Goal: Task Accomplishment & Management: Use online tool/utility

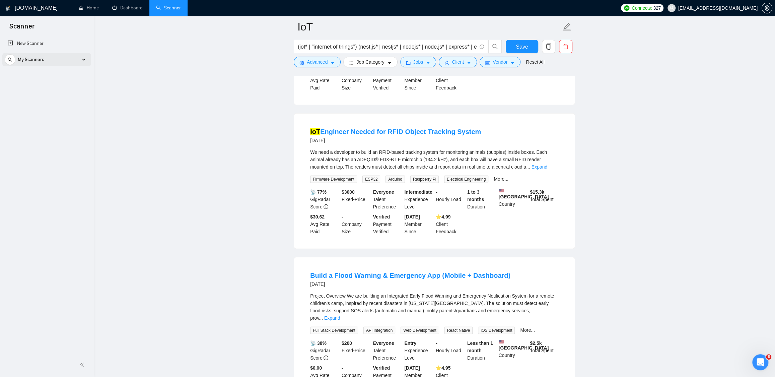
click at [60, 62] on div "My Scanners" at bounding box center [47, 59] width 84 height 13
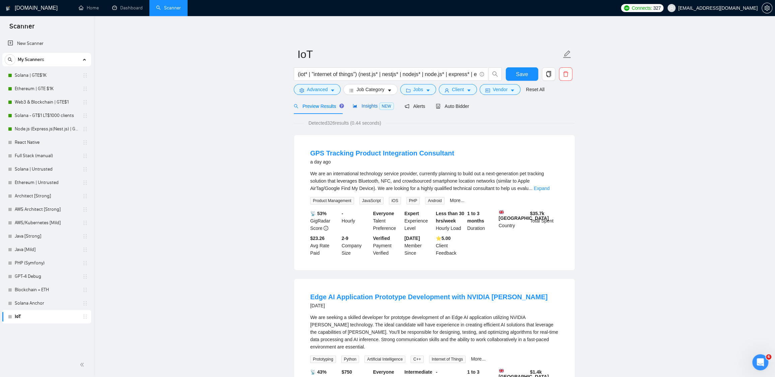
click at [364, 109] on div "Insights NEW" at bounding box center [372, 106] width 41 height 8
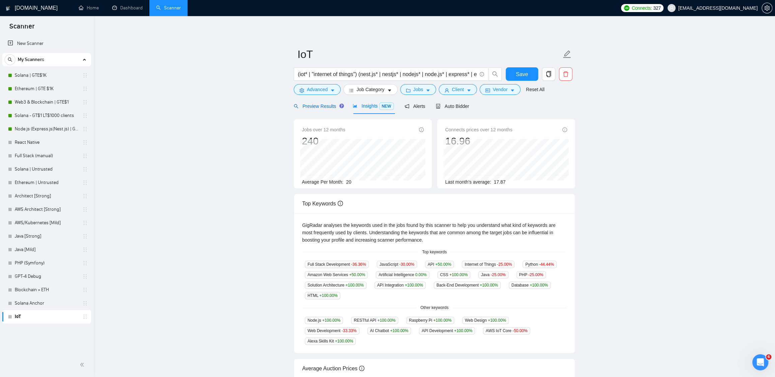
click at [321, 107] on span "Preview Results" at bounding box center [318, 105] width 48 height 5
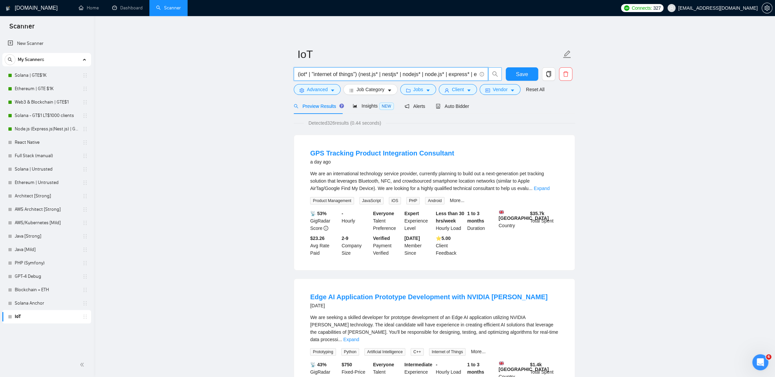
scroll to position [0, 65]
drag, startPoint x: 366, startPoint y: 73, endPoint x: 494, endPoint y: 74, distance: 127.9
click at [494, 74] on span "(iot* | "internet of things") (nest.js* | nestjs* | nodejs* | node.js* | expres…" at bounding box center [398, 73] width 208 height 13
click at [549, 189] on link "Expand" at bounding box center [542, 187] width 16 height 5
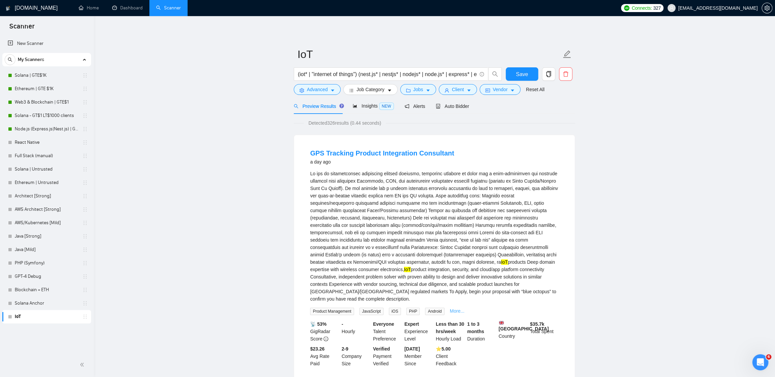
click at [456, 310] on link "More..." at bounding box center [457, 310] width 15 height 5
drag, startPoint x: 424, startPoint y: 73, endPoint x: 484, endPoint y: 76, distance: 59.6
click at [484, 76] on span "(iot* | "internet of things") (nest.js* | nestjs* | nodejs* | node.js* | expres…" at bounding box center [391, 73] width 194 height 13
click at [449, 75] on input "(iot* | "internet of things") (nest.js* | nestjs* | nodejs* | node.js* | expres…" at bounding box center [387, 74] width 179 height 8
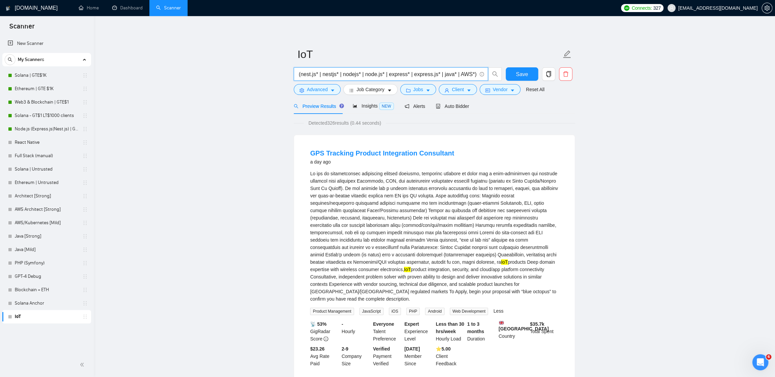
click at [457, 73] on input "(iot* | "internet of things") (nest.js* | nestjs* | nodejs* | node.js* | expres…" at bounding box center [387, 74] width 179 height 8
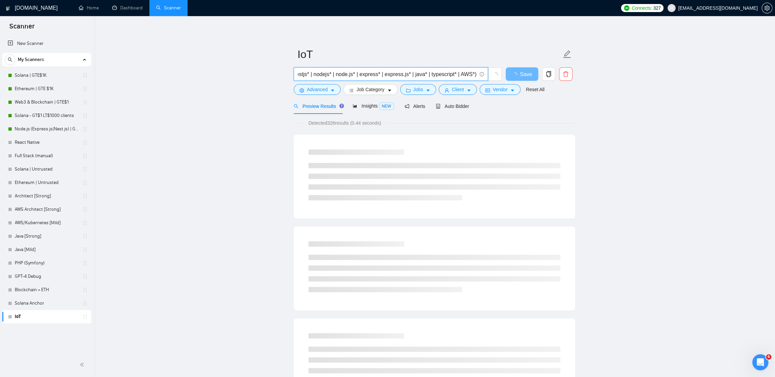
scroll to position [0, 96]
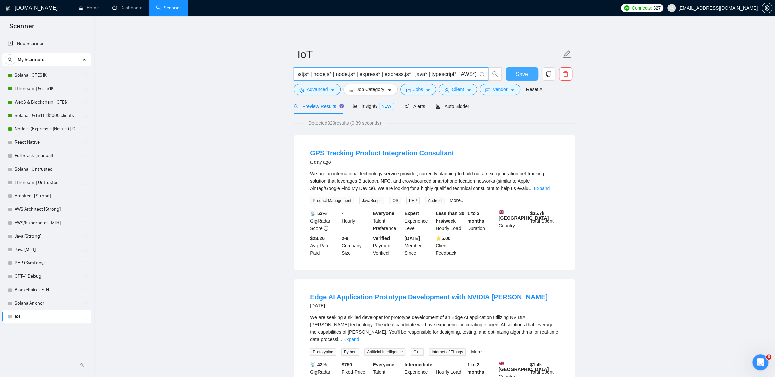
type input "(iot* | "internet of things") (nest.js* | nestjs* | nodejs* | node.js* | expres…"
click at [519, 73] on span "Save" at bounding box center [521, 74] width 12 height 8
click at [368, 107] on span "Insights NEW" at bounding box center [372, 105] width 41 height 5
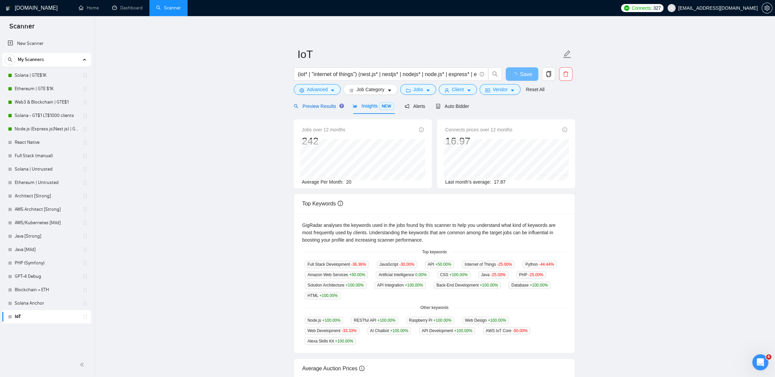
click at [319, 108] on span "Preview Results" at bounding box center [318, 105] width 48 height 5
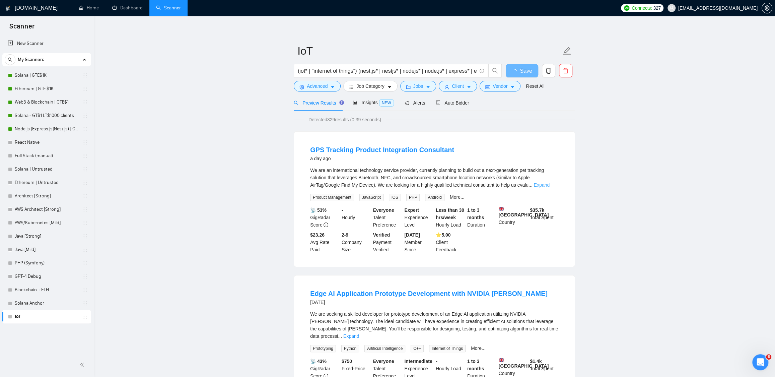
scroll to position [6, 0]
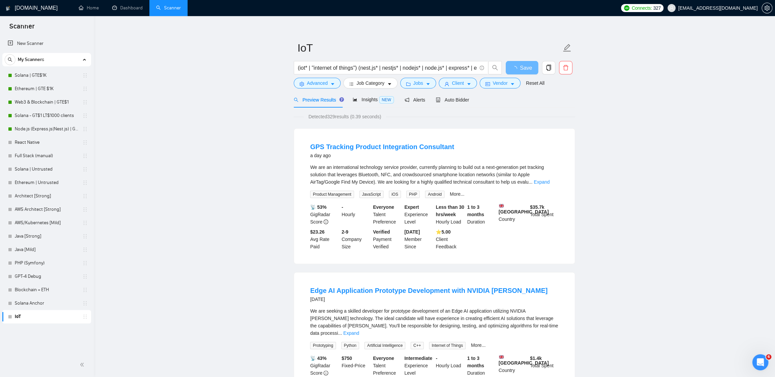
click at [550, 184] on div "We are an international technology service provider, currently planning to buil…" at bounding box center [434, 174] width 248 height 22
click at [549, 181] on link "Expand" at bounding box center [542, 181] width 16 height 5
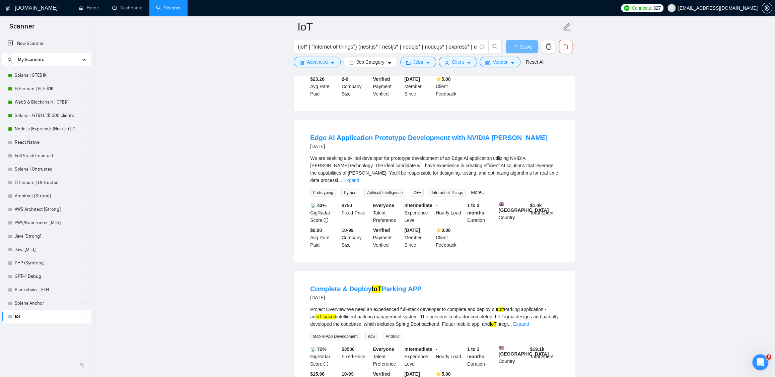
scroll to position [275, 0]
click at [359, 177] on link "Expand" at bounding box center [351, 179] width 16 height 5
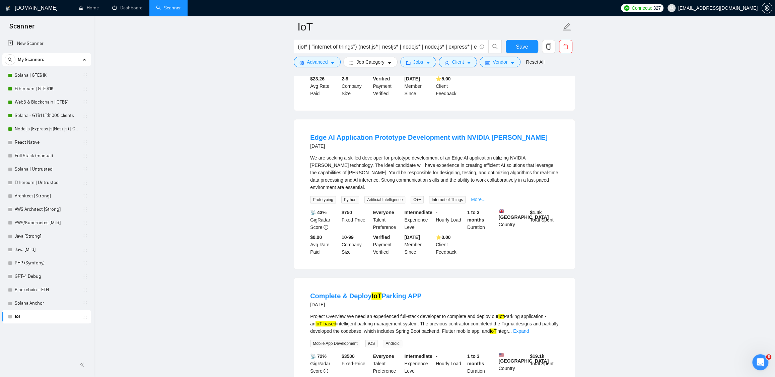
click at [483, 202] on link "More..." at bounding box center [478, 198] width 15 height 5
click at [321, 63] on span "Advanced" at bounding box center [317, 61] width 21 height 7
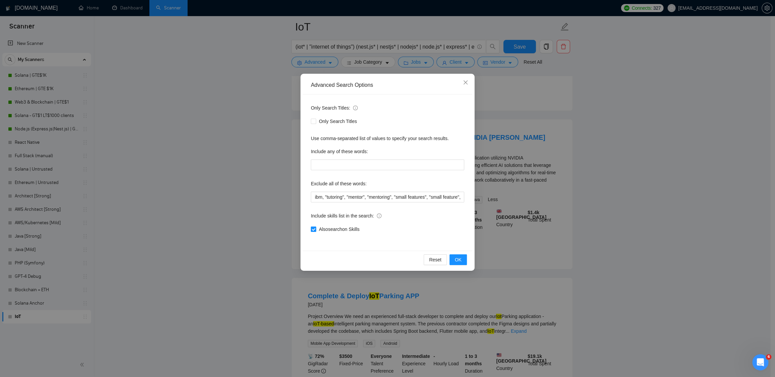
click at [332, 230] on span "Also search on Skills" at bounding box center [339, 228] width 46 height 7
click at [315, 230] on input "Also search on Skills" at bounding box center [313, 228] width 5 height 5
checkbox input "false"
click at [457, 259] on span "OK" at bounding box center [458, 259] width 7 height 7
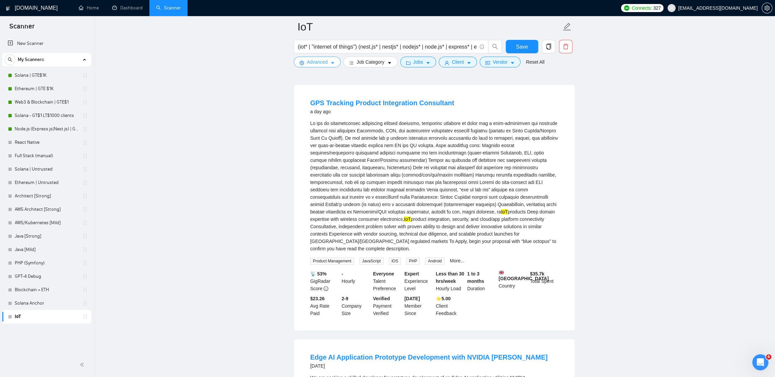
scroll to position [0, 0]
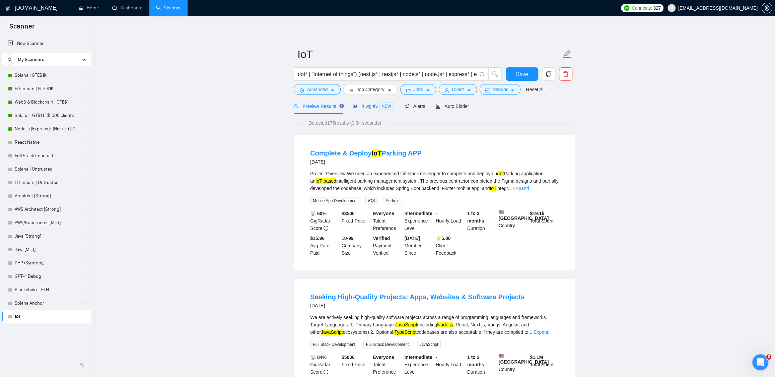
click at [365, 106] on span "Insights NEW" at bounding box center [372, 105] width 41 height 5
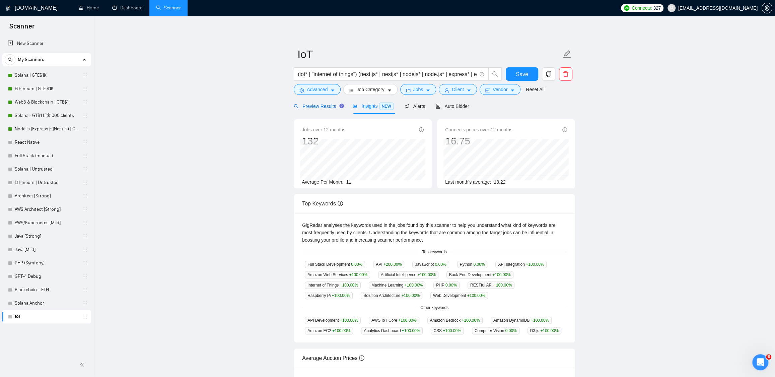
click at [323, 108] on span "Preview Results" at bounding box center [318, 105] width 48 height 5
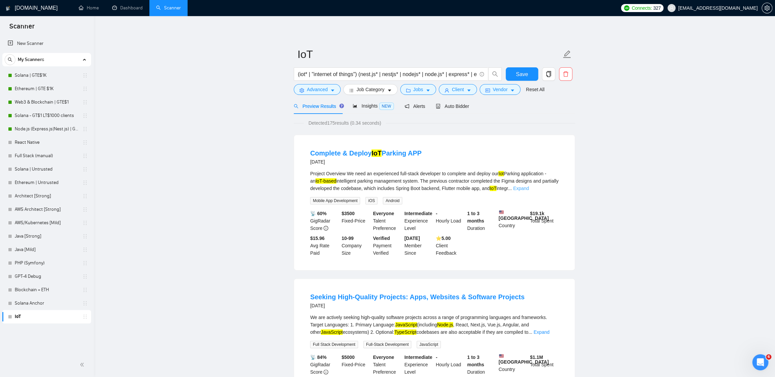
click at [529, 189] on link "Expand" at bounding box center [521, 187] width 16 height 5
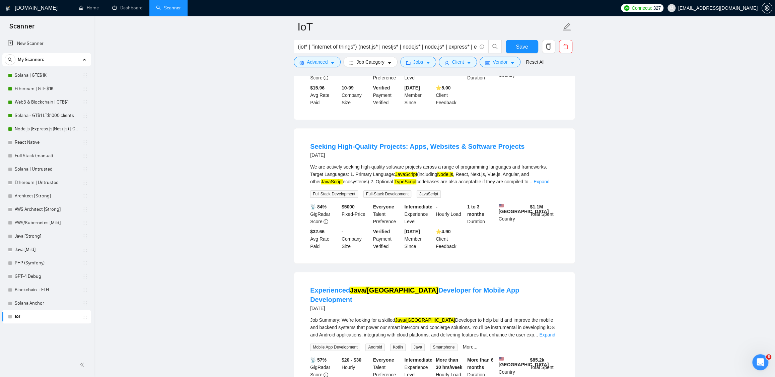
scroll to position [515, 0]
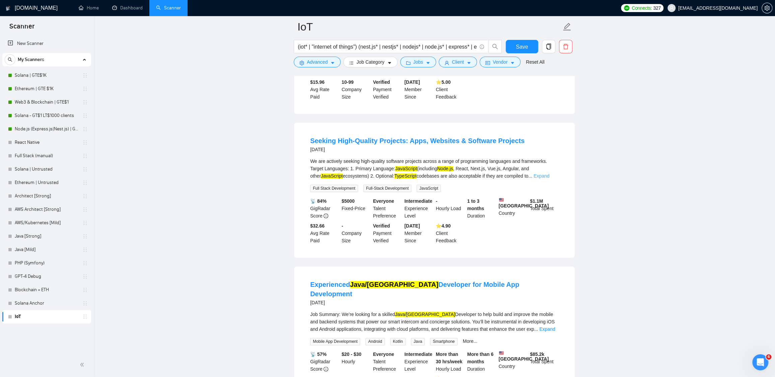
click at [543, 178] on link "Expand" at bounding box center [541, 175] width 16 height 5
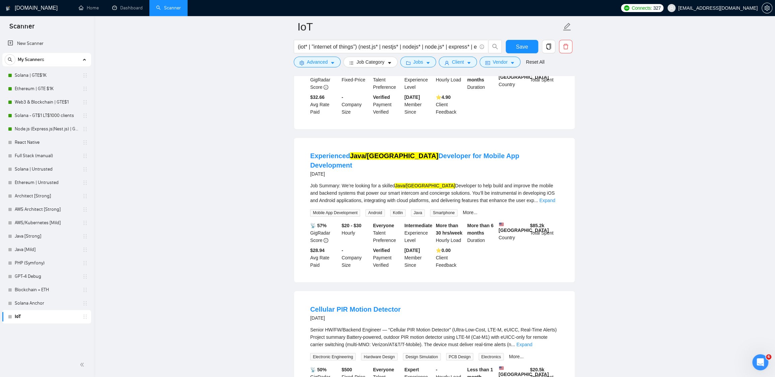
scroll to position [928, 0]
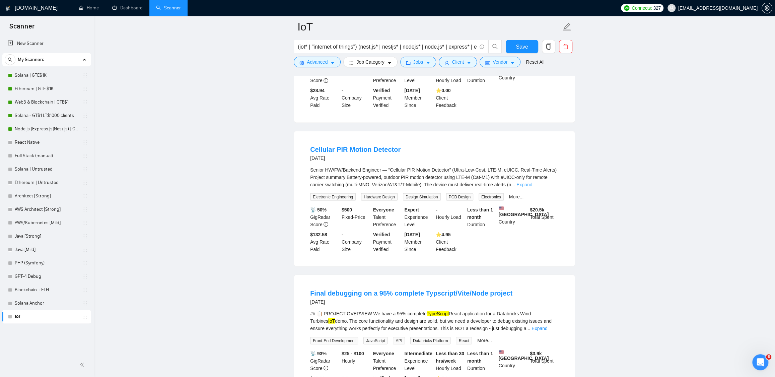
click at [532, 187] on link "Expand" at bounding box center [524, 183] width 16 height 5
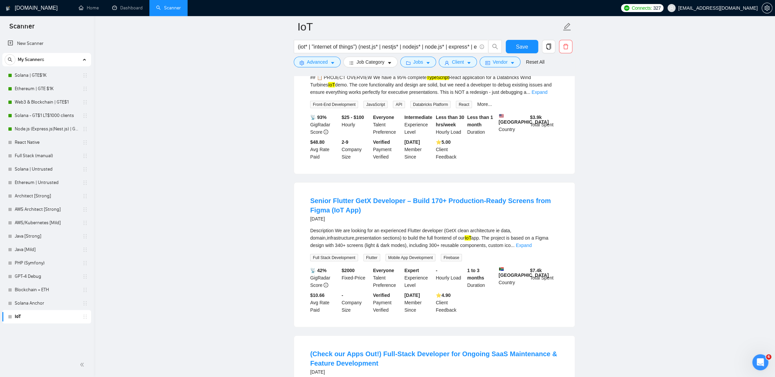
scroll to position [1610, 0]
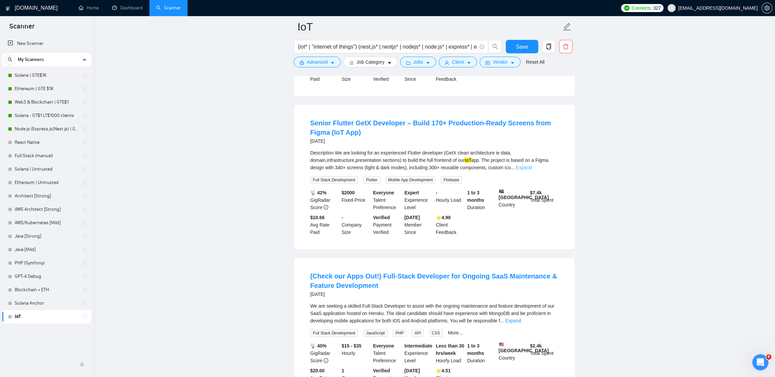
click at [531, 170] on link "Expand" at bounding box center [523, 167] width 16 height 5
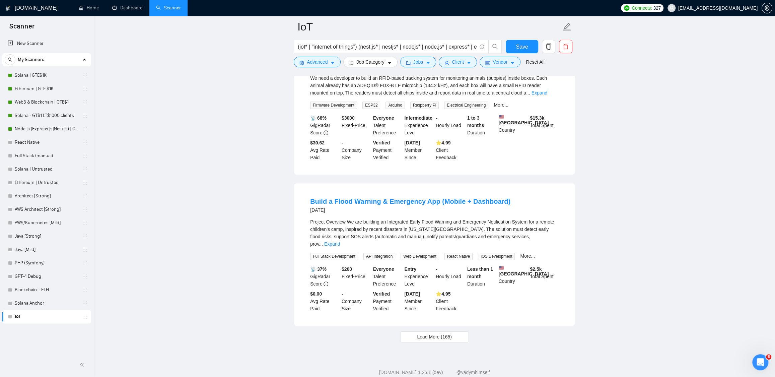
scroll to position [2469, 0]
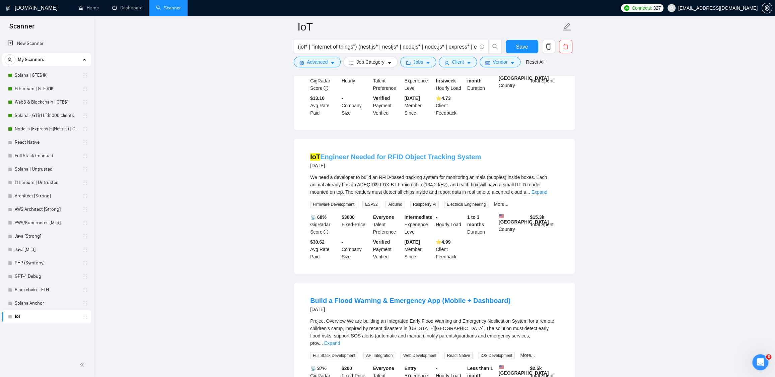
drag, startPoint x: 494, startPoint y: 212, endPoint x: 386, endPoint y: 213, distance: 108.5
click at [386, 169] on div "IoT Engineer Needed for RFID Object Tracking System 19 days ago" at bounding box center [434, 160] width 248 height 17
copy link "RFID Object Tracking System"
click at [377, 160] on link "IoT Engineer Needed for RFID Object Tracking System" at bounding box center [395, 156] width 171 height 7
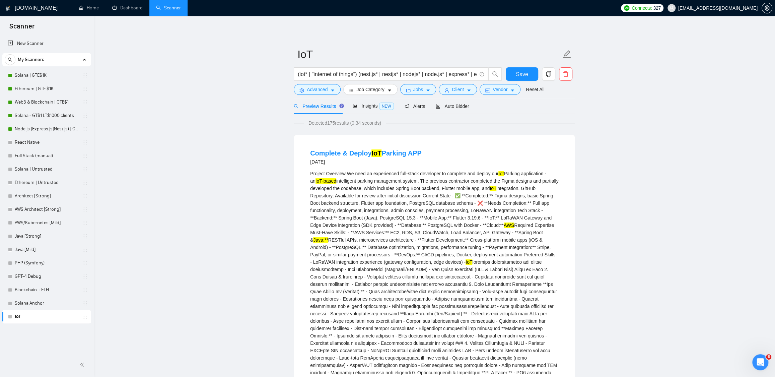
scroll to position [0, 0]
click at [524, 71] on span "Save" at bounding box center [521, 74] width 12 height 8
click at [36, 44] on link "New Scanner" at bounding box center [47, 43] width 78 height 13
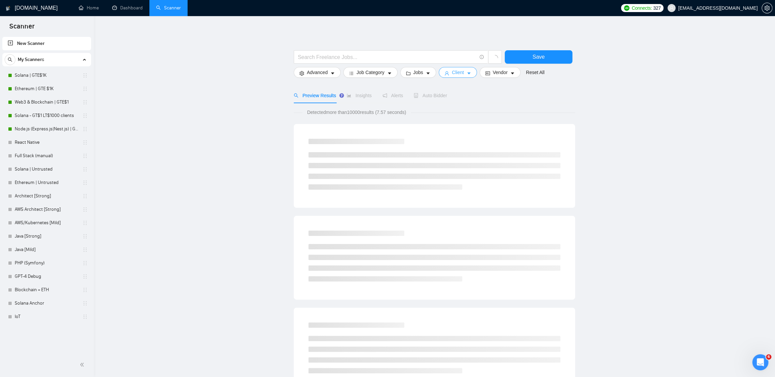
click at [458, 75] on span "Client" at bounding box center [458, 72] width 12 height 7
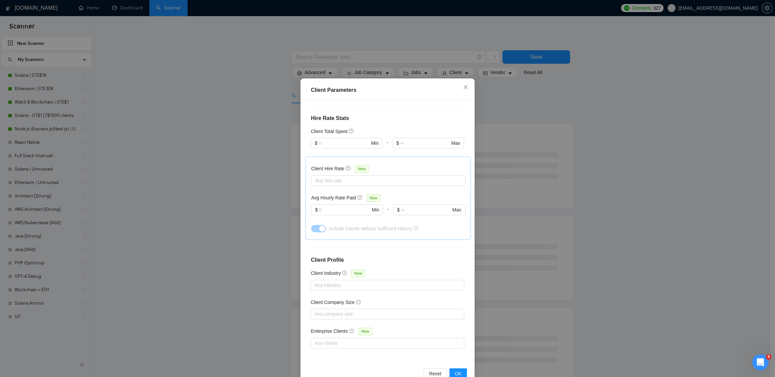
scroll to position [11, 0]
click at [367, 280] on div at bounding box center [383, 284] width 143 height 8
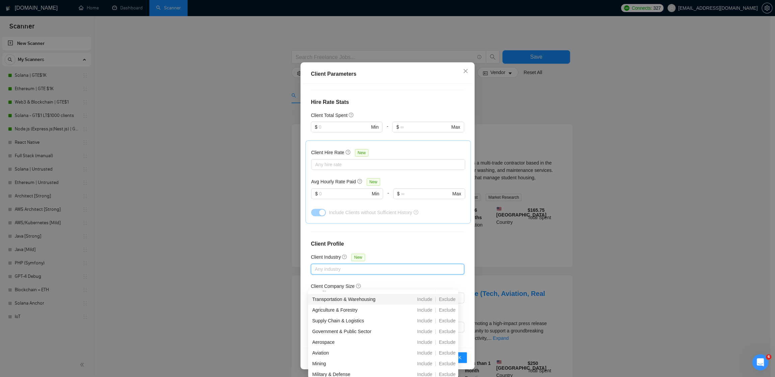
scroll to position [235, 0]
click at [424, 317] on span "Include" at bounding box center [424, 317] width 20 height 5
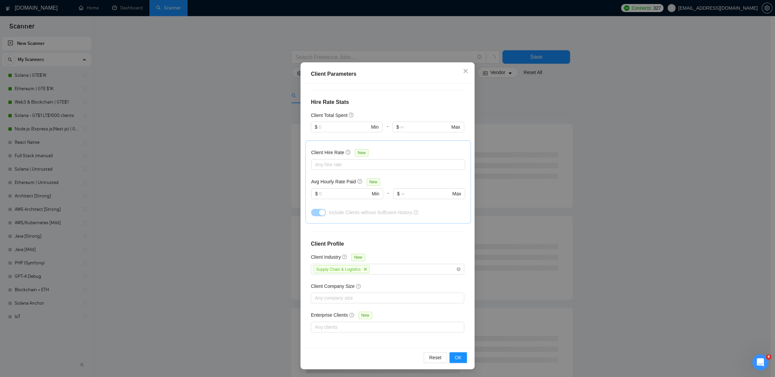
click at [465, 253] on div "Client Location Include Client Countries Select Exclude Client Countries Select…" at bounding box center [387, 216] width 169 height 264
click at [456, 359] on span "OK" at bounding box center [458, 356] width 7 height 7
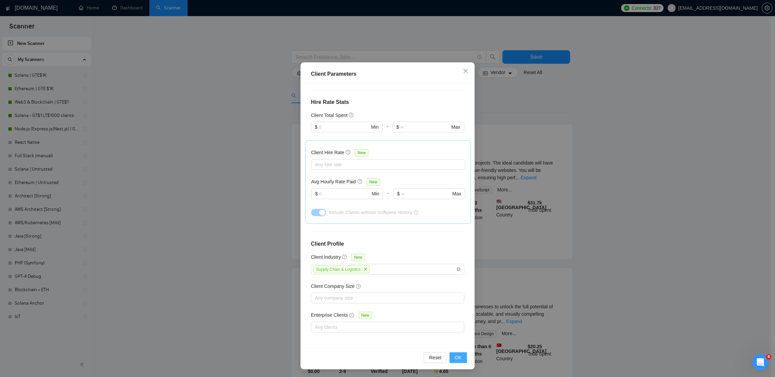
scroll to position [0, 0]
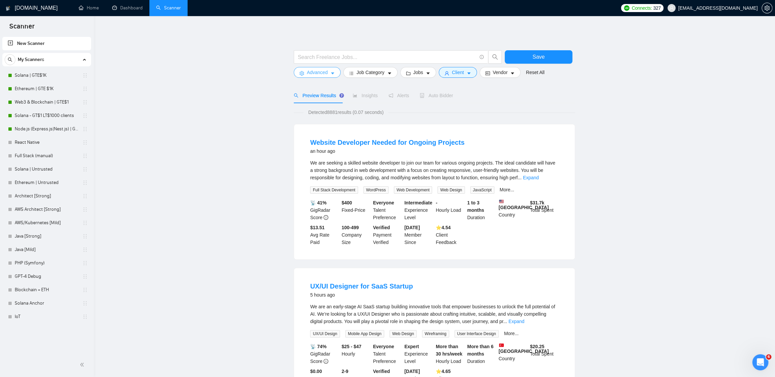
click at [322, 71] on span "Advanced" at bounding box center [317, 72] width 21 height 7
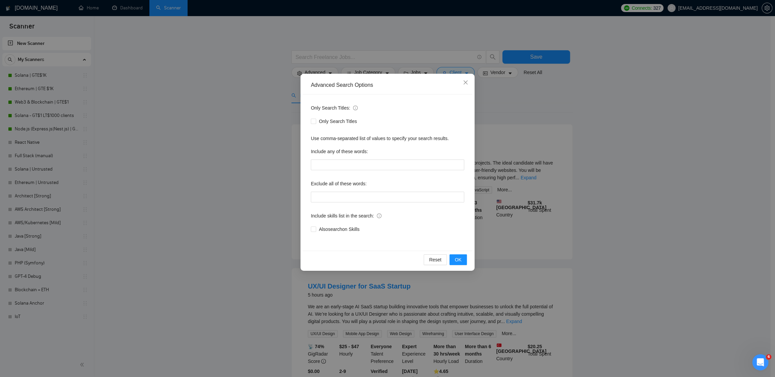
click at [365, 66] on div "Advanced Search Options Only Search Titles: Only Search Titles Use comma-separa…" at bounding box center [387, 188] width 775 height 377
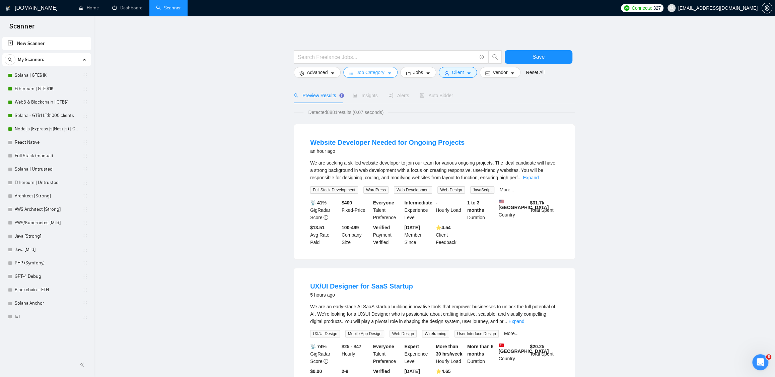
click at [365, 72] on span "Job Category" at bounding box center [370, 72] width 28 height 7
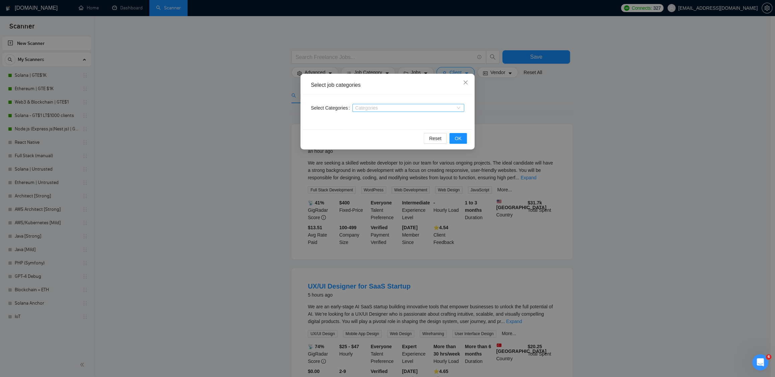
click at [360, 107] on div at bounding box center [405, 107] width 102 height 5
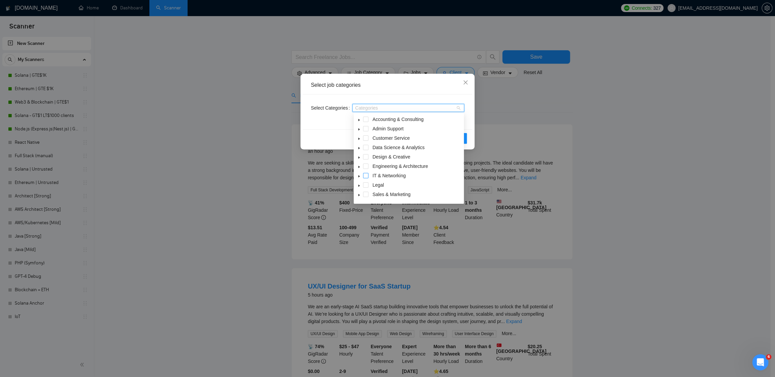
click at [368, 175] on span at bounding box center [365, 175] width 5 height 5
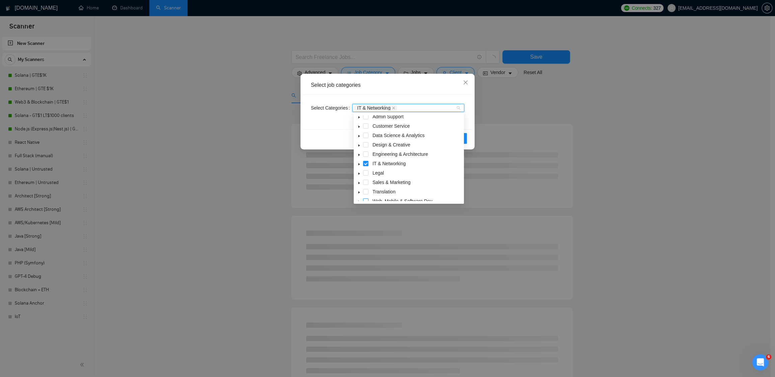
scroll to position [21, 0]
click at [367, 191] on span at bounding box center [365, 191] width 5 height 5
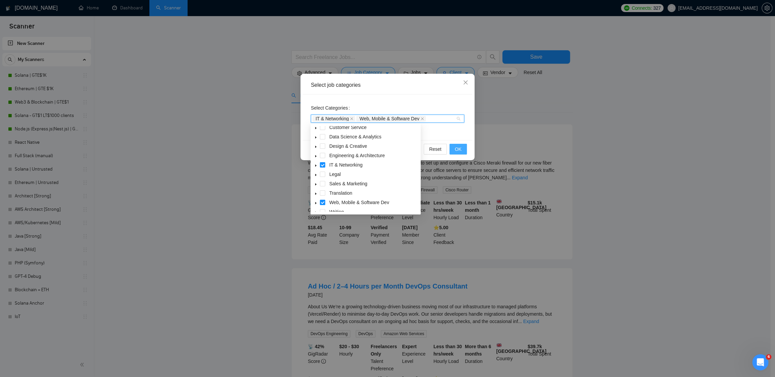
click at [461, 150] on span "OK" at bounding box center [458, 148] width 7 height 7
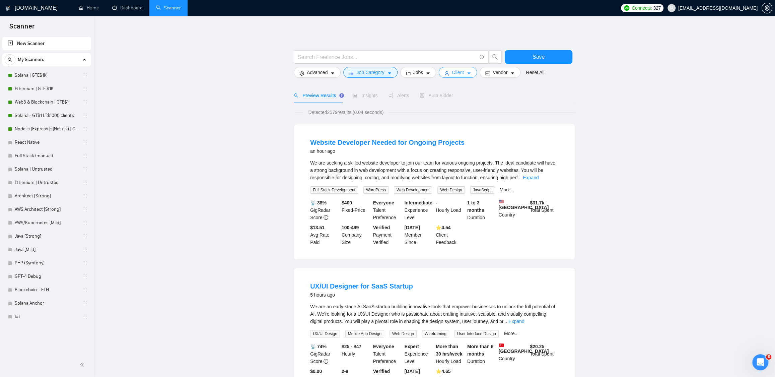
click at [464, 70] on span "Client" at bounding box center [458, 72] width 12 height 7
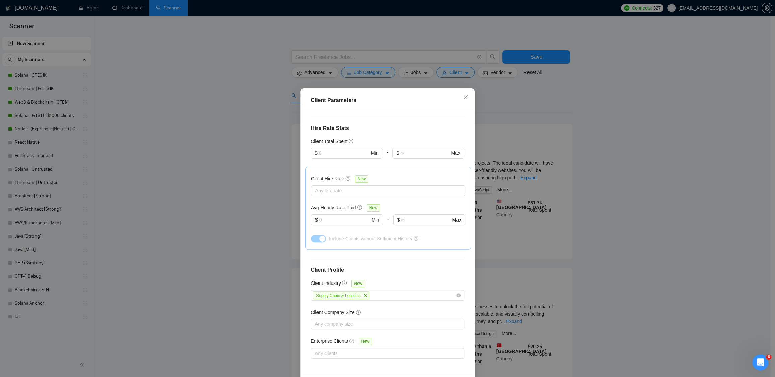
drag, startPoint x: 570, startPoint y: 86, endPoint x: 435, endPoint y: 91, distance: 135.0
click at [569, 85] on div "Client Parameters Client Location Include Client Countries Select Exclude Clien…" at bounding box center [387, 188] width 775 height 377
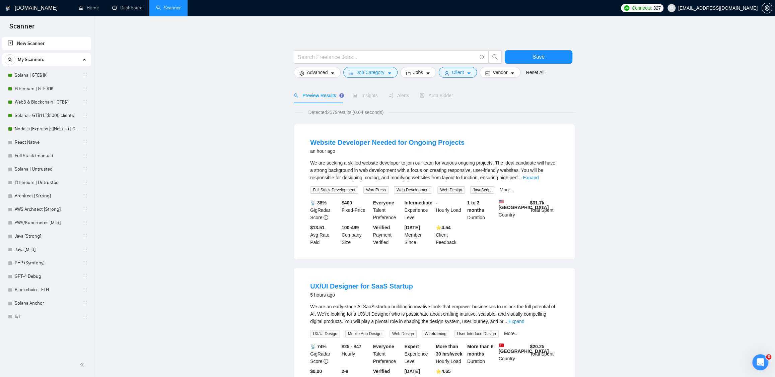
click at [368, 98] on div "Insights" at bounding box center [364, 95] width 25 height 7
click at [357, 93] on span "Insights" at bounding box center [364, 95] width 25 height 5
click at [333, 55] on input "text" at bounding box center [387, 57] width 179 height 8
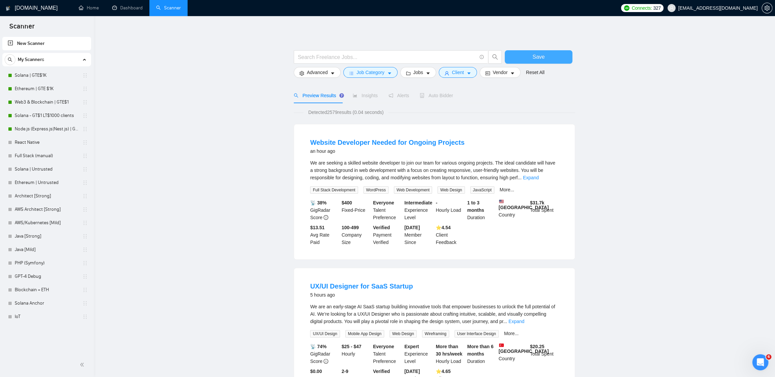
click at [550, 61] on button "Save" at bounding box center [538, 56] width 68 height 13
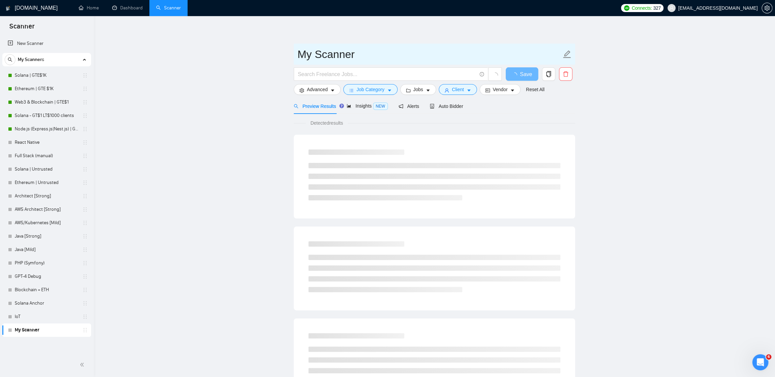
click at [331, 50] on input "My Scanner" at bounding box center [429, 54] width 264 height 17
click at [356, 52] on input "My Scanner" at bounding box center [429, 54] width 264 height 17
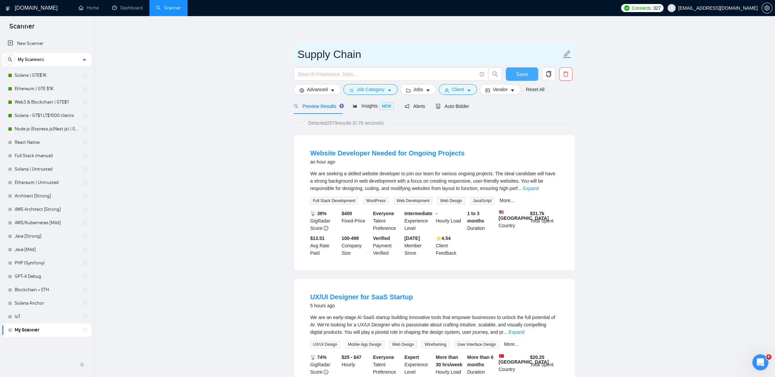
type input "Supply Chain"
click at [529, 73] on button "Save" at bounding box center [521, 73] width 32 height 13
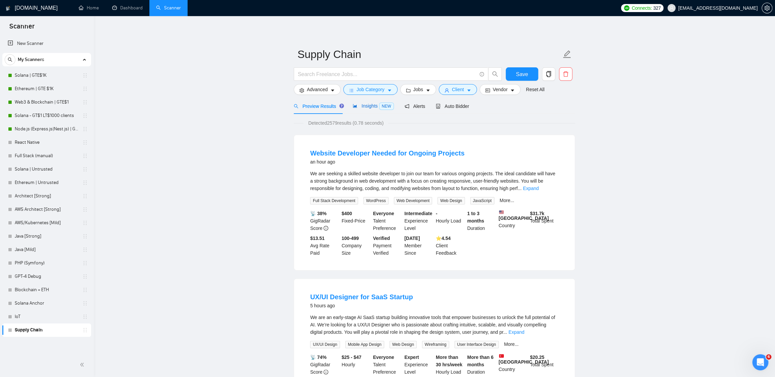
click at [362, 103] on span "Insights NEW" at bounding box center [372, 105] width 41 height 5
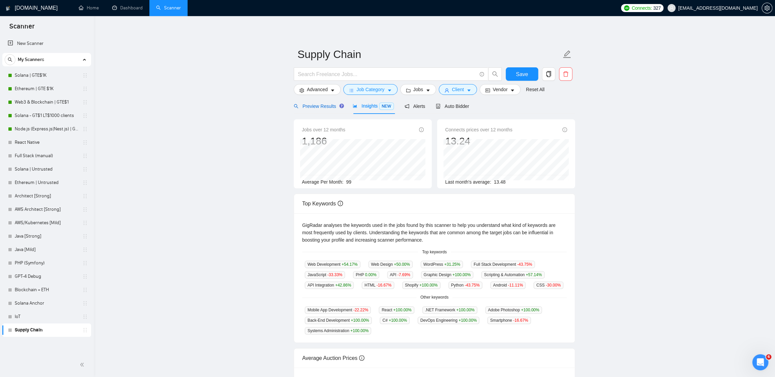
click at [316, 106] on span "Preview Results" at bounding box center [318, 105] width 48 height 5
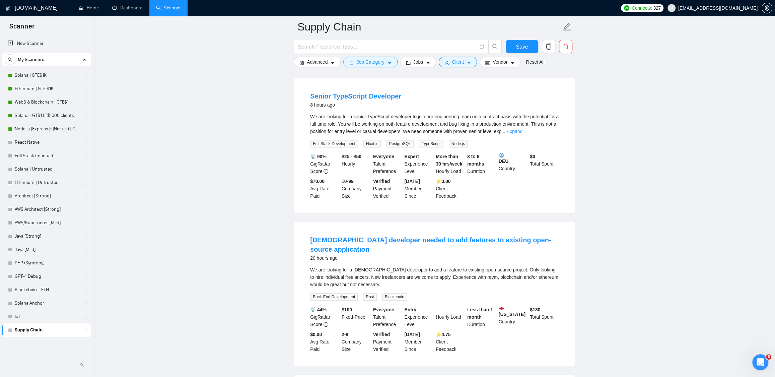
scroll to position [353, 0]
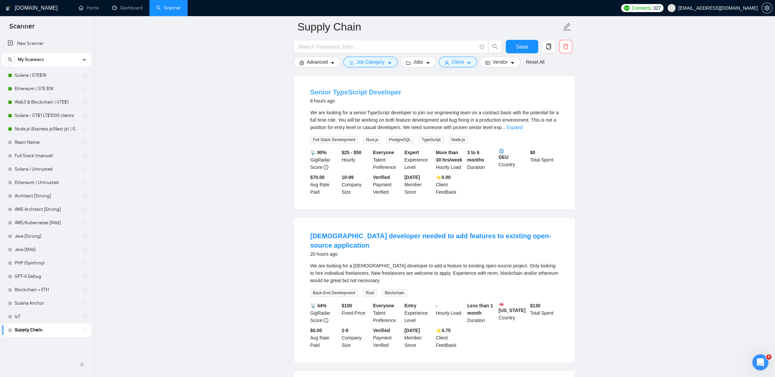
click at [379, 96] on link "Senior TypeScript Developer" at bounding box center [355, 91] width 91 height 7
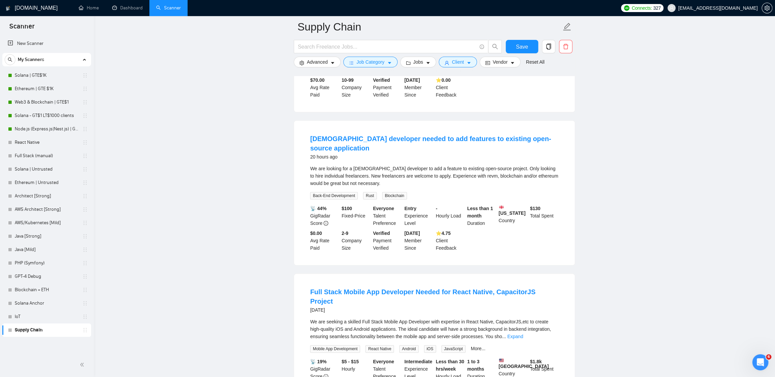
scroll to position [455, 0]
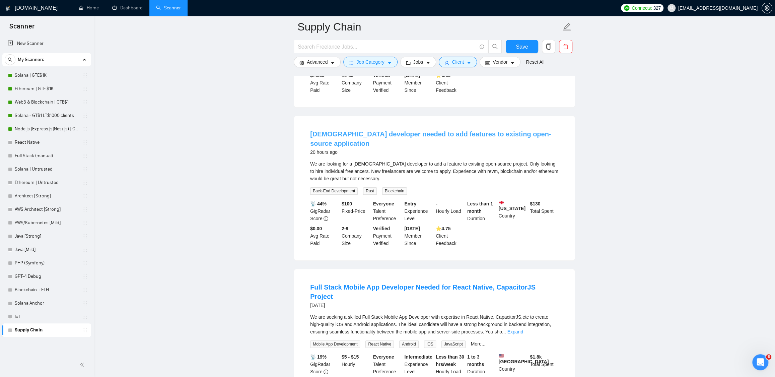
click at [458, 138] on link "Rust developer needed to add features to existing open-source application" at bounding box center [430, 138] width 241 height 17
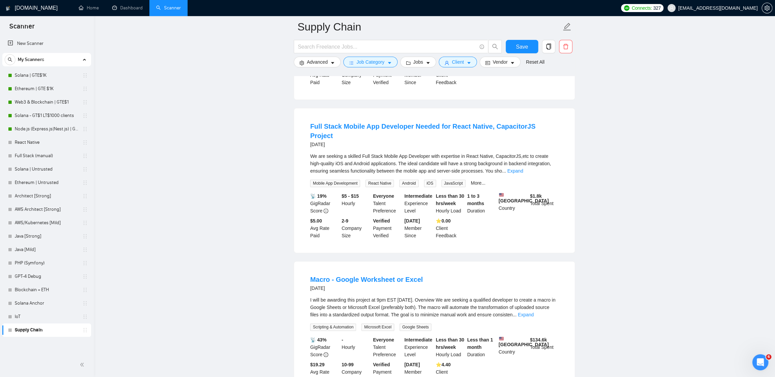
scroll to position [641, 0]
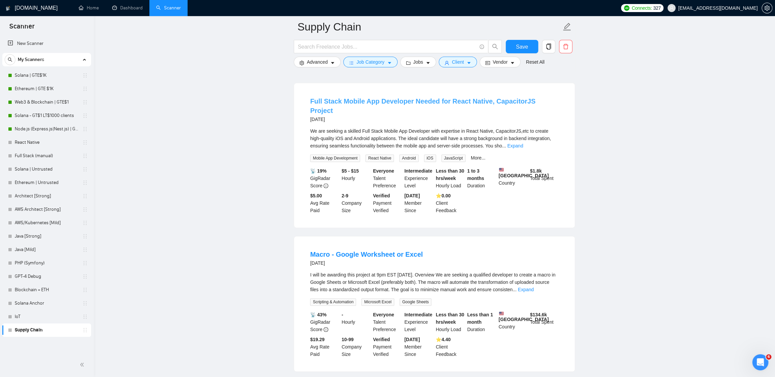
click at [485, 97] on link "Full Stack Mobile App Developer Needed for React Native, CapacitorJS Project" at bounding box center [422, 105] width 225 height 17
click at [592, 112] on main "Supply Chain Save Advanced Job Category Jobs Client Vendor Reset All Preview Re…" at bounding box center [433, 170] width 659 height 1568
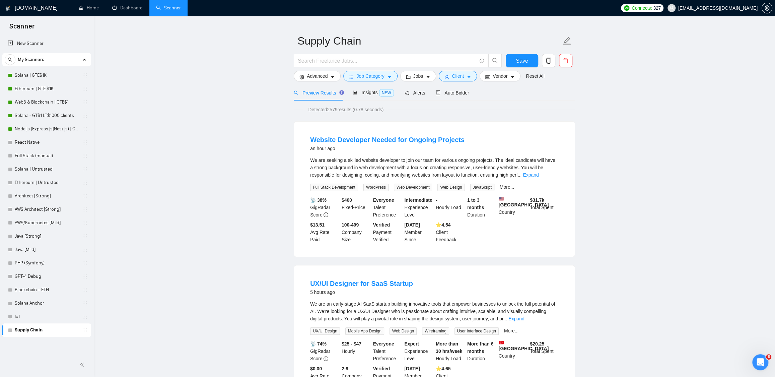
scroll to position [0, 0]
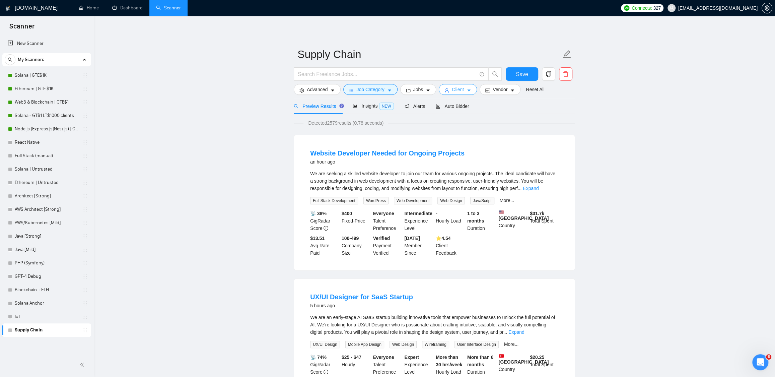
click at [477, 89] on button "Client" at bounding box center [457, 89] width 38 height 11
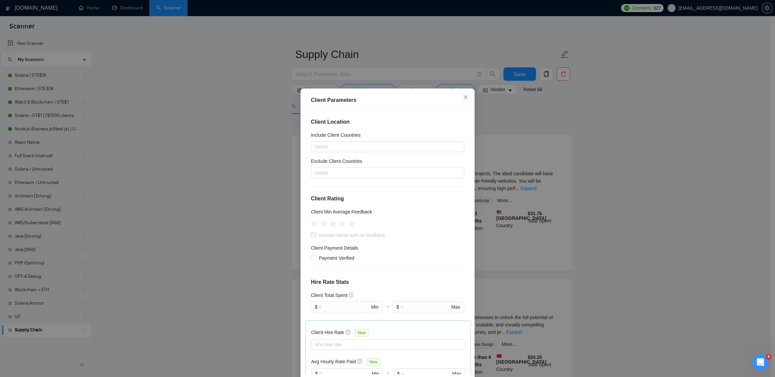
click at [223, 138] on div "Client Parameters Client Location Include Client Countries Select Exclude Clien…" at bounding box center [387, 188] width 775 height 377
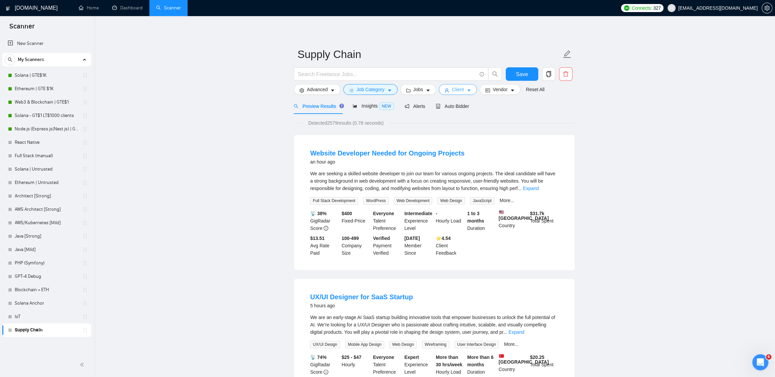
click at [463, 91] on span "Client" at bounding box center [458, 89] width 12 height 7
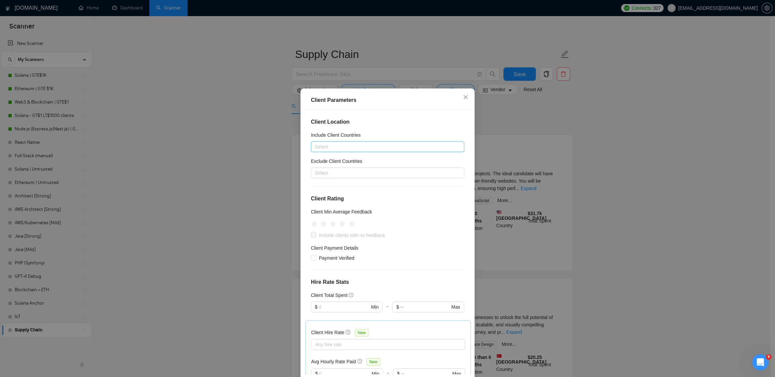
click at [337, 148] on div at bounding box center [383, 147] width 143 height 8
type input "Euro"
click at [348, 170] on div "Europe" at bounding box center [385, 170] width 138 height 7
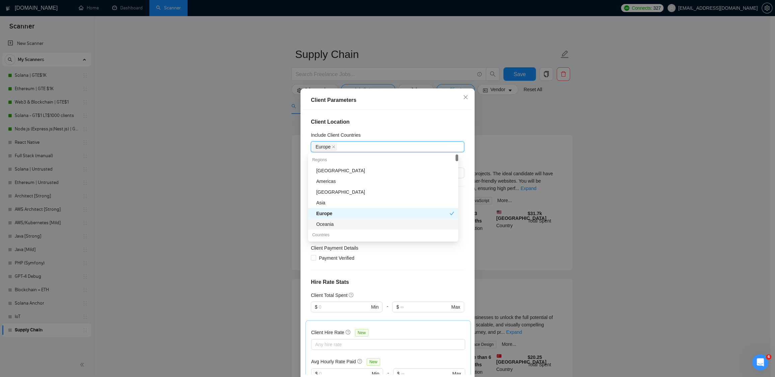
click at [332, 223] on div "Oceania" at bounding box center [385, 223] width 138 height 7
click at [374, 147] on div "Europe Oceania" at bounding box center [383, 146] width 143 height 9
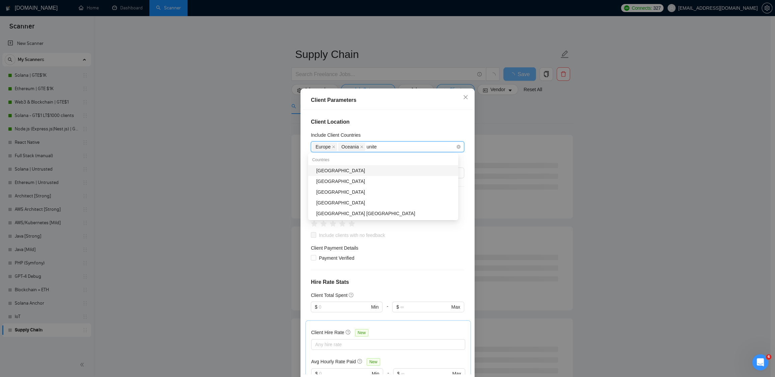
type input "united"
click at [358, 170] on div "[GEOGRAPHIC_DATA]" at bounding box center [385, 170] width 138 height 7
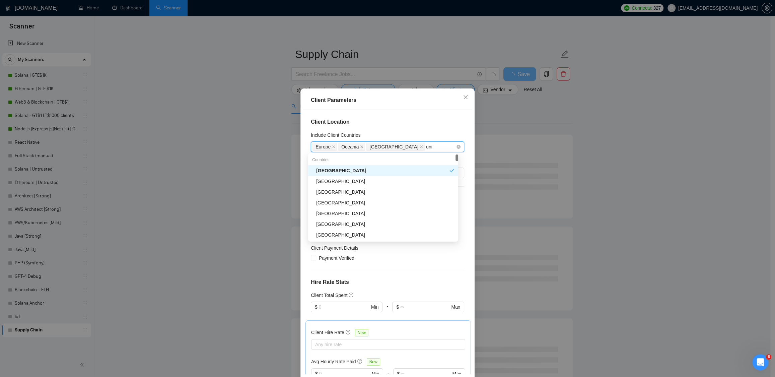
type input "unite"
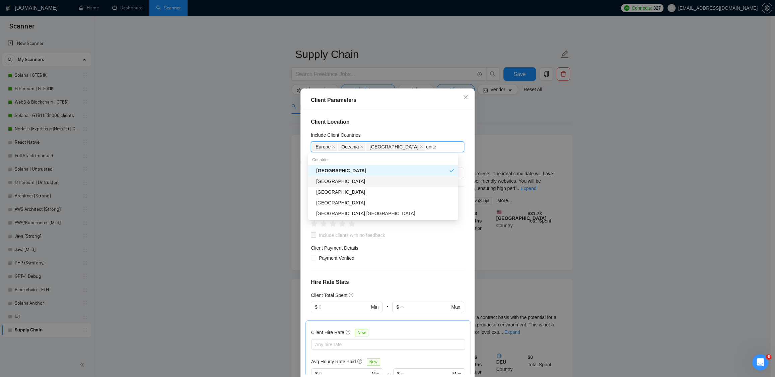
click at [362, 180] on div "[GEOGRAPHIC_DATA]" at bounding box center [385, 180] width 138 height 7
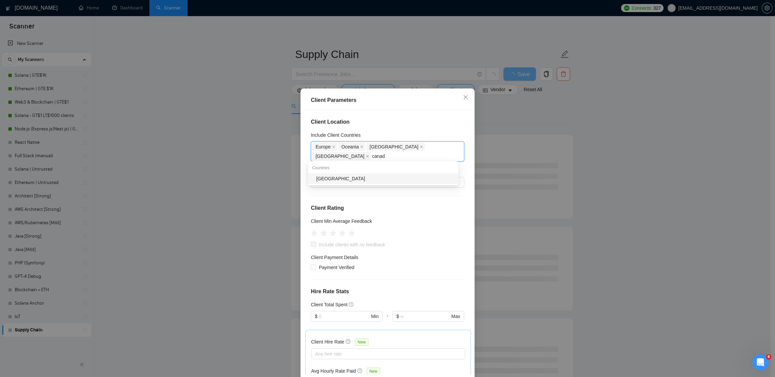
type input "canada"
click at [368, 175] on div "[GEOGRAPHIC_DATA]" at bounding box center [385, 178] width 138 height 7
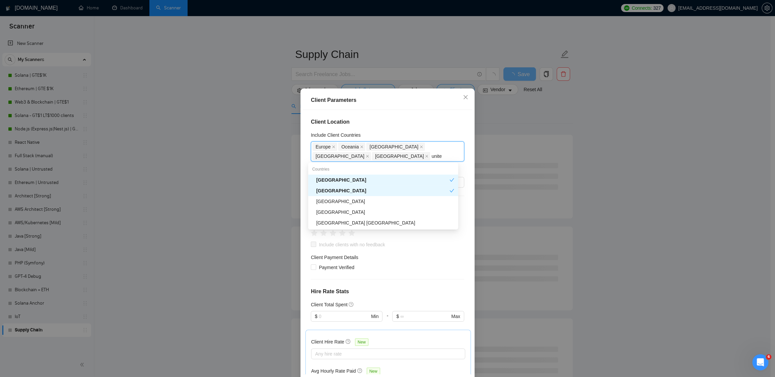
type input "united"
click at [367, 201] on div "[GEOGRAPHIC_DATA]" at bounding box center [385, 200] width 138 height 7
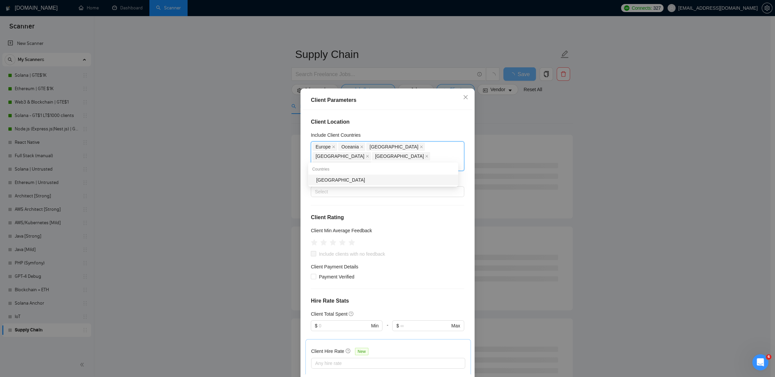
type input "saud"
click at [365, 179] on div "[GEOGRAPHIC_DATA]" at bounding box center [385, 179] width 138 height 7
type input "bahr"
click at [343, 180] on div "[GEOGRAPHIC_DATA]" at bounding box center [385, 179] width 138 height 7
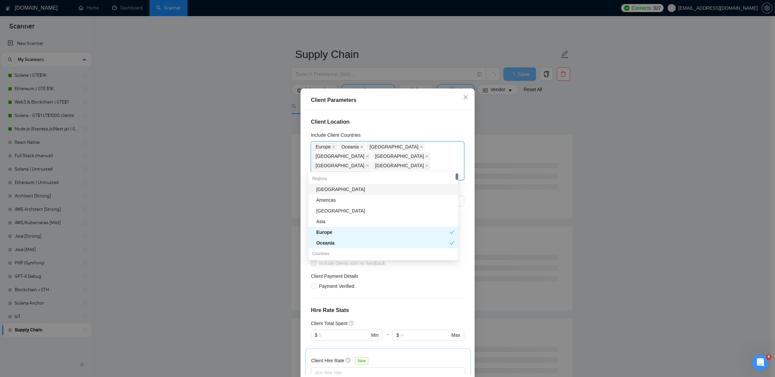
type input "q"
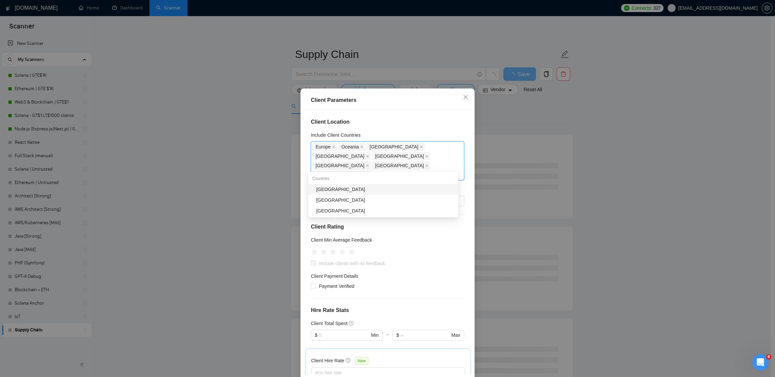
click at [346, 189] on div "[GEOGRAPHIC_DATA]" at bounding box center [385, 188] width 138 height 7
type input "south"
click at [336, 186] on div "[GEOGRAPHIC_DATA]" at bounding box center [385, 188] width 138 height 7
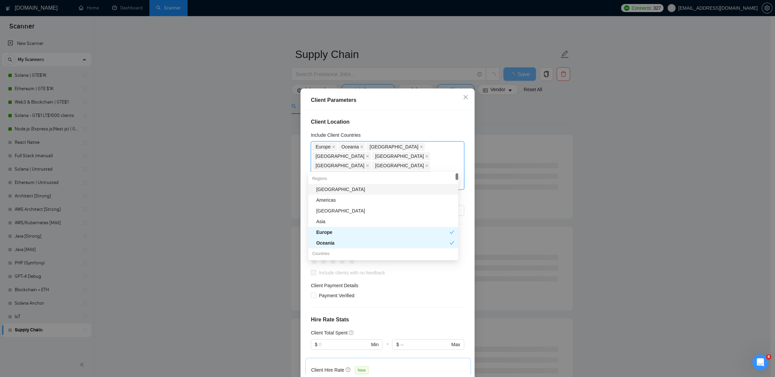
click at [463, 126] on div "Client Location Include Client Countries Europe Oceania United States United Ki…" at bounding box center [387, 242] width 169 height 264
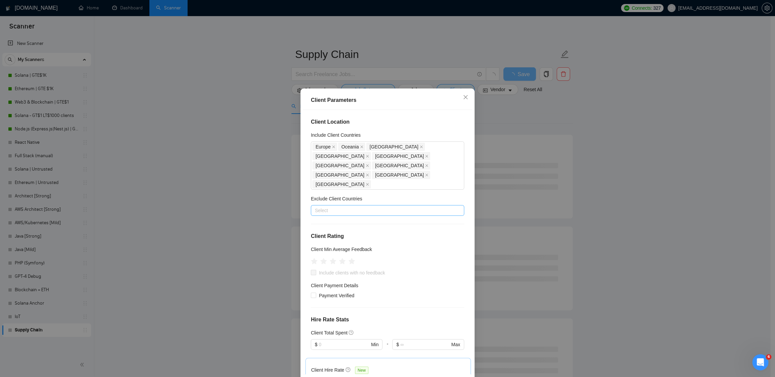
click at [327, 206] on div at bounding box center [383, 210] width 143 height 8
type input "ukr"
click at [328, 215] on div "[GEOGRAPHIC_DATA]" at bounding box center [385, 214] width 138 height 7
type input "albania"
click at [346, 214] on div "[GEOGRAPHIC_DATA]" at bounding box center [385, 214] width 138 height 7
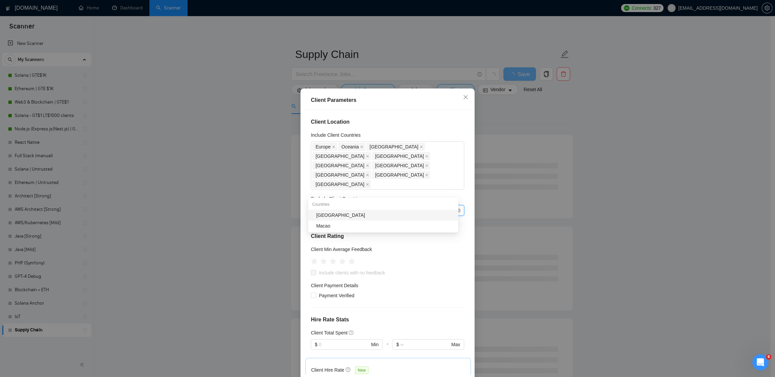
type input "mace"
click at [357, 218] on div "[GEOGRAPHIC_DATA]" at bounding box center [383, 215] width 150 height 11
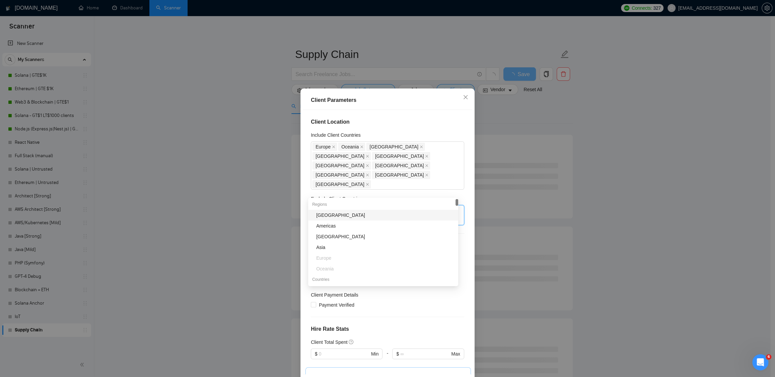
click at [465, 175] on div "Client Location Include Client Countries Europe Oceania United States United Ki…" at bounding box center [387, 242] width 169 height 264
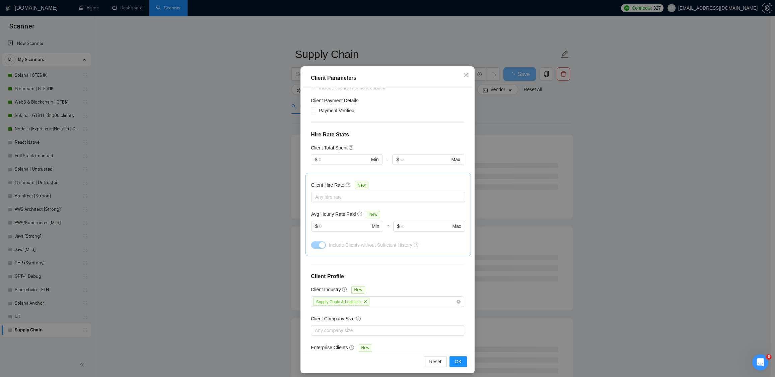
scroll to position [26, 0]
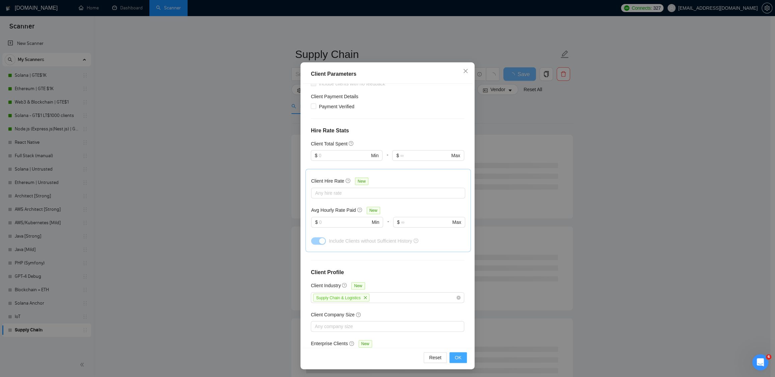
click at [458, 356] on span "OK" at bounding box center [458, 356] width 7 height 7
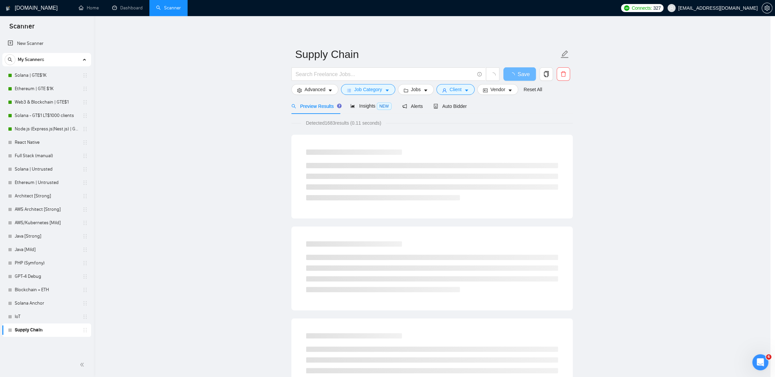
scroll to position [0, 0]
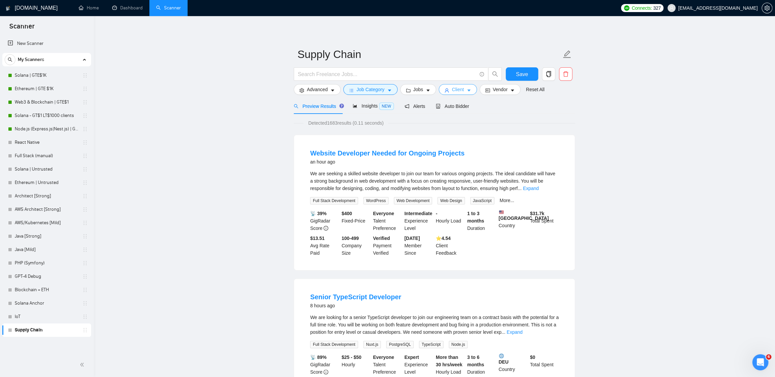
click at [471, 88] on span "caret-down" at bounding box center [468, 90] width 5 height 5
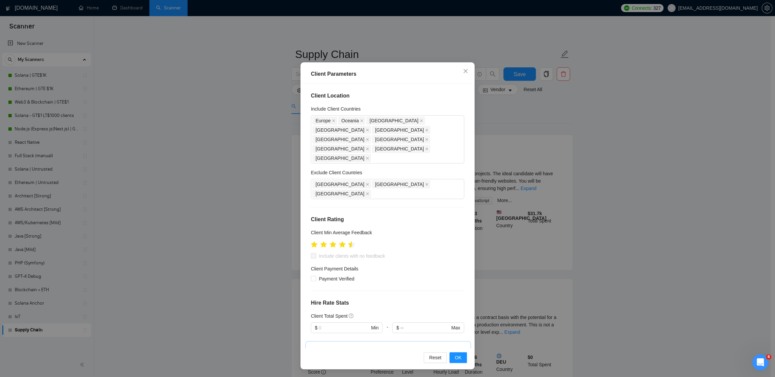
click at [348, 241] on icon "star" at bounding box center [351, 244] width 7 height 7
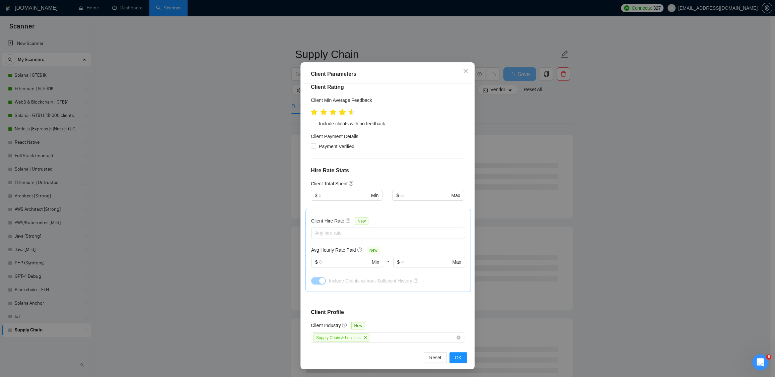
scroll to position [81, 0]
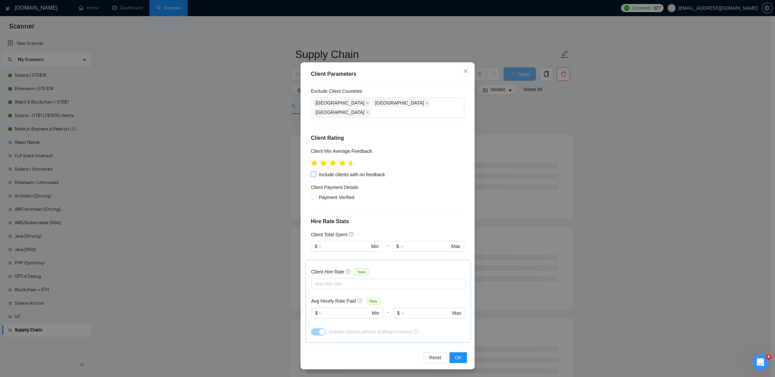
click at [340, 171] on span "Include clients with no feedback" at bounding box center [352, 174] width 72 height 7
click at [315, 171] on input "Include clients with no feedback" at bounding box center [313, 173] width 5 height 5
checkbox input "true"
click at [330, 193] on span "Payment Verified" at bounding box center [336, 196] width 41 height 7
click at [315, 194] on input "Payment Verified" at bounding box center [313, 196] width 5 height 5
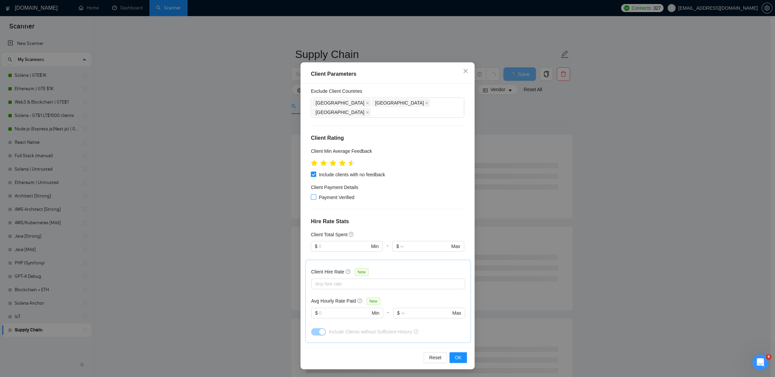
checkbox input "true"
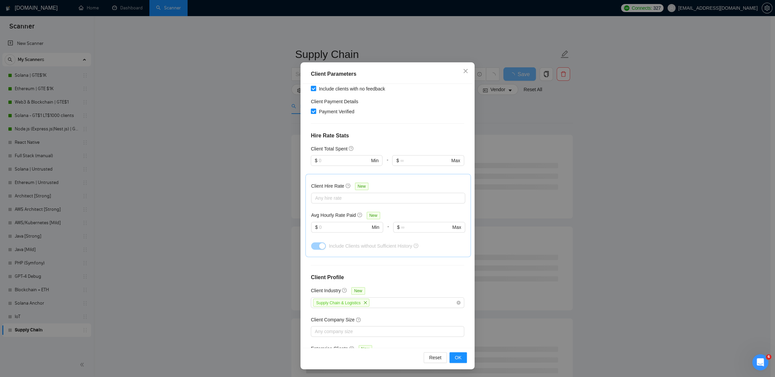
scroll to position [172, 0]
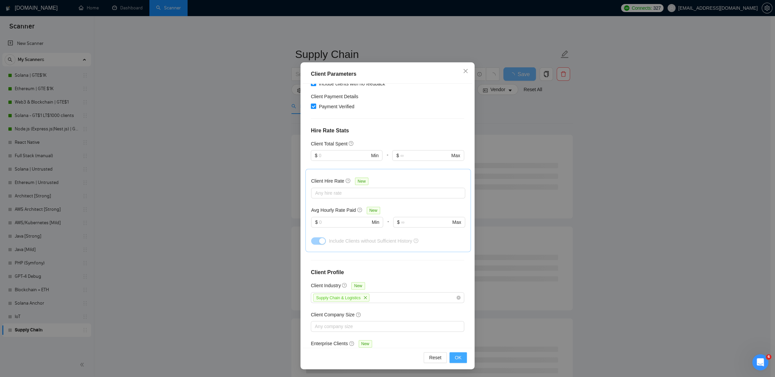
click at [458, 354] on span "OK" at bounding box center [458, 356] width 7 height 7
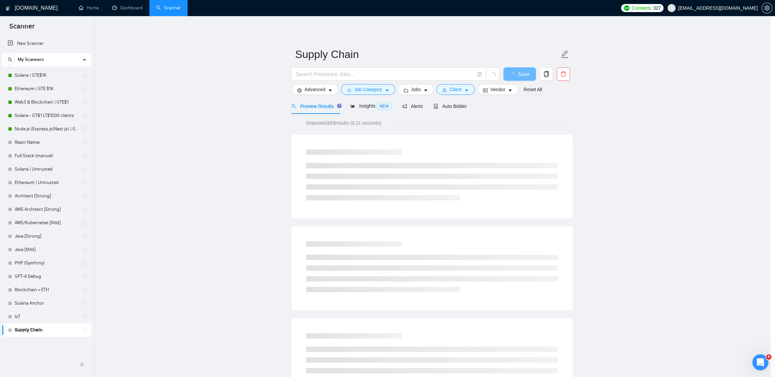
scroll to position [0, 0]
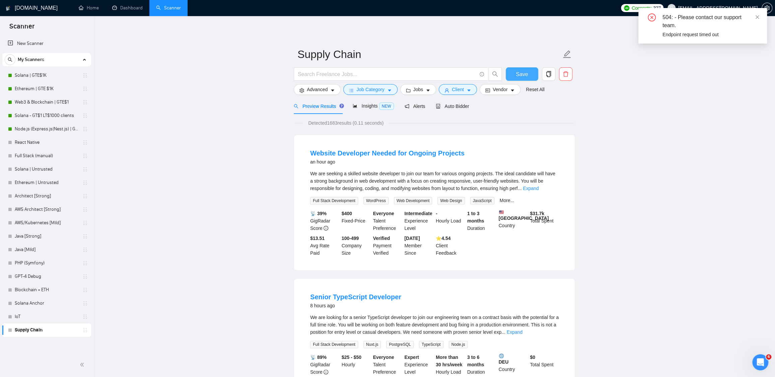
click at [523, 75] on span "Save" at bounding box center [521, 74] width 12 height 8
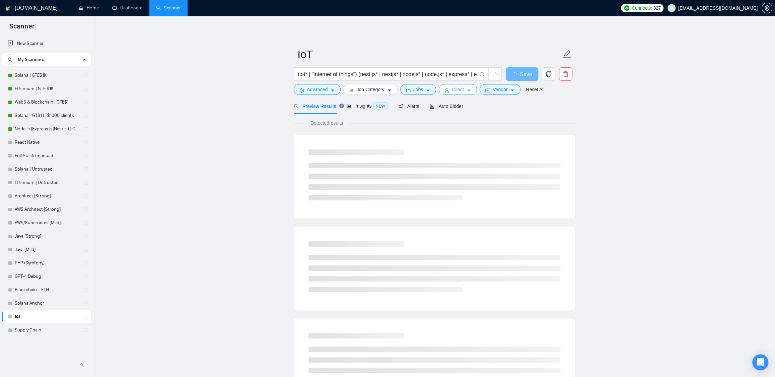
click at [466, 88] on button "Client" at bounding box center [457, 89] width 38 height 11
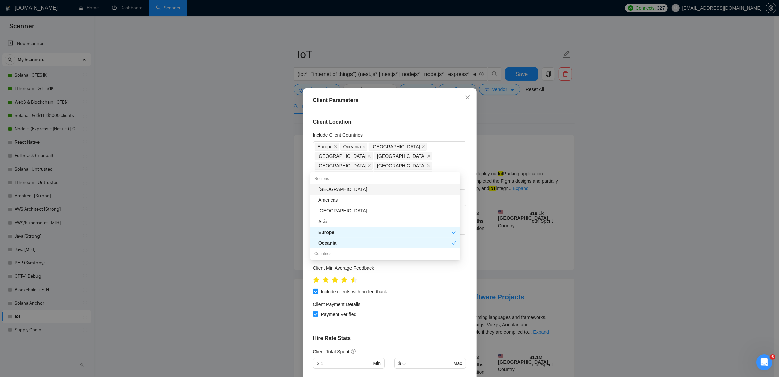
drag, startPoint x: 418, startPoint y: 166, endPoint x: 256, endPoint y: 111, distance: 171.0
click at [261, 114] on div "Client Parameters Client Location Include Client Countries Europe Oceania Unite…" at bounding box center [389, 188] width 779 height 377
click at [398, 94] on div "Client Parameters" at bounding box center [389, 100] width 169 height 19
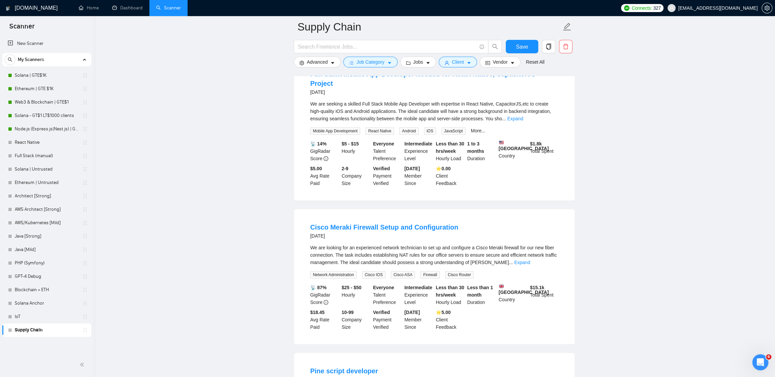
scroll to position [428, 0]
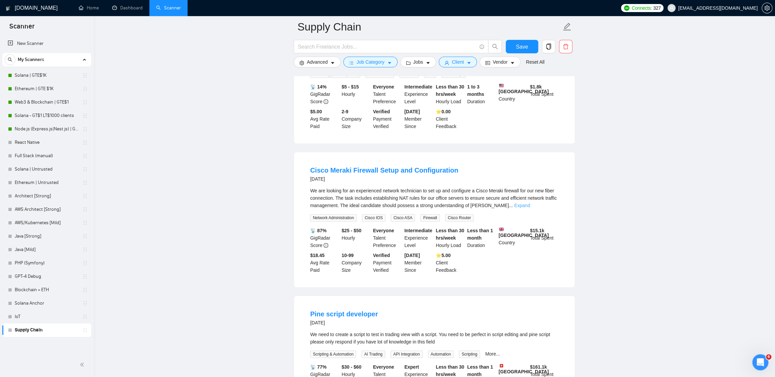
click at [530, 203] on link "Expand" at bounding box center [522, 205] width 16 height 5
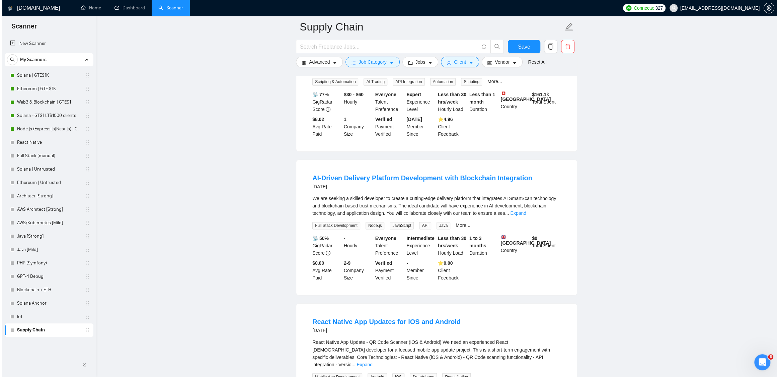
scroll to position [716, 0]
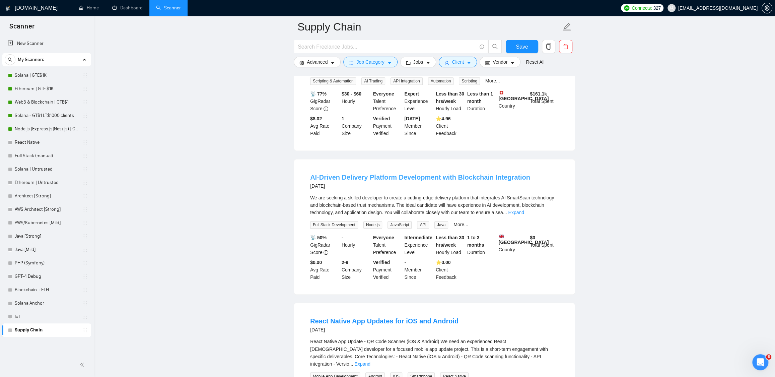
click at [427, 176] on link "AI-Driven Delivery Platform Development with Blockchain Integration" at bounding box center [420, 176] width 220 height 7
click at [468, 62] on button "Client" at bounding box center [457, 62] width 38 height 11
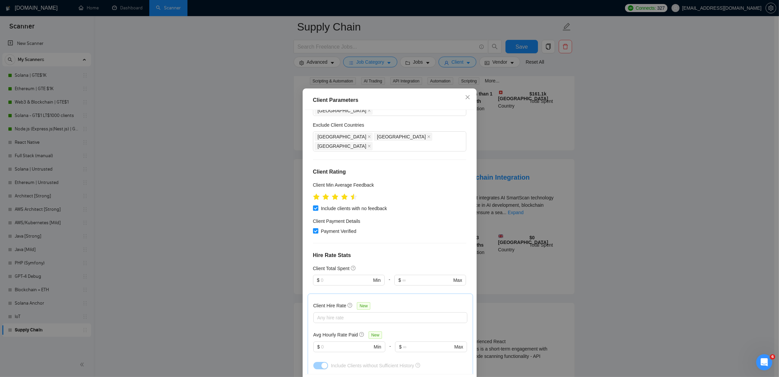
scroll to position [90, 0]
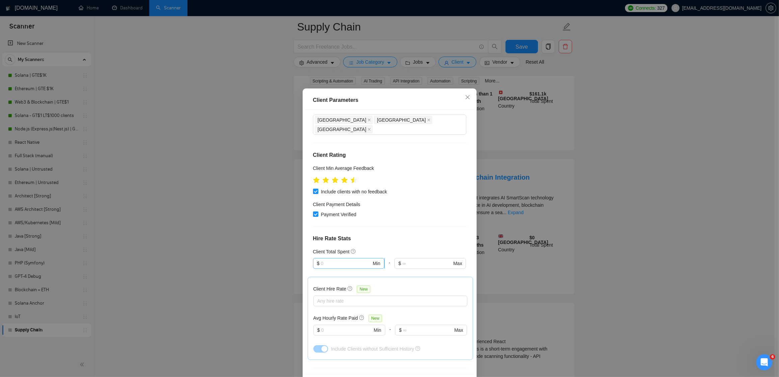
click at [326, 259] on input "text" at bounding box center [346, 262] width 51 height 7
click at [325, 260] on div "$1" at bounding box center [345, 258] width 62 height 7
type input "1"
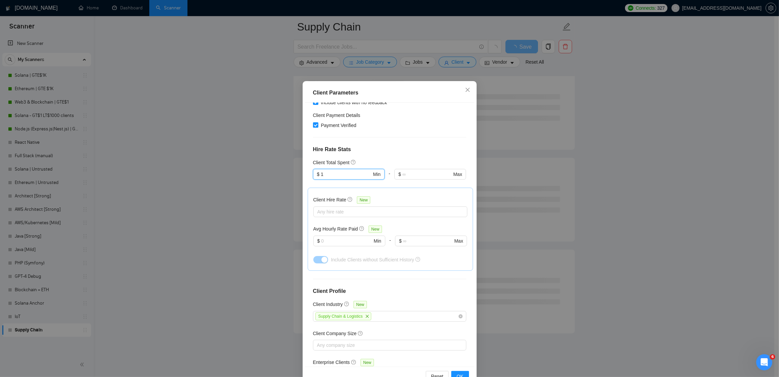
scroll to position [26, 0]
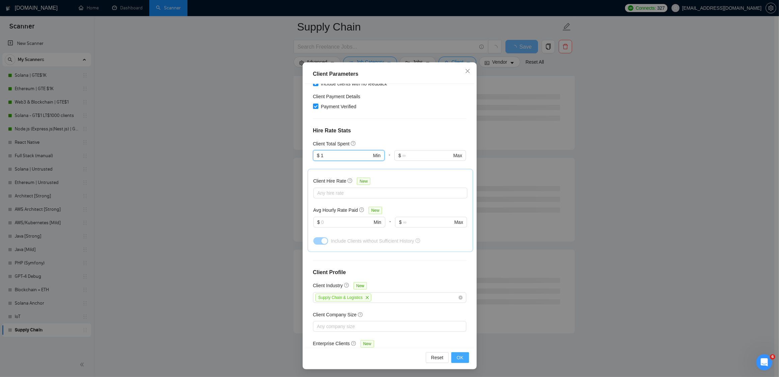
click at [458, 358] on span "OK" at bounding box center [460, 356] width 7 height 7
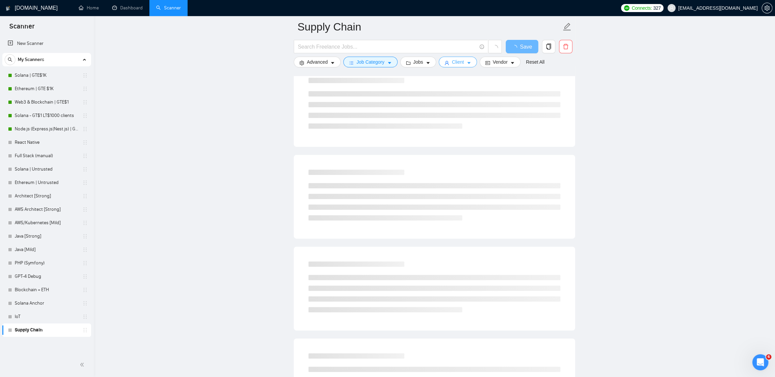
scroll to position [0, 0]
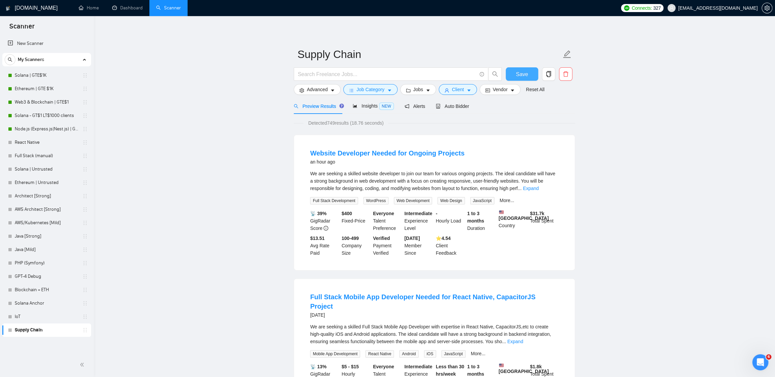
click at [512, 74] on button "Save" at bounding box center [521, 73] width 32 height 13
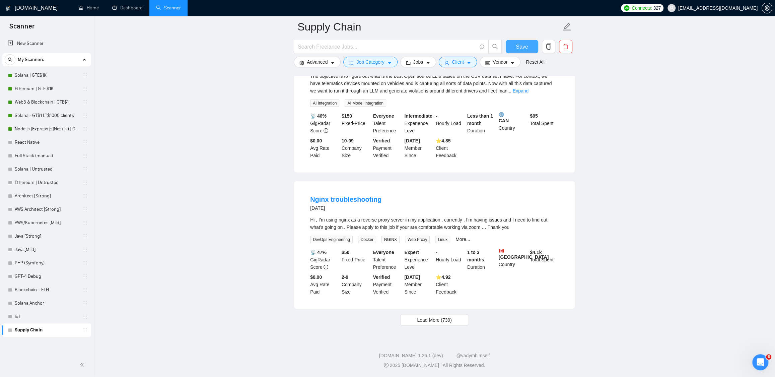
scroll to position [1294, 0]
click at [440, 322] on span "Load More (739)" at bounding box center [434, 319] width 35 height 7
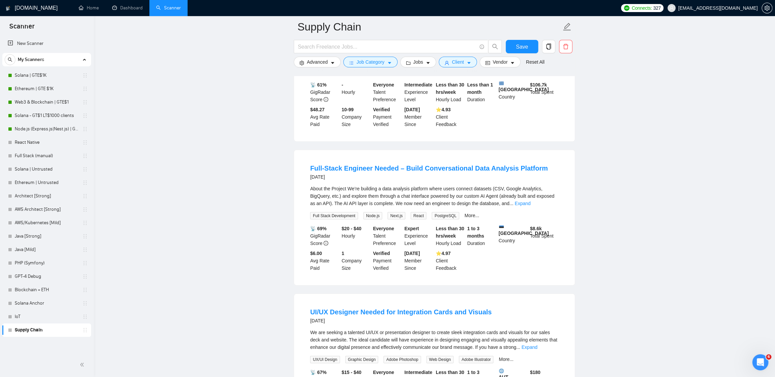
scroll to position [1627, 0]
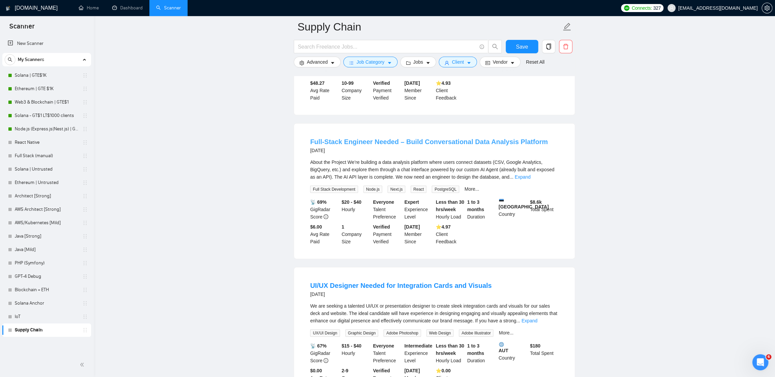
click at [414, 145] on link "Full-Stack Engineer Needed – Build Conversational Data Analysis Platform" at bounding box center [428, 141] width 237 height 7
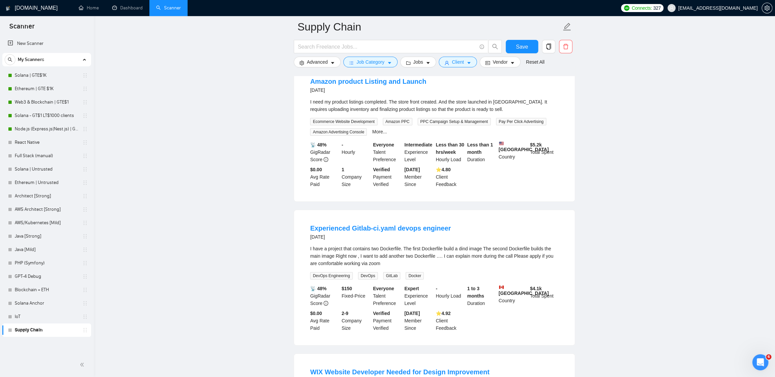
scroll to position [2018, 0]
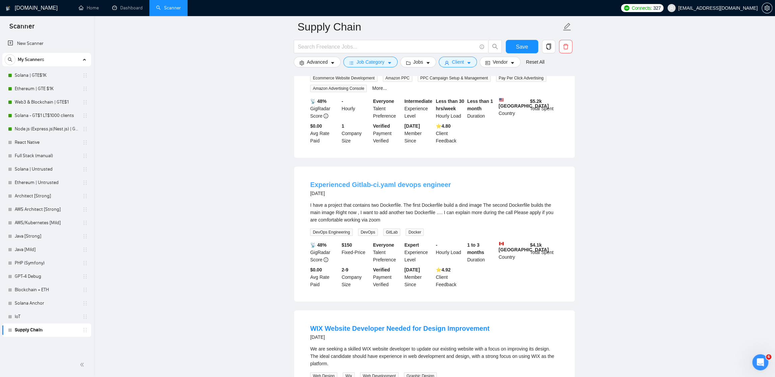
click at [428, 188] on link "Experienced Gitlab-ci.yaml devops engineer" at bounding box center [380, 184] width 141 height 7
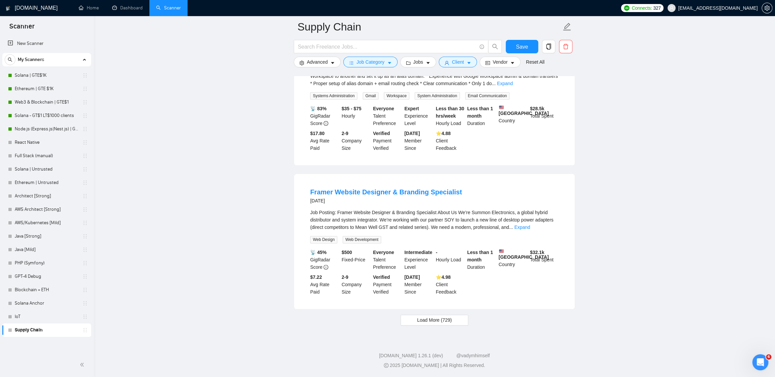
scroll to position [2759, 0]
click at [448, 316] on span "Load More (729)" at bounding box center [434, 319] width 35 height 7
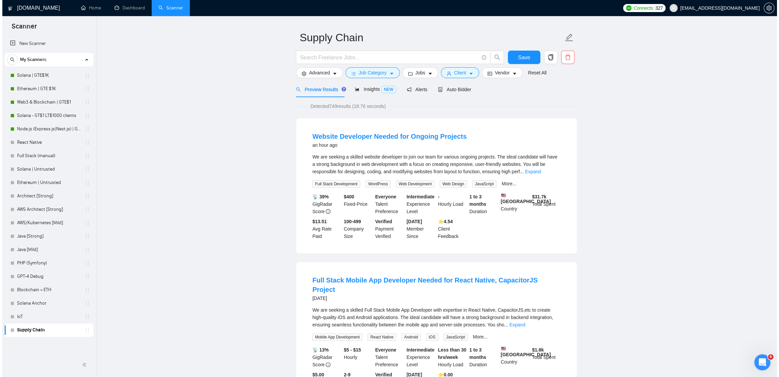
scroll to position [0, 0]
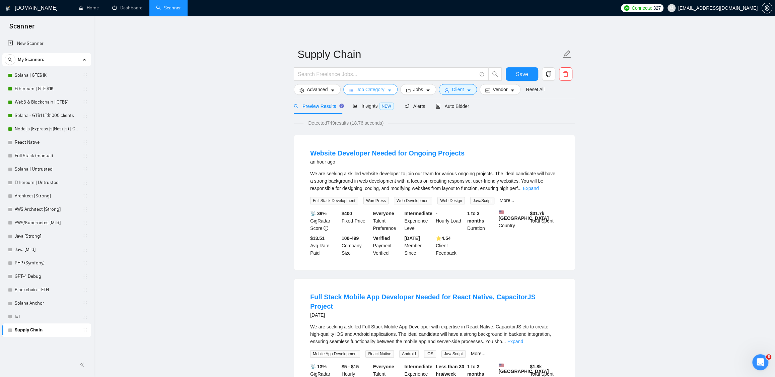
click at [377, 88] on span "Job Category" at bounding box center [370, 89] width 28 height 7
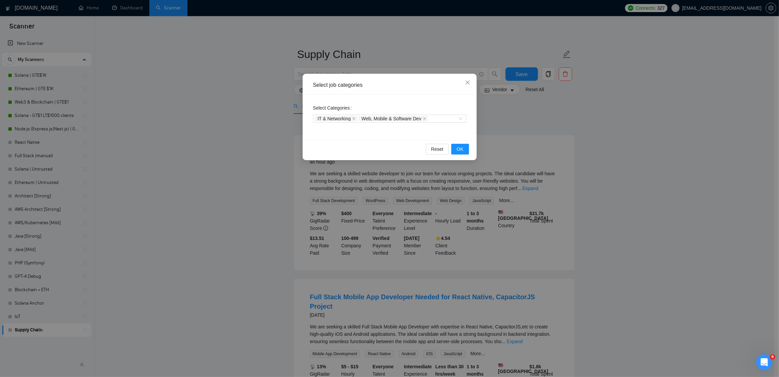
click at [533, 118] on div "Select job categories Select Categories IT & Networking Web, Mobile & Software …" at bounding box center [389, 188] width 779 height 377
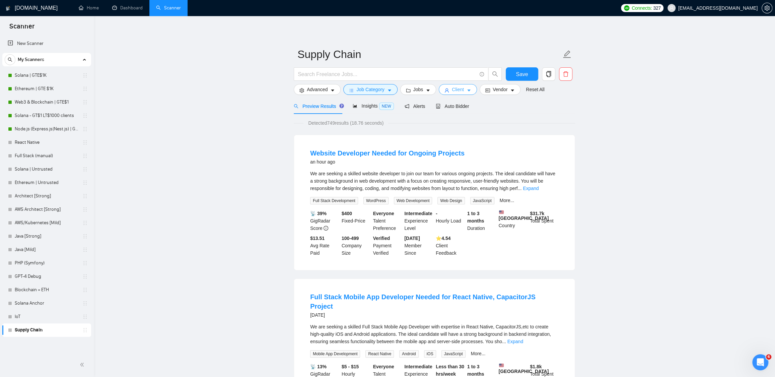
click at [463, 91] on span "Client" at bounding box center [458, 89] width 12 height 7
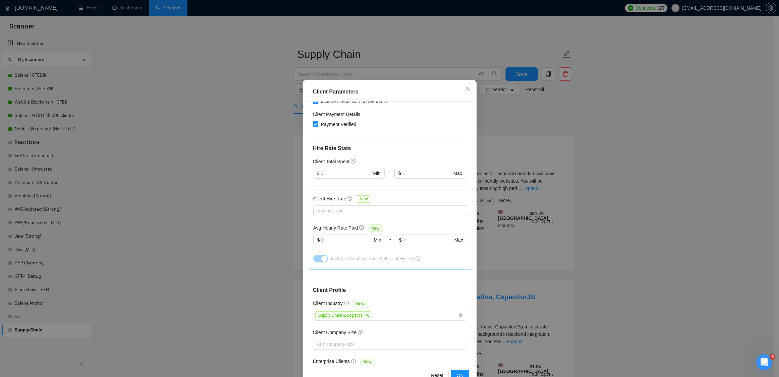
scroll to position [26, 0]
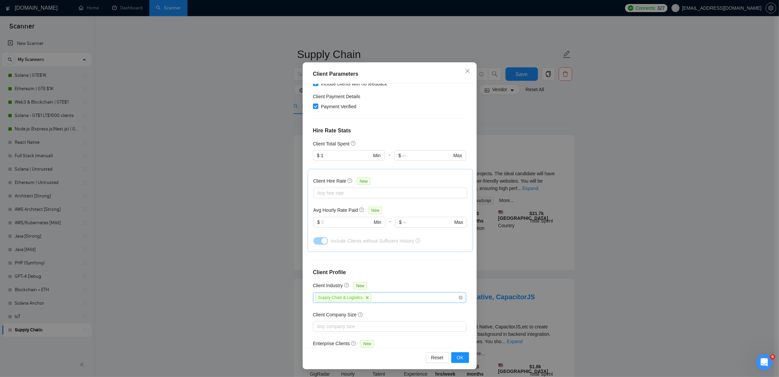
click at [404, 293] on div "Supply Chain & Logistics" at bounding box center [386, 298] width 143 height 10
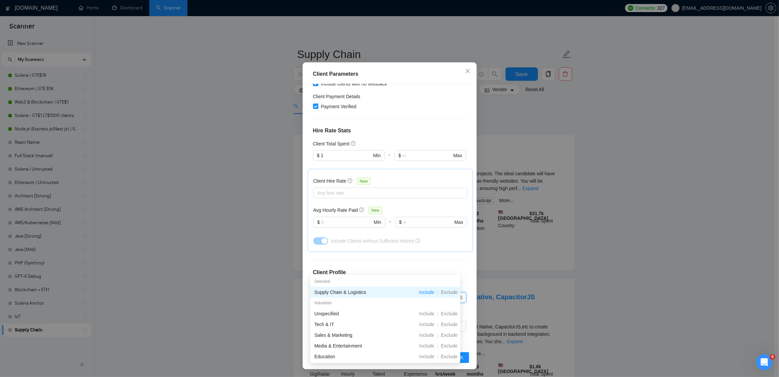
click at [368, 295] on icon "close" at bounding box center [367, 297] width 4 height 4
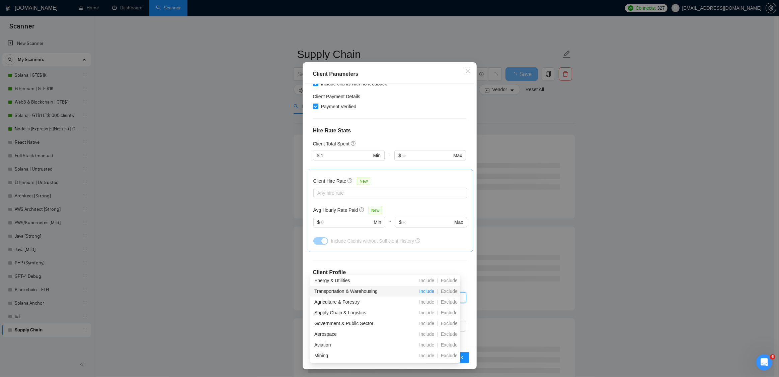
click at [427, 291] on span "Include" at bounding box center [426, 290] width 20 height 5
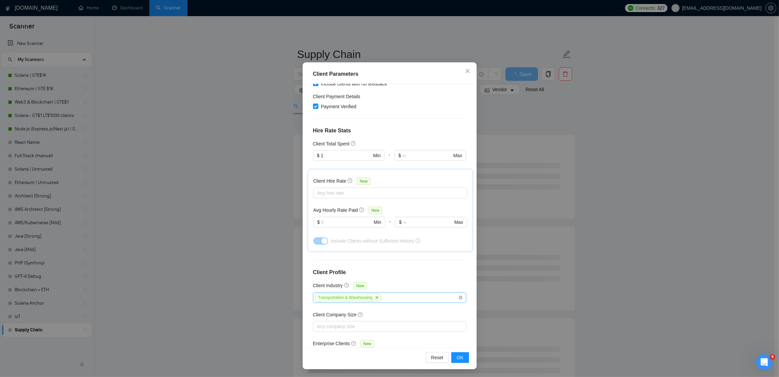
drag, startPoint x: 463, startPoint y: 232, endPoint x: 464, endPoint y: 236, distance: 3.4
click at [463, 233] on div "Client Location Include Client Countries Europe Oceania United States United Ki…" at bounding box center [389, 216] width 169 height 264
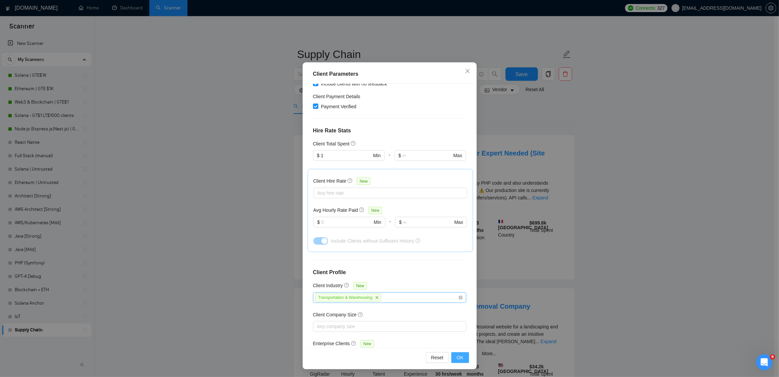
click at [459, 355] on span "OK" at bounding box center [460, 356] width 7 height 7
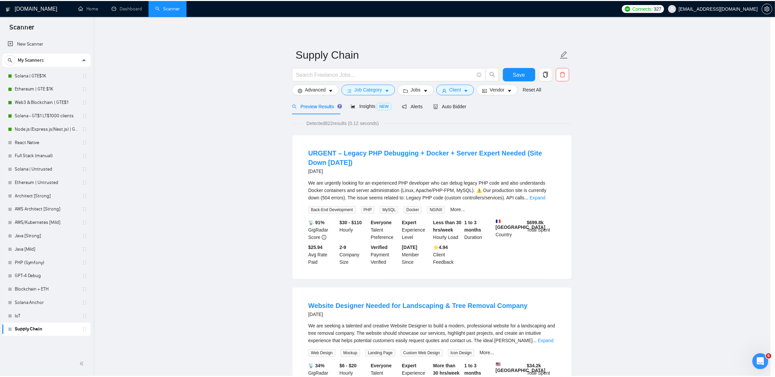
scroll to position [0, 0]
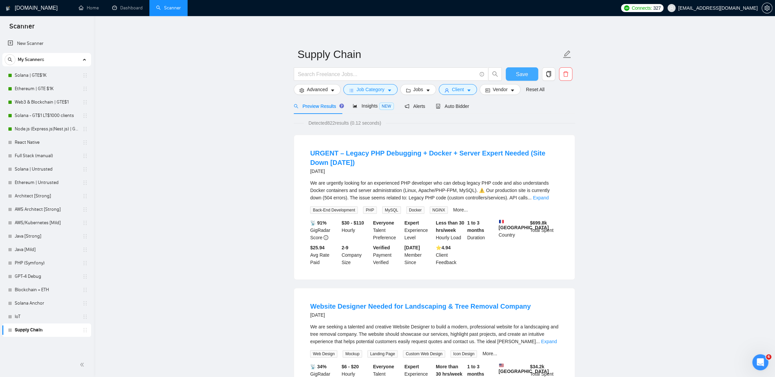
click at [522, 75] on span "Save" at bounding box center [521, 74] width 12 height 8
click at [488, 150] on link "URGENT – Legacy PHP Debugging + Docker + Server Expert Needed (Site Down Today)" at bounding box center [427, 157] width 235 height 17
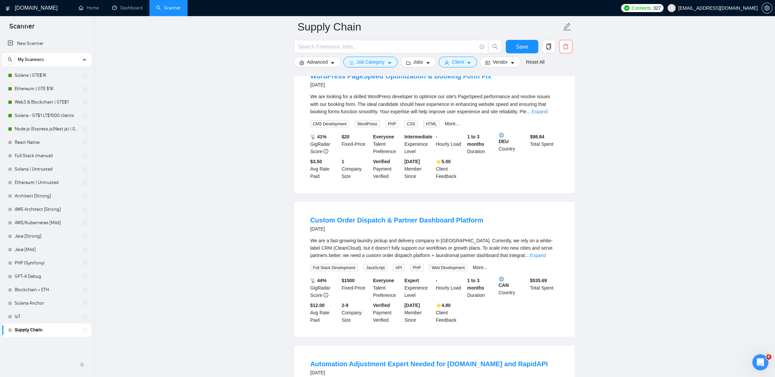
scroll to position [994, 0]
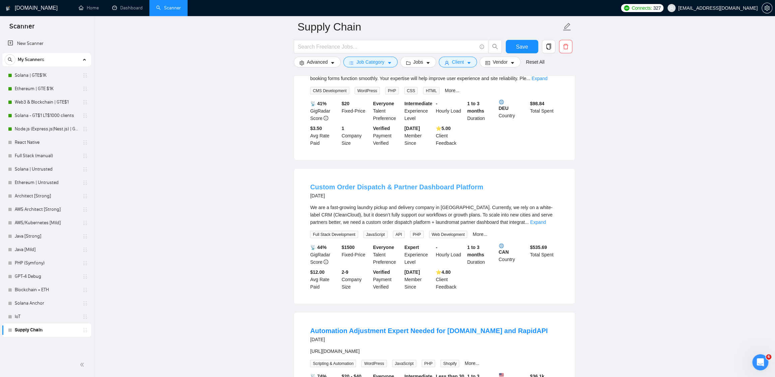
click at [432, 189] on link "Custom Order Dispatch & Partner Dashboard Platform" at bounding box center [396, 186] width 173 height 7
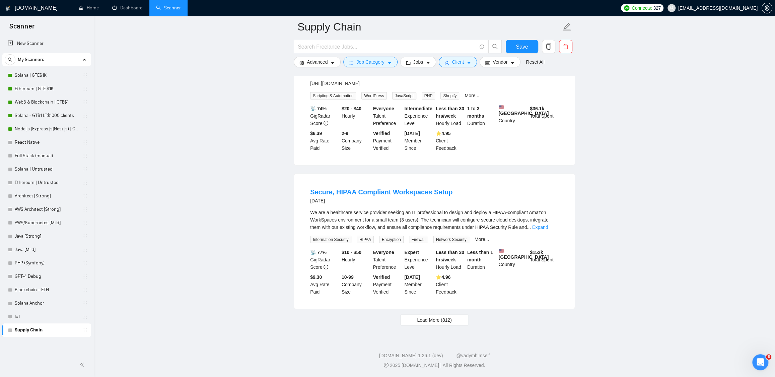
scroll to position [1278, 0]
click at [456, 324] on button "Load More (812)" at bounding box center [434, 319] width 68 height 11
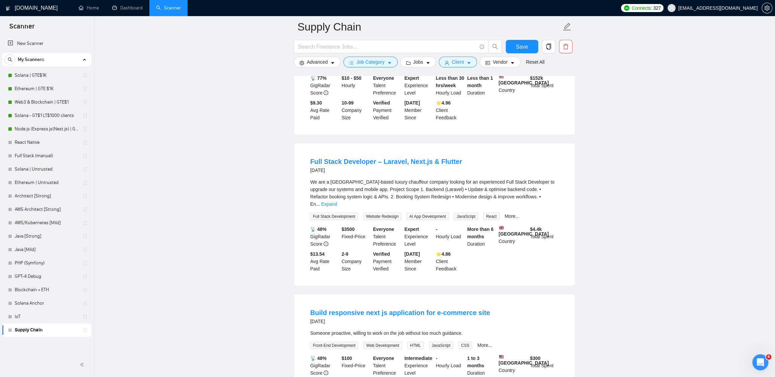
scroll to position [1436, 0]
click at [398, 164] on link "Full Stack Developer – Laravel, Next.js & Flutter" at bounding box center [386, 160] width 152 height 7
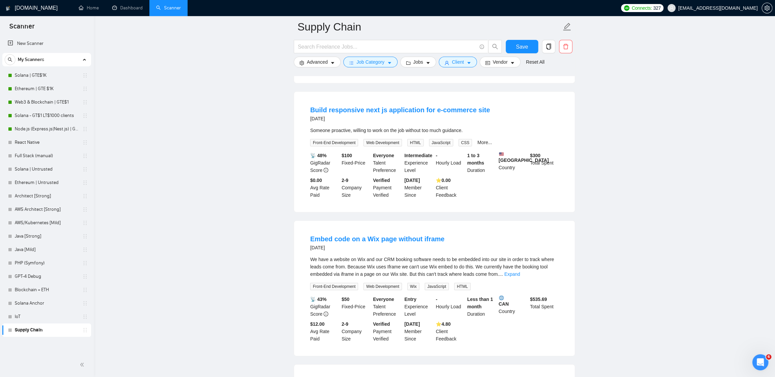
scroll to position [1641, 0]
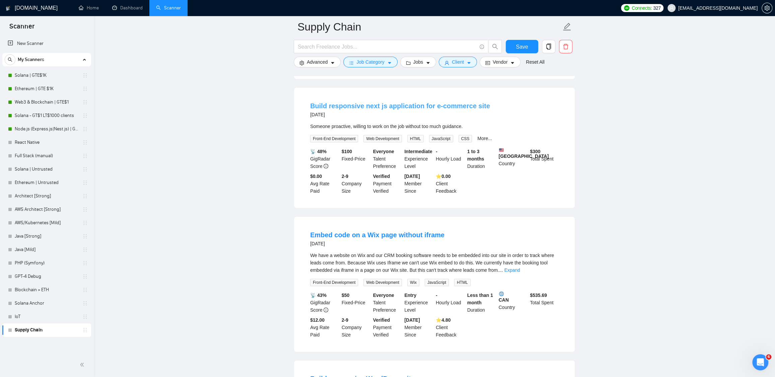
click at [373, 109] on link "Build responsive next js application for e-commerce site" at bounding box center [400, 105] width 180 height 7
drag, startPoint x: 635, startPoint y: 161, endPoint x: 568, endPoint y: 149, distance: 68.3
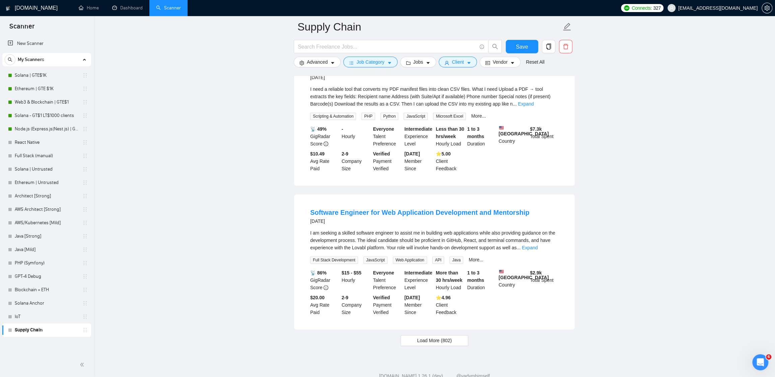
scroll to position [2686, 0]
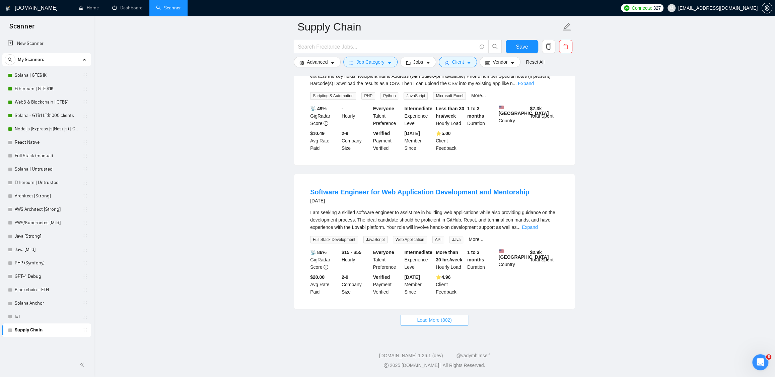
click at [441, 323] on span "Load More (802)" at bounding box center [434, 319] width 35 height 7
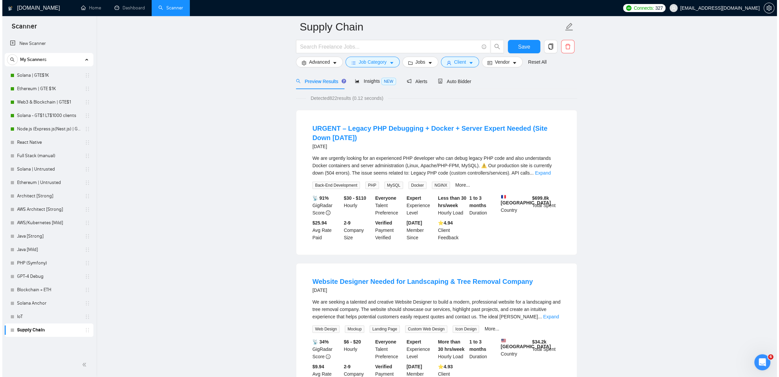
scroll to position [0, 0]
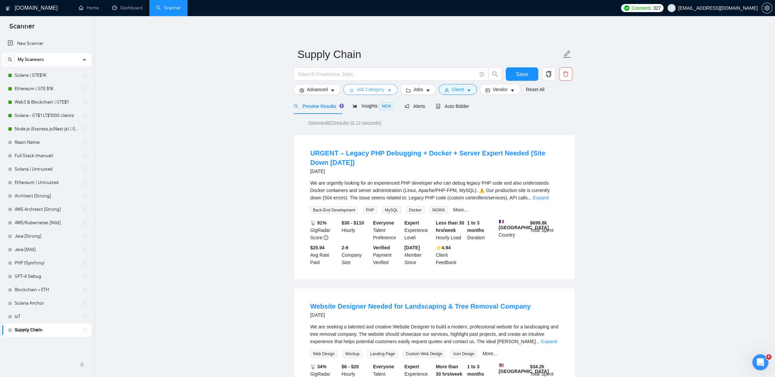
click at [390, 87] on button "Job Category" at bounding box center [370, 89] width 54 height 11
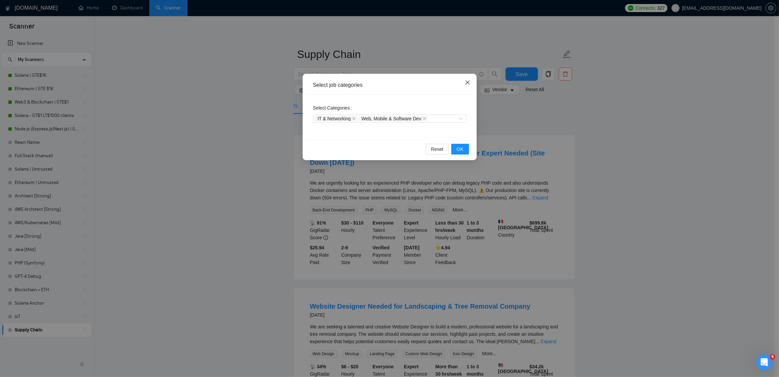
click at [469, 83] on icon "close" at bounding box center [467, 82] width 5 height 5
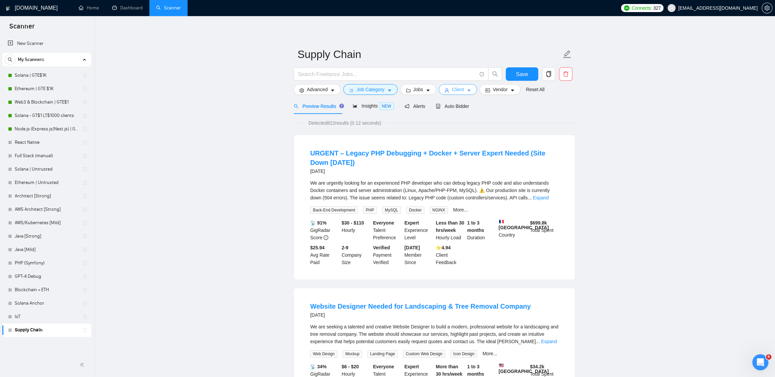
click at [467, 91] on button "Client" at bounding box center [457, 89] width 38 height 11
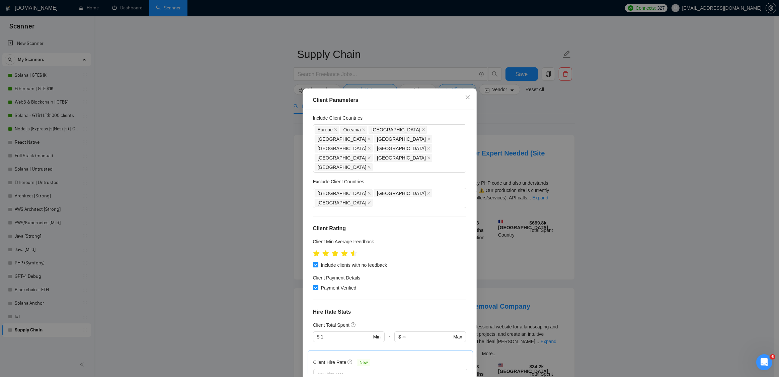
scroll to position [172, 0]
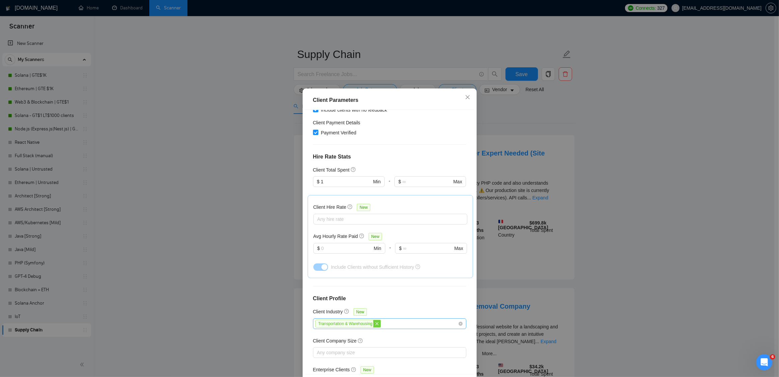
click at [381, 320] on span "close" at bounding box center [376, 323] width 7 height 7
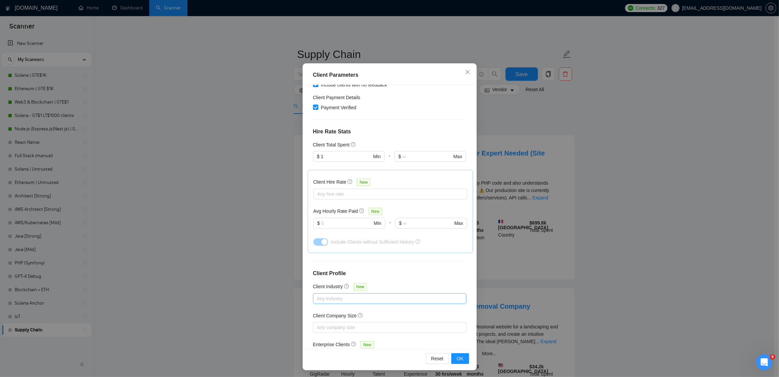
scroll to position [26, 0]
click at [461, 354] on button "OK" at bounding box center [459, 357] width 17 height 11
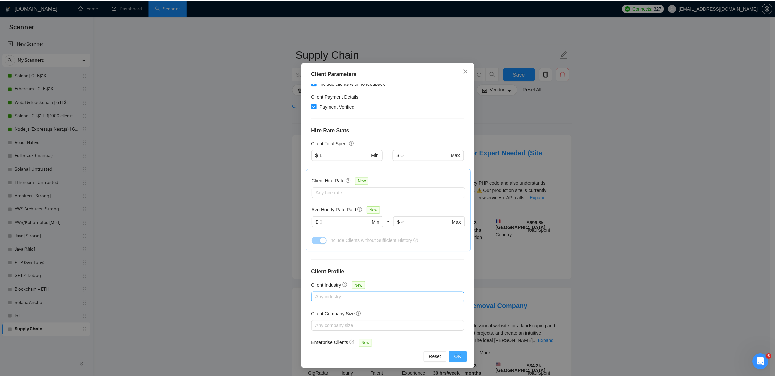
scroll to position [0, 0]
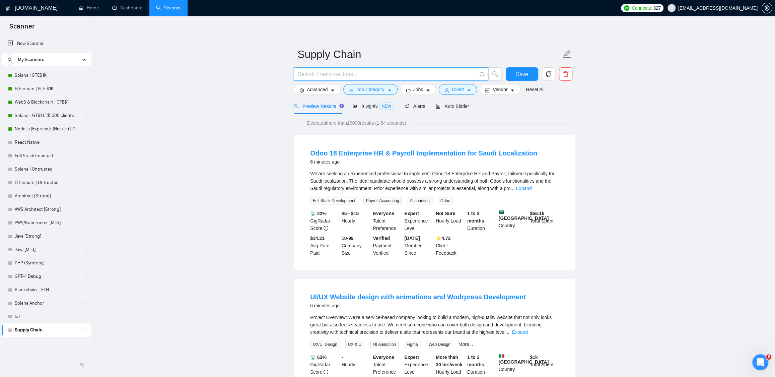
click at [323, 76] on input "text" at bounding box center [387, 74] width 179 height 8
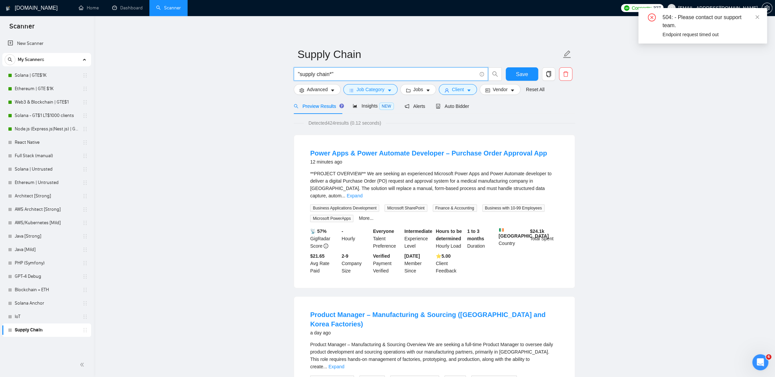
click at [355, 71] on input ""supply chain*"" at bounding box center [387, 74] width 179 height 8
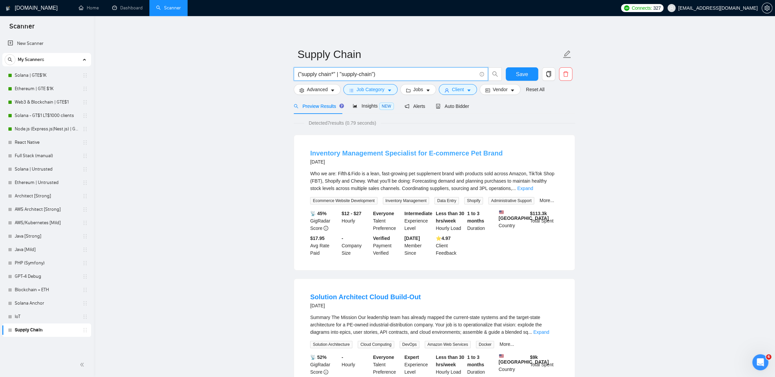
click at [421, 152] on link "Inventory Management Specialist for E-commerce Pet Brand" at bounding box center [406, 152] width 192 height 7
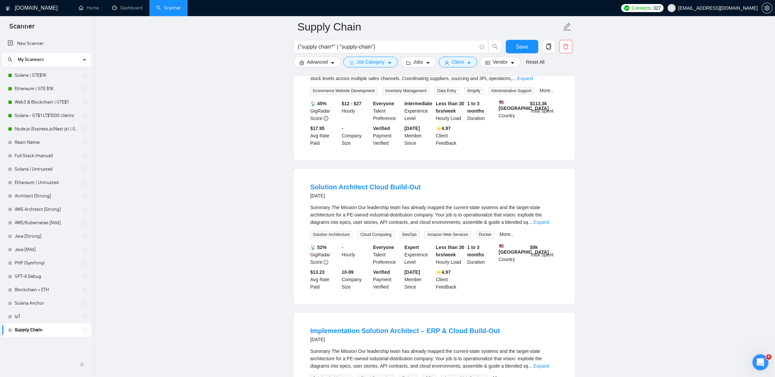
scroll to position [117, 0]
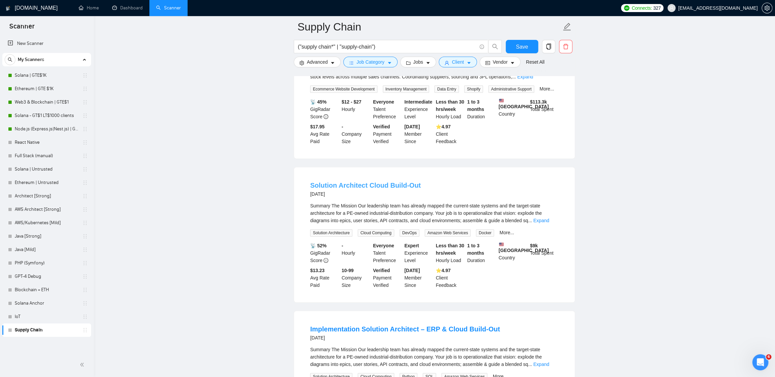
click at [405, 189] on link "Solution Architect Cloud Build-Out" at bounding box center [365, 184] width 110 height 7
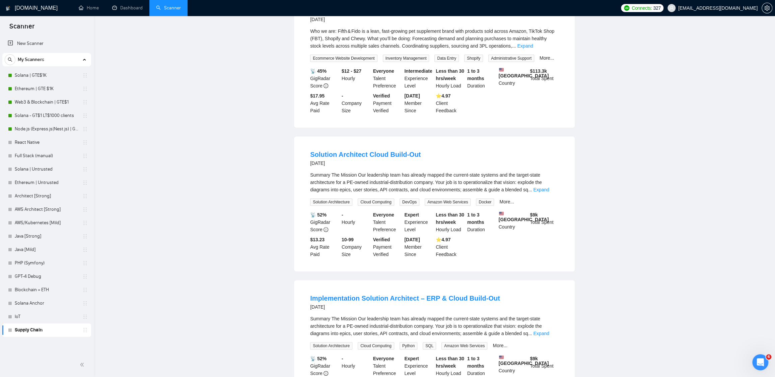
scroll to position [0, 0]
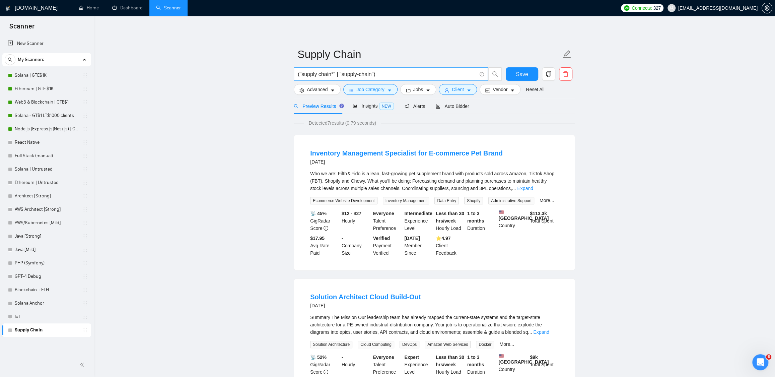
click at [377, 72] on input "("supply chain*" | "supply-chain")" at bounding box center [387, 74] width 179 height 8
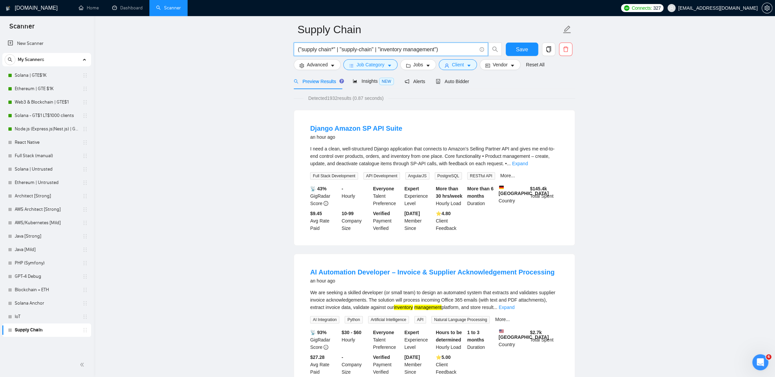
scroll to position [41, 0]
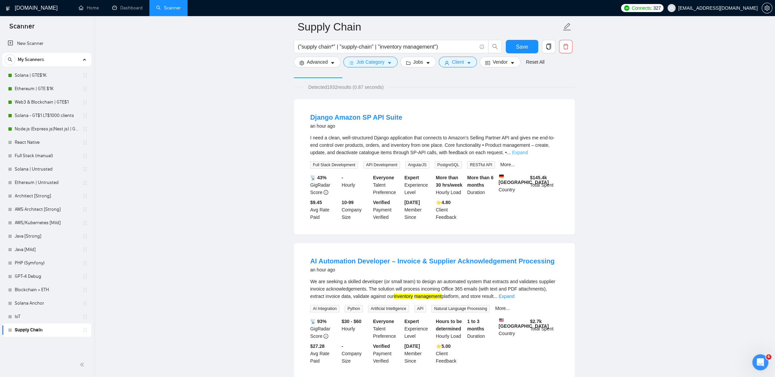
click at [528, 152] on link "Expand" at bounding box center [520, 152] width 16 height 5
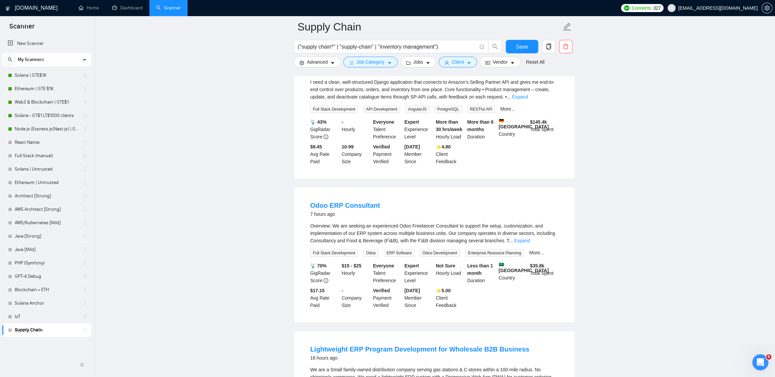
scroll to position [596, 0]
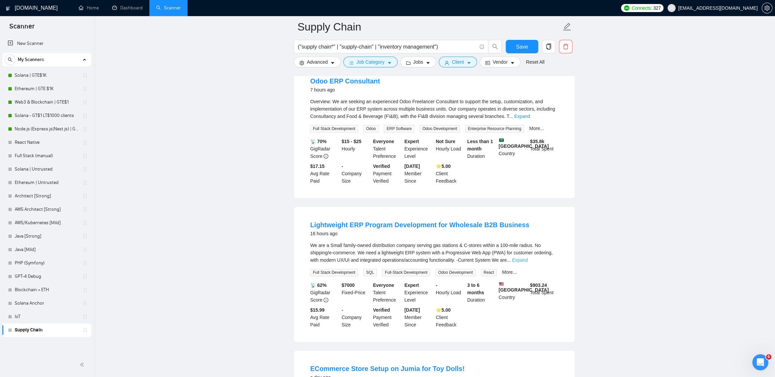
click at [528, 262] on link "Expand" at bounding box center [520, 259] width 16 height 5
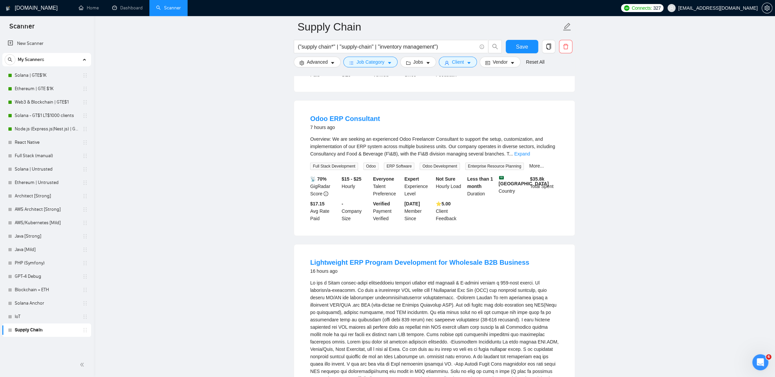
scroll to position [549, 0]
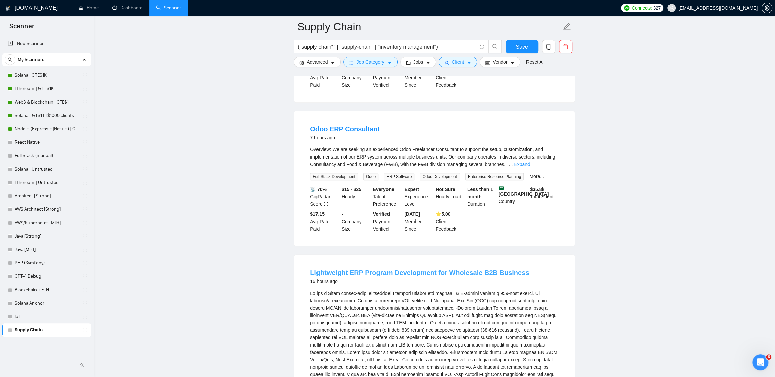
click at [361, 276] on link "Lightweight ERP Program Development for Wholesale B2B Business" at bounding box center [419, 272] width 219 height 7
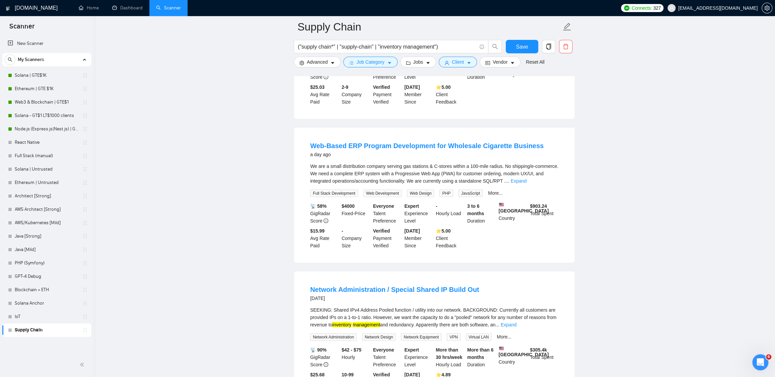
scroll to position [1229, 0]
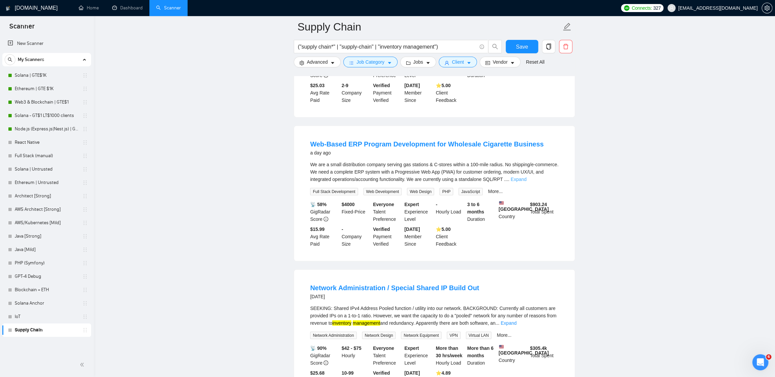
click at [526, 182] on link "Expand" at bounding box center [518, 178] width 16 height 5
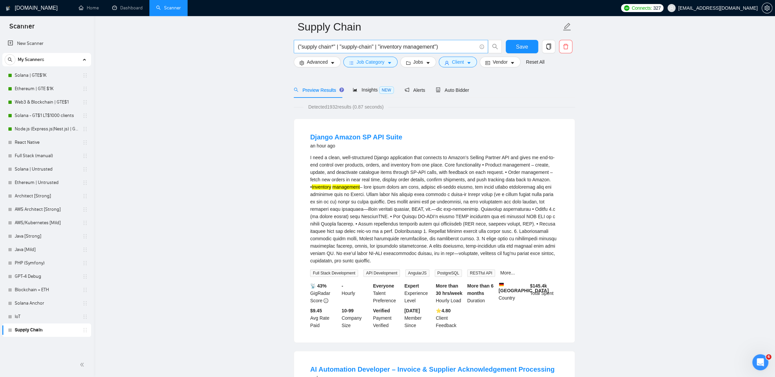
scroll to position [11, 0]
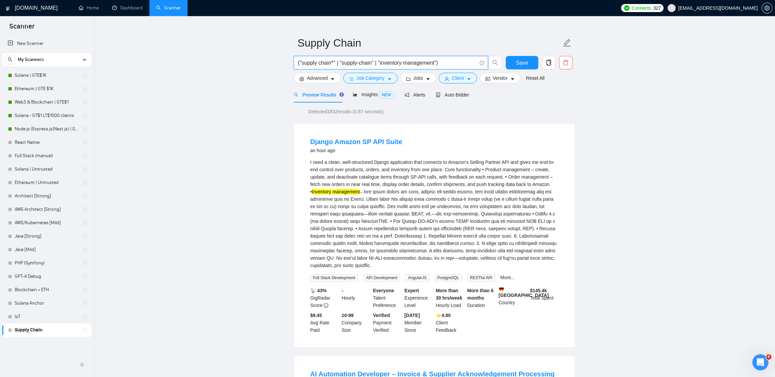
drag, startPoint x: 444, startPoint y: 63, endPoint x: 257, endPoint y: 51, distance: 187.5
paste input "| "inventory optimization" | "demand forecasting" | "procurement" | "order mana…"
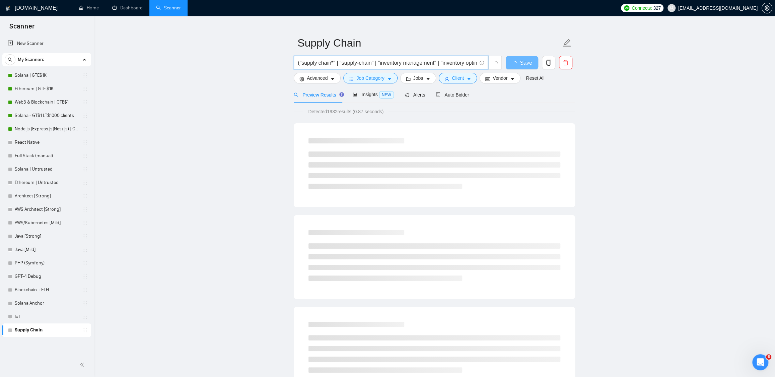
drag, startPoint x: 467, startPoint y: 63, endPoint x: 193, endPoint y: 54, distance: 273.9
click at [378, 64] on input "("supply chain*" | "supply-chain" | "inventory management" | "inventory optimiz…" at bounding box center [387, 63] width 179 height 8
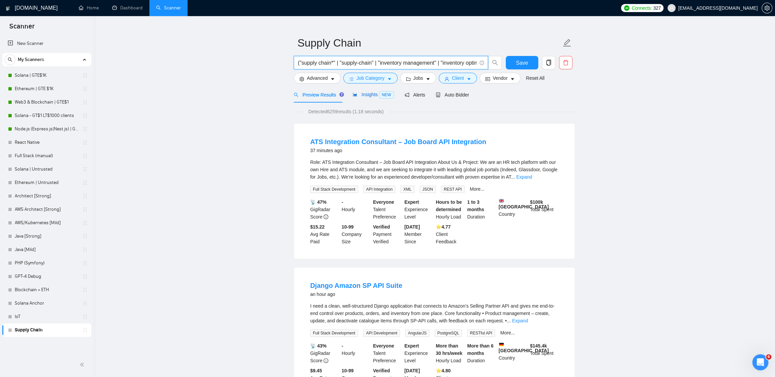
click at [363, 94] on span "Insights NEW" at bounding box center [372, 94] width 41 height 5
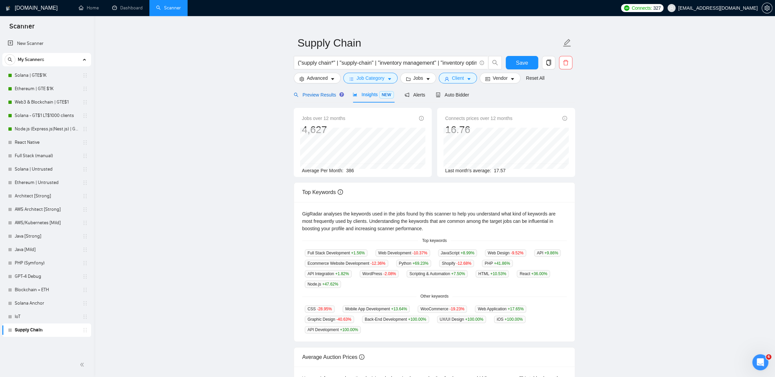
click at [323, 97] on span "Preview Results" at bounding box center [318, 94] width 48 height 5
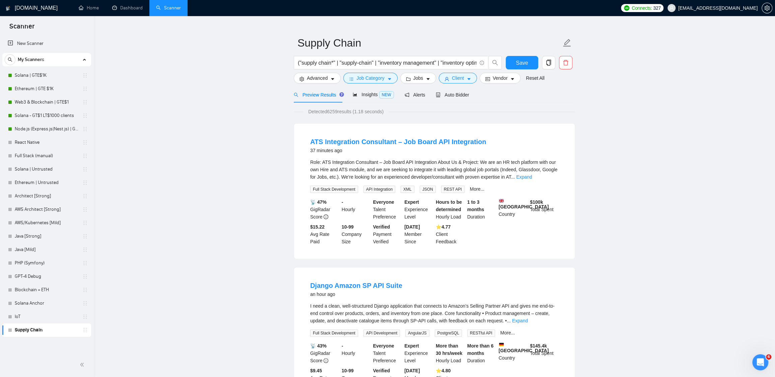
click at [532, 179] on link "Expand" at bounding box center [524, 176] width 16 height 5
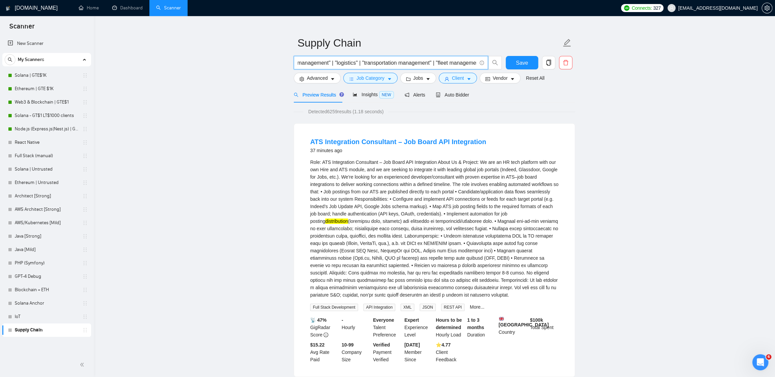
drag, startPoint x: 441, startPoint y: 65, endPoint x: 482, endPoint y: 64, distance: 40.8
click at [485, 64] on span "("supply chain*" | "supply-chain" | "inventory management" | "inventory optimiz…" at bounding box center [391, 62] width 194 height 13
click at [407, 63] on input "("supply chain*" | "supply-chain" | "inventory management" | "inventory optimiz…" at bounding box center [387, 63] width 179 height 8
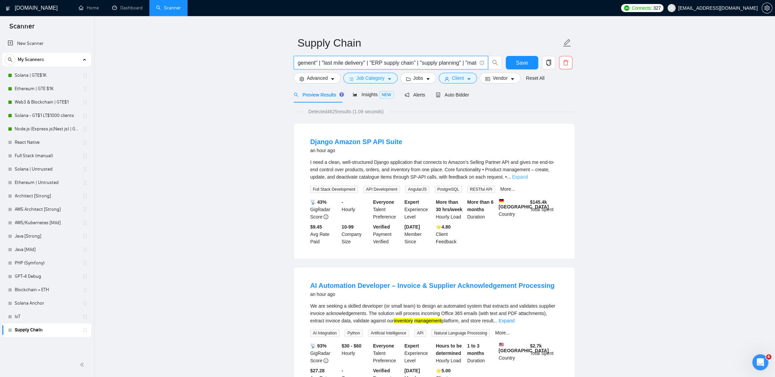
type input "("supply chain*" | "supply-chain" | "inventory management" | "inventory optimiz…"
click at [528, 176] on link "Expand" at bounding box center [520, 176] width 16 height 5
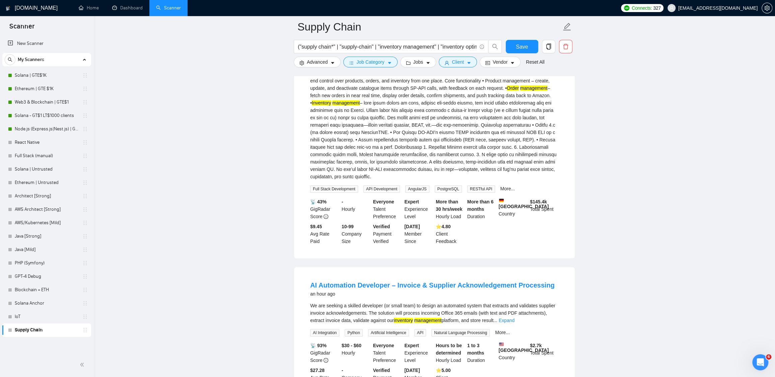
scroll to position [211, 0]
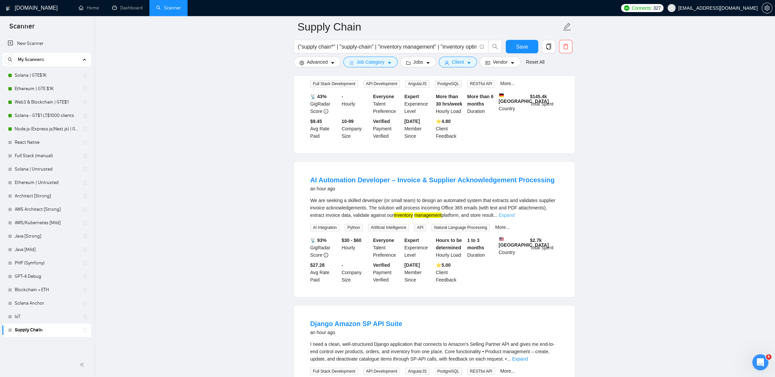
click at [514, 218] on link "Expand" at bounding box center [506, 214] width 16 height 5
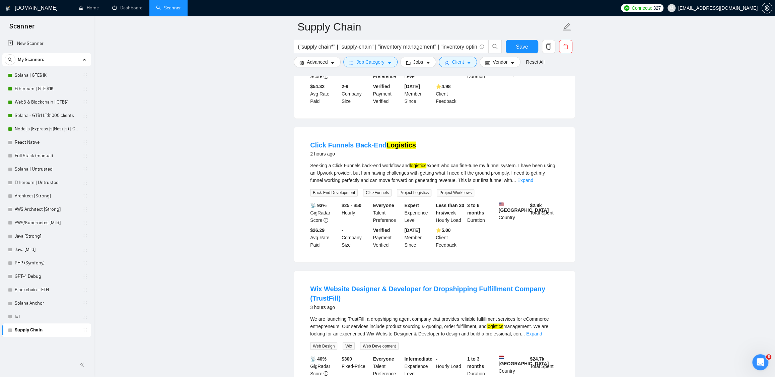
scroll to position [760, 0]
click at [533, 182] on link "Expand" at bounding box center [525, 179] width 16 height 5
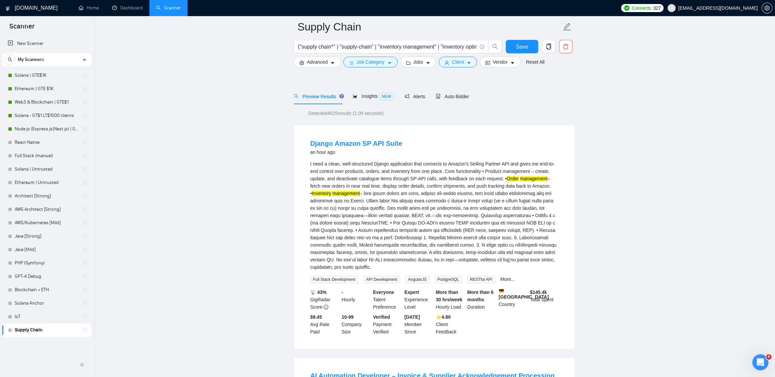
scroll to position [0, 0]
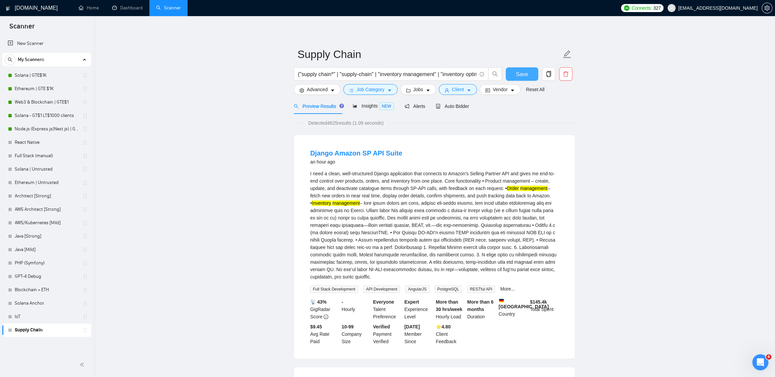
click at [527, 73] on span "Save" at bounding box center [521, 74] width 12 height 8
click at [44, 319] on link "IoT" at bounding box center [47, 316] width 64 height 13
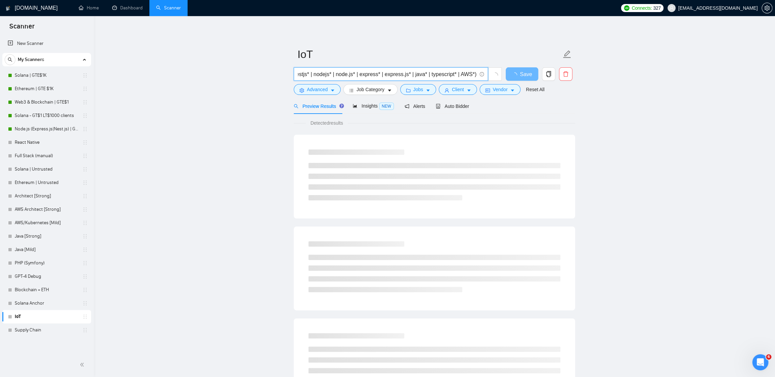
scroll to position [0, 96]
drag, startPoint x: 361, startPoint y: 74, endPoint x: 483, endPoint y: 73, distance: 121.5
click at [483, 73] on span "(iot* | "internet of things") (nest.js* | nestjs* | nodejs* | node.js* | expres…" at bounding box center [391, 73] width 194 height 13
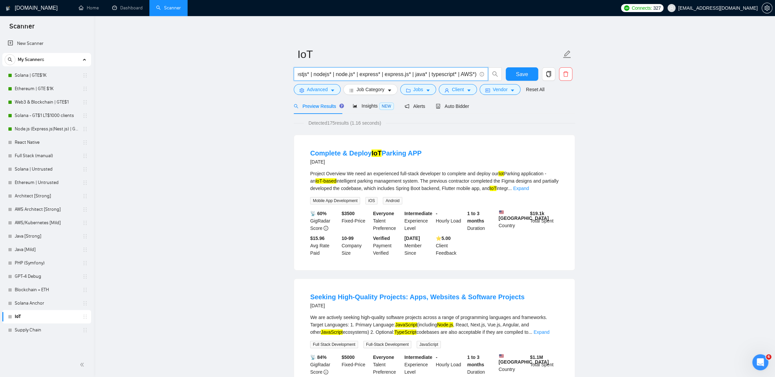
click at [460, 73] on input "(iot* | "internet of things") (nest.js* | nestjs* | nodejs* | node.js* | expres…" at bounding box center [387, 74] width 179 height 8
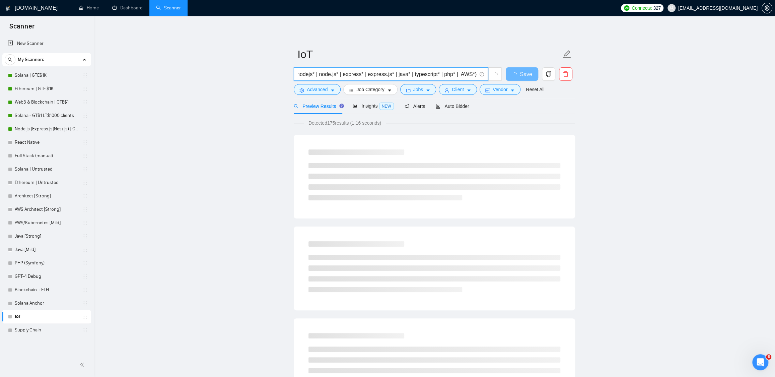
drag, startPoint x: 448, startPoint y: 70, endPoint x: 486, endPoint y: 71, distance: 38.2
click at [486, 71] on span "(iot* | "internet of things") (nest.js* | nestjs* | nodejs* | node.js* | expres…" at bounding box center [391, 73] width 194 height 13
click at [442, 75] on input "(iot* | "internet of things") (nest.js* | nestjs* | nodejs* | node.js* | expres…" at bounding box center [387, 74] width 179 height 8
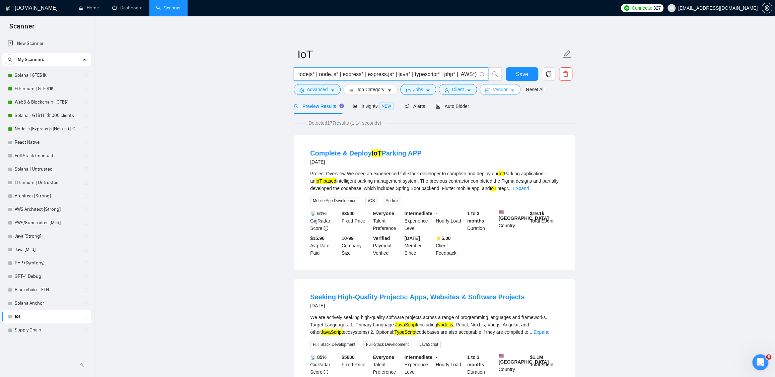
drag, startPoint x: 455, startPoint y: 73, endPoint x: 510, endPoint y: 91, distance: 58.0
click at [455, 73] on input "(iot* | "internet of things") (nest.js* | nestjs* | nodejs* | node.js* | expres…" at bounding box center [387, 74] width 179 height 8
click at [519, 75] on span "Save" at bounding box center [521, 74] width 12 height 8
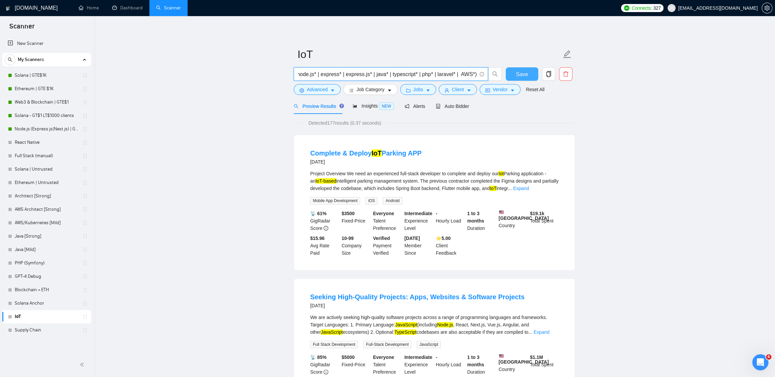
drag, startPoint x: 462, startPoint y: 75, endPoint x: 518, endPoint y: 76, distance: 55.6
click at [518, 76] on div "(iot* | "internet of things") (nest.js* | nestjs* | nodejs* | node.js* | expres…" at bounding box center [432, 75] width 281 height 17
click at [457, 72] on input "(iot* | "internet of things") (nest.js* | nestjs* | nodejs* | node.js* | expres…" at bounding box center [387, 74] width 179 height 8
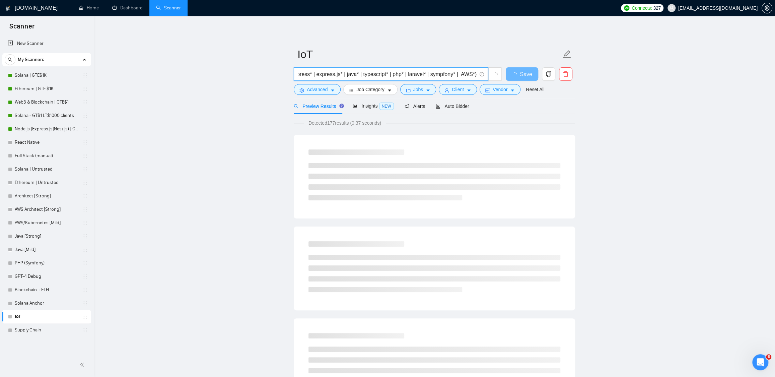
click at [441, 72] on input "(iot* | "internet of things") (nest.js* | nestjs* | nodejs* | node.js* | expres…" at bounding box center [387, 74] width 179 height 8
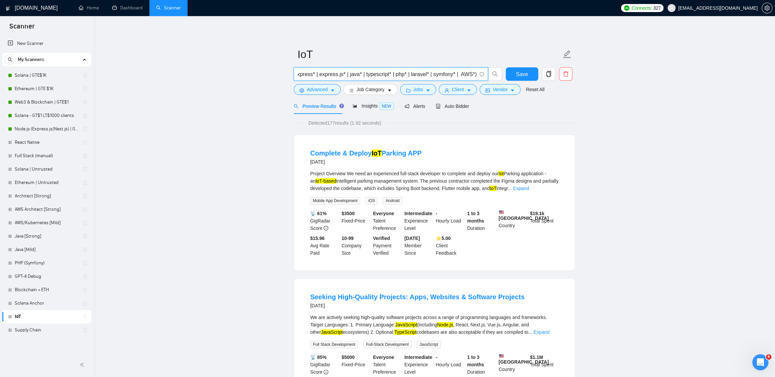
scroll to position [0, 163]
type input "(iot* | "internet of things") (nest.js* | nestjs* | nodejs* | node.js* | expres…"
click at [512, 75] on button "Save" at bounding box center [521, 73] width 32 height 13
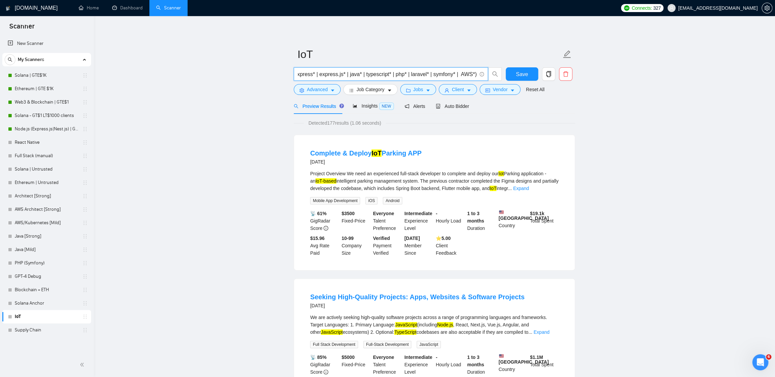
drag, startPoint x: 362, startPoint y: 74, endPoint x: 513, endPoint y: 82, distance: 151.8
click at [513, 82] on div "(iot* | "internet of things") (nest.js* | nestjs* | nodejs* | node.js* | expres…" at bounding box center [432, 75] width 281 height 17
click at [38, 328] on link "Supply Chain" at bounding box center [47, 329] width 64 height 13
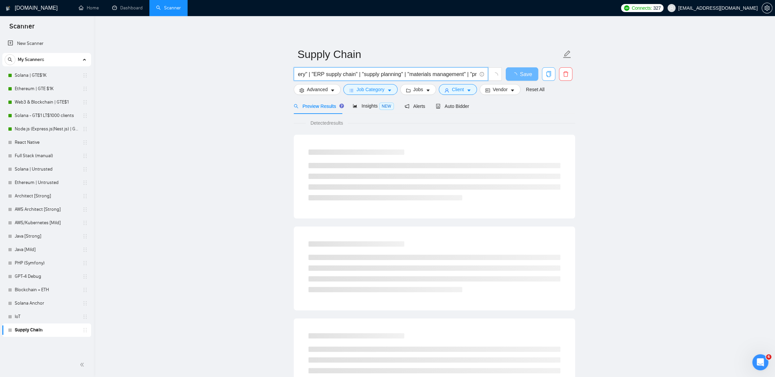
scroll to position [0, 874]
drag, startPoint x: 364, startPoint y: 74, endPoint x: 545, endPoint y: 76, distance: 181.4
click at [545, 76] on div "("supply chain*" | "supply-chain" | "inventory management" | "inventory optimiz…" at bounding box center [432, 75] width 281 height 17
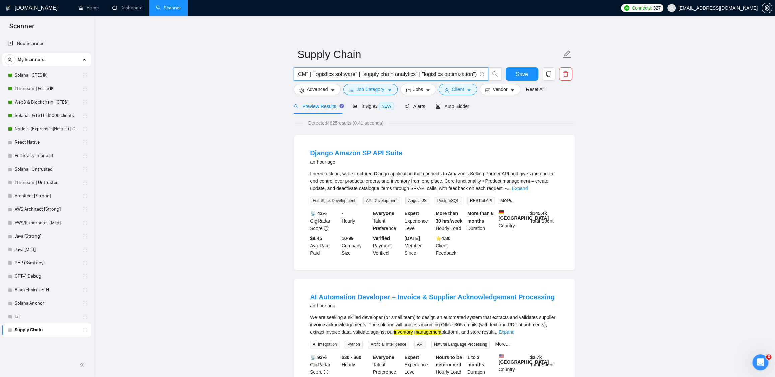
click at [477, 73] on span "("supply chain*" | "supply-chain" | "inventory management" | "inventory optimiz…" at bounding box center [391, 73] width 194 height 13
click at [476, 73] on input "("supply chain*" | "supply-chain" | "inventory management" | "inventory optimiz…" at bounding box center [387, 74] width 179 height 8
drag, startPoint x: 468, startPoint y: 73, endPoint x: 518, endPoint y: 74, distance: 49.5
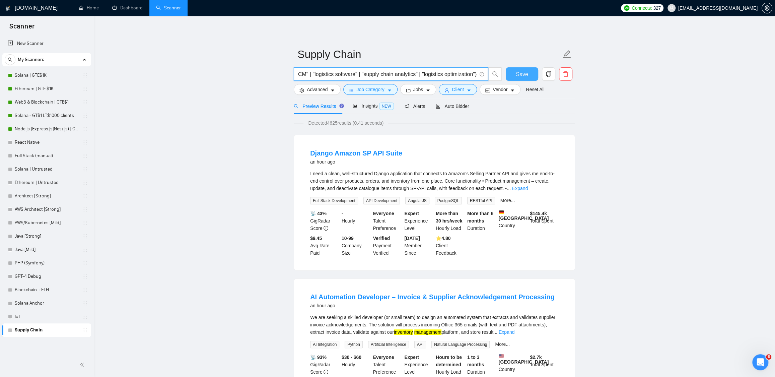
click at [518, 74] on div "("supply chain*" | "supply-chain" | "inventory management" | "inventory optimiz…" at bounding box center [432, 75] width 281 height 17
click at [476, 74] on span "("supply chain*" | "supply-chain" | "inventory management" | "inventory optimiz…" at bounding box center [391, 73] width 194 height 13
drag, startPoint x: 475, startPoint y: 75, endPoint x: 527, endPoint y: 80, distance: 51.8
click at [527, 80] on div "("supply chain*" | "supply-chain" | "inventory management" | "inventory optimiz…" at bounding box center [432, 75] width 281 height 17
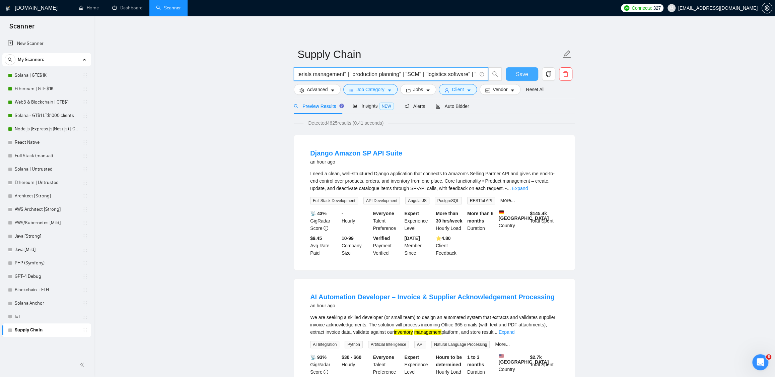
scroll to position [0, 874]
drag, startPoint x: 444, startPoint y: 73, endPoint x: 514, endPoint y: 76, distance: 70.4
click at [514, 76] on div "("supply chain*" | "supply-chain" | "inventory management" | "inventory optimiz…" at bounding box center [432, 75] width 281 height 17
click at [468, 73] on input "("supply chain*" | "supply-chain" | "inventory management" | "inventory optimiz…" at bounding box center [387, 74] width 179 height 8
paste input "(nest.js* | nestjs* | nodejs* | node.js* | express* | express.js* | java* | typ…"
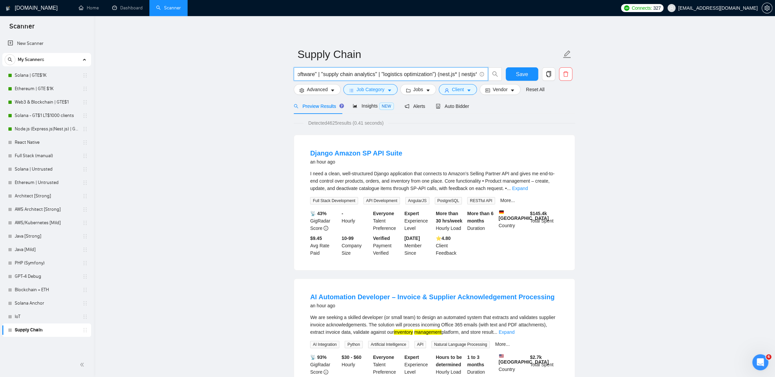
scroll to position [0, 1153]
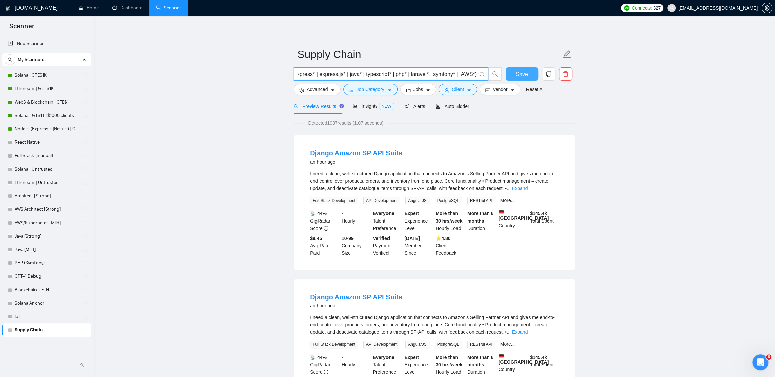
type input "("supply chain*" | "supply-chain" | "inventory management" | "inventory optimiz…"
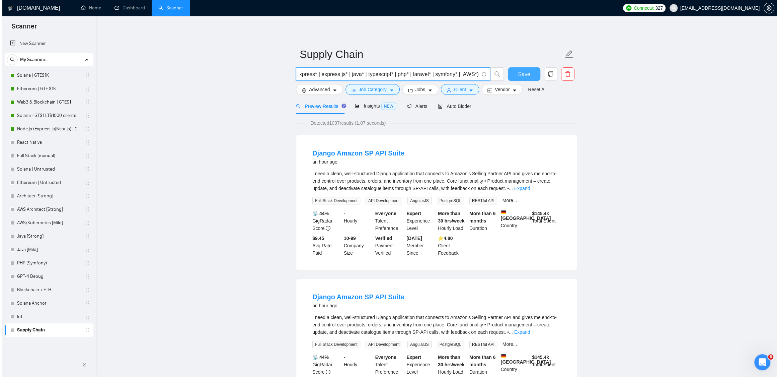
scroll to position [0, 0]
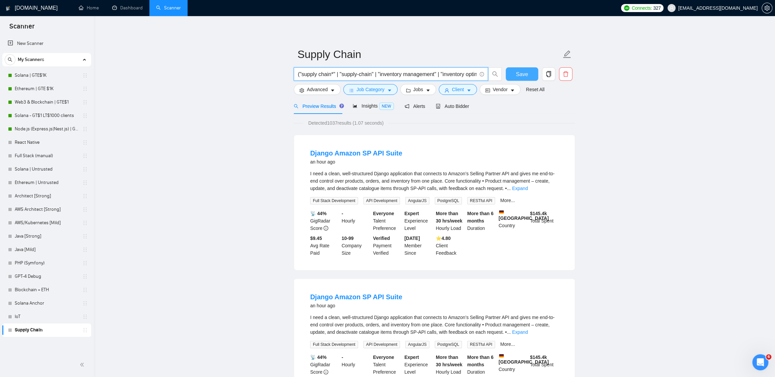
click at [522, 75] on span "Save" at bounding box center [521, 74] width 12 height 8
click at [528, 189] on link "Expand" at bounding box center [520, 187] width 16 height 5
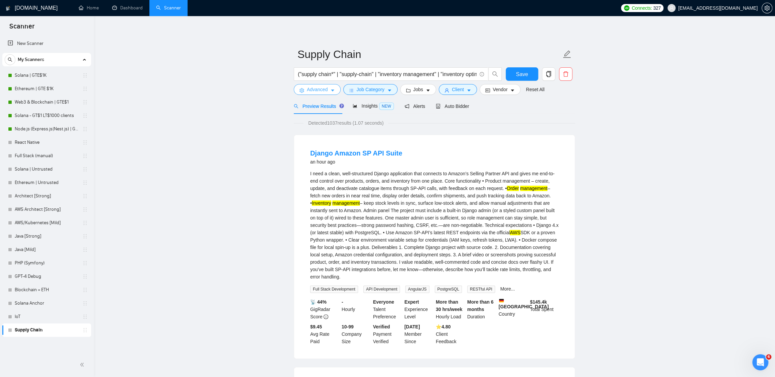
click at [318, 92] on span "Advanced" at bounding box center [317, 89] width 21 height 7
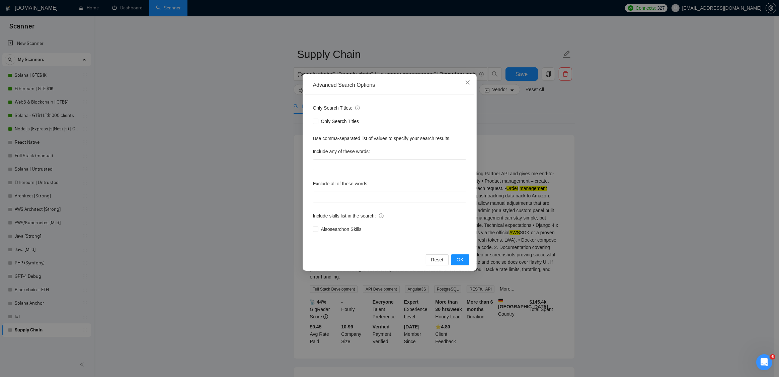
click at [647, 155] on div "Advanced Search Options Only Search Titles: Only Search Titles Use comma-separa…" at bounding box center [389, 188] width 779 height 377
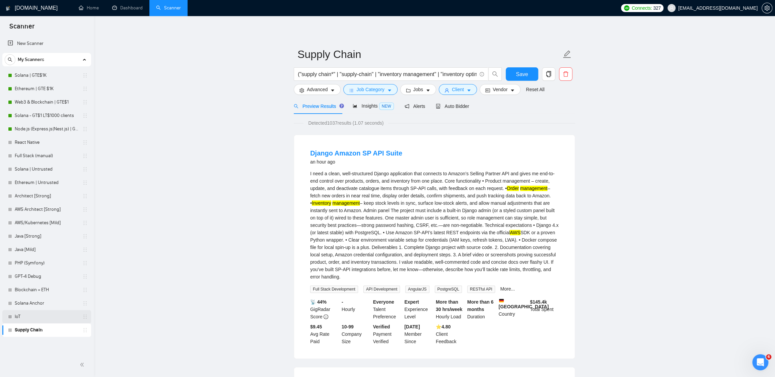
click at [24, 318] on link "IoT" at bounding box center [47, 316] width 64 height 13
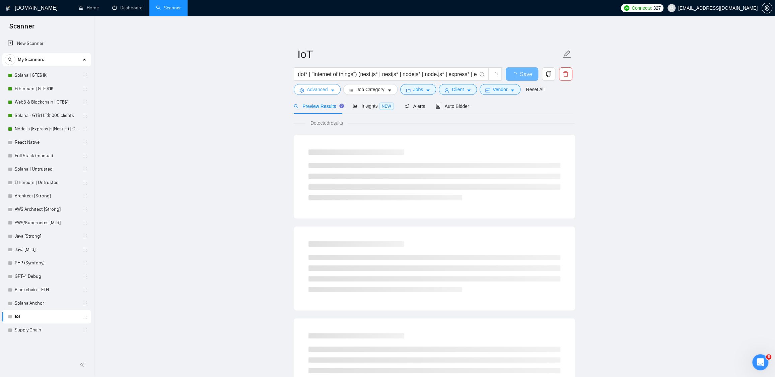
click at [310, 86] on span "Advanced" at bounding box center [317, 89] width 21 height 7
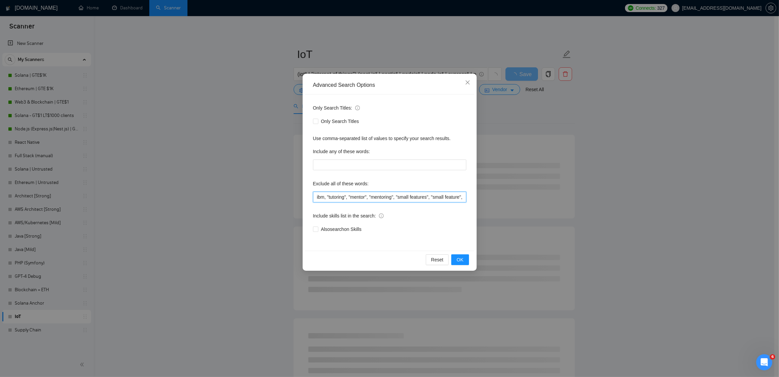
click at [339, 199] on input "ibm, "tutoring", "mentor", "mentoring", "small features", "small feature", "sma…" at bounding box center [389, 196] width 153 height 11
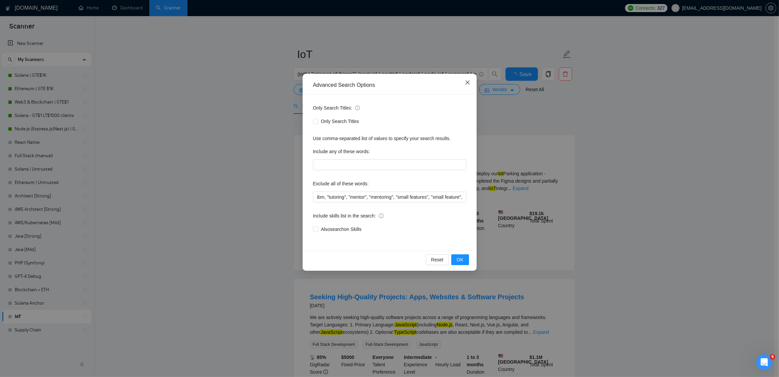
click at [468, 83] on icon "close" at bounding box center [467, 82] width 5 height 5
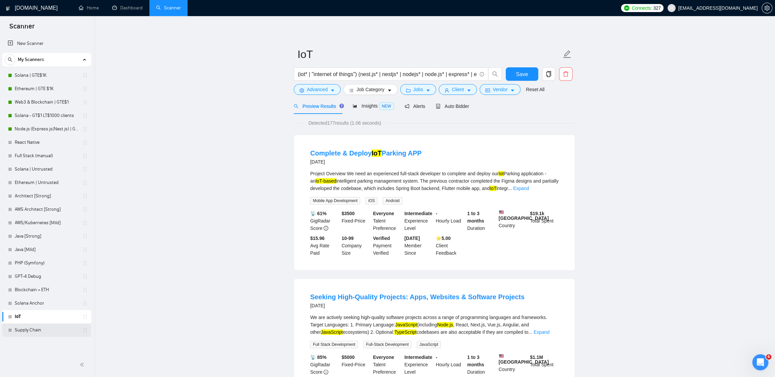
click at [31, 330] on link "Supply Chain" at bounding box center [47, 329] width 64 height 13
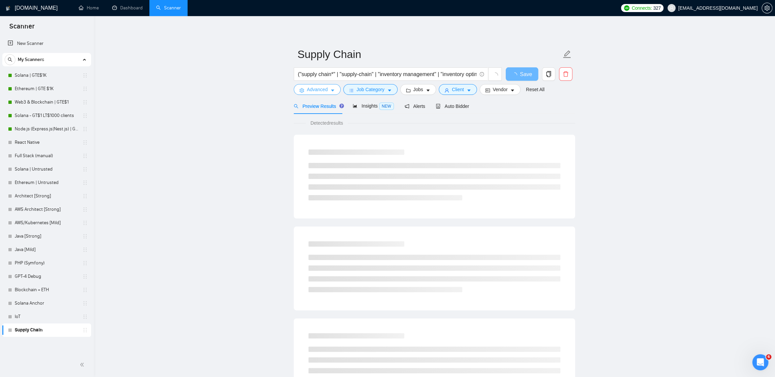
click at [318, 89] on span "Advanced" at bounding box center [317, 89] width 21 height 7
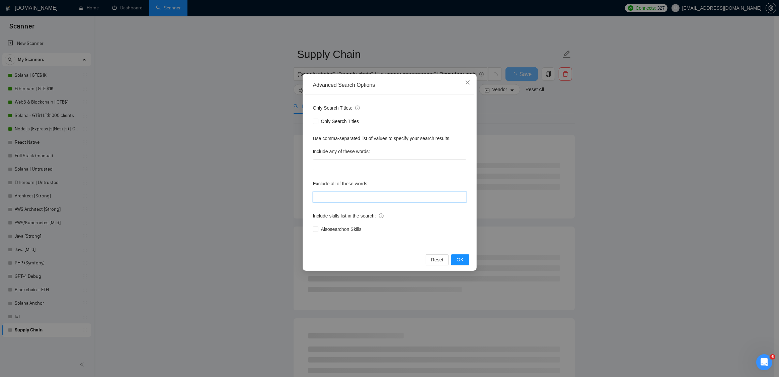
click at [329, 198] on input "text" at bounding box center [389, 196] width 153 height 11
paste input "ibm, "tutoring", "mentor", "mentoring", "small features", "small feature", "sma…"
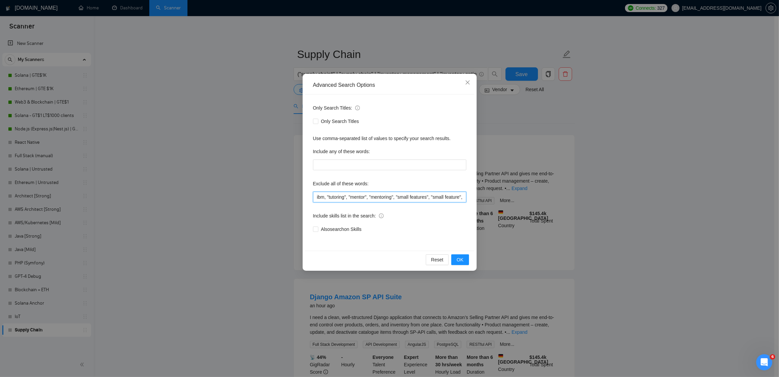
drag, startPoint x: 327, startPoint y: 194, endPoint x: 243, endPoint y: 195, distance: 84.4
click at [243, 195] on div "Advanced Search Options Only Search Titles: Only Search Titles Use comma-separa…" at bounding box center [389, 188] width 779 height 377
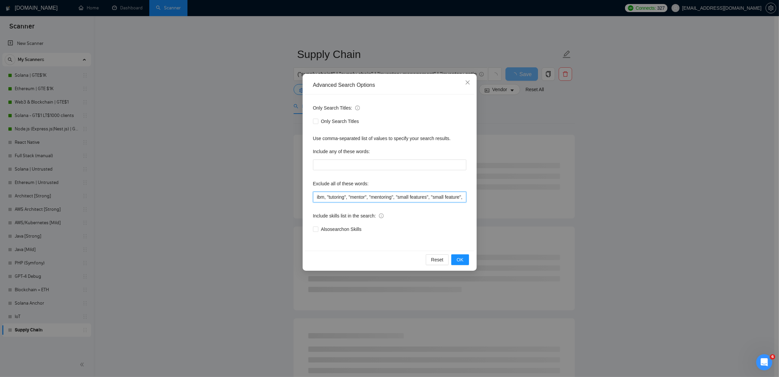
click at [322, 196] on input "ibm, "tutoring", "mentor", "mentoring", "small features", "small feature", "sma…" at bounding box center [389, 196] width 153 height 11
click at [316, 196] on input "ibm, "tutoring", "mentor", "mentoring", "small features", "small feature", "sma…" at bounding box center [389, 196] width 153 height 11
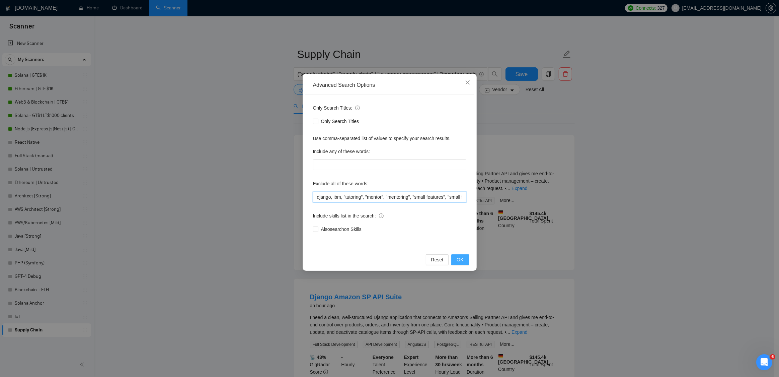
type input "django, ibm, "tutoring", "mentor", "mentoring", "small features", "small featur…"
click at [462, 256] on span "OK" at bounding box center [460, 259] width 7 height 7
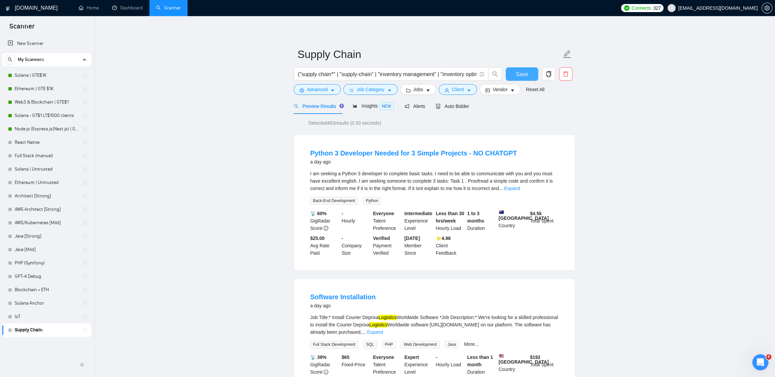
click at [526, 71] on span "Save" at bounding box center [521, 74] width 12 height 8
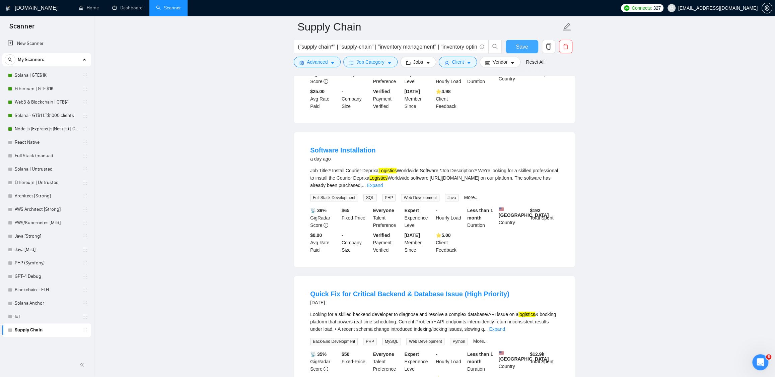
scroll to position [160, 0]
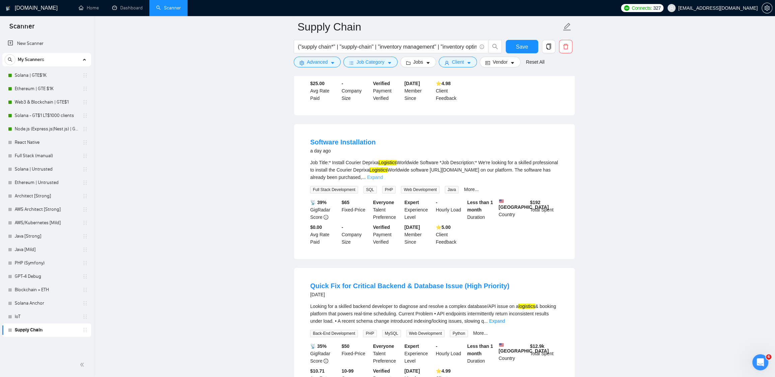
click at [383, 176] on link "Expand" at bounding box center [375, 176] width 16 height 5
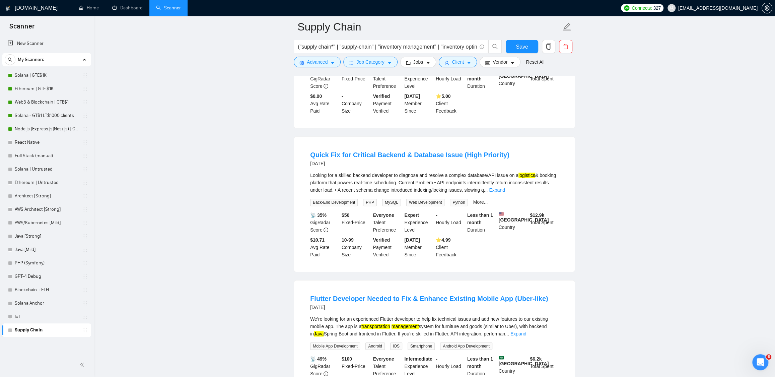
scroll to position [387, 0]
click at [549, 193] on div "Looking for a skilled backend developer to diagnose and resolve a complex datab…" at bounding box center [434, 182] width 248 height 22
click at [504, 192] on link "Expand" at bounding box center [497, 188] width 16 height 5
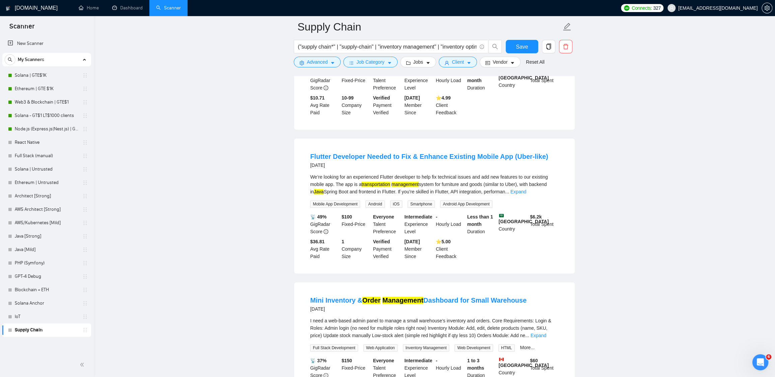
scroll to position [562, 0]
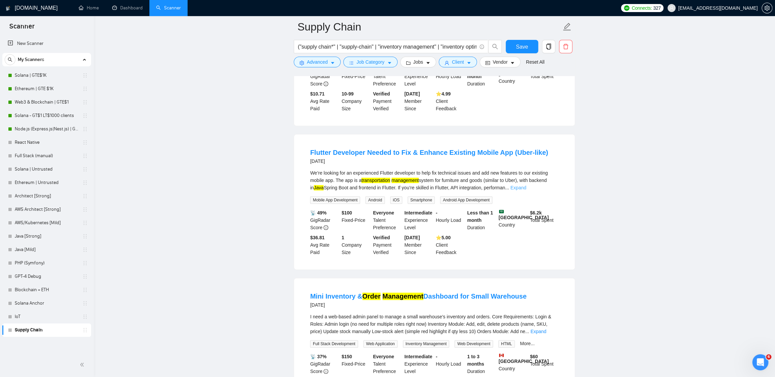
click at [526, 190] on link "Expand" at bounding box center [518, 187] width 16 height 5
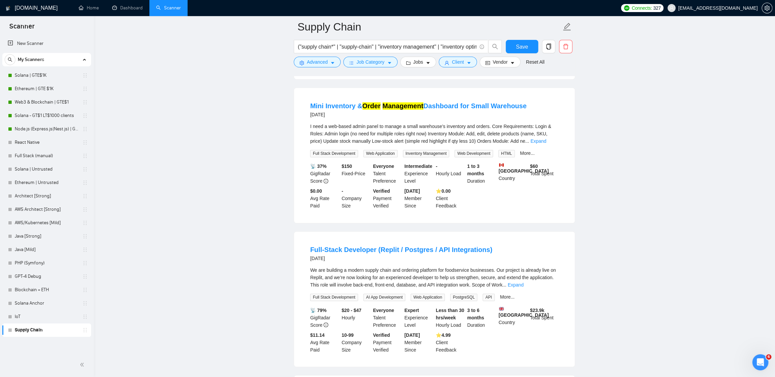
scroll to position [764, 0]
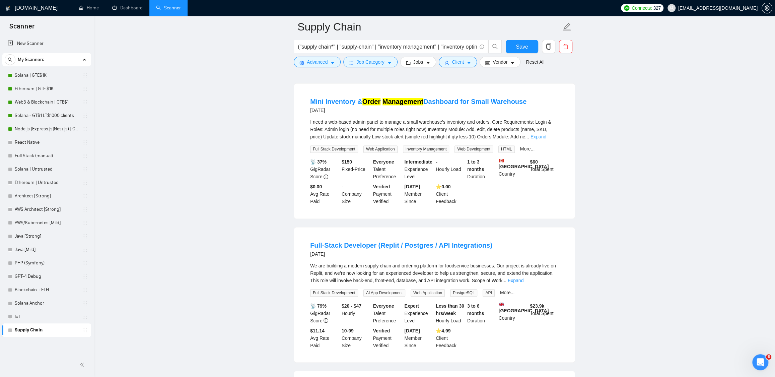
click at [546, 139] on link "Expand" at bounding box center [538, 136] width 16 height 5
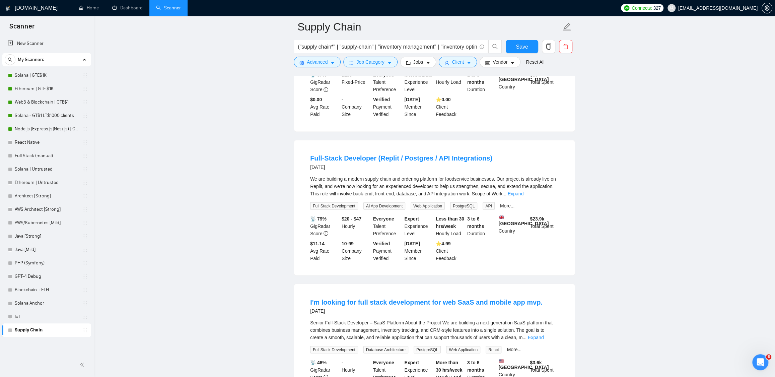
scroll to position [811, 0]
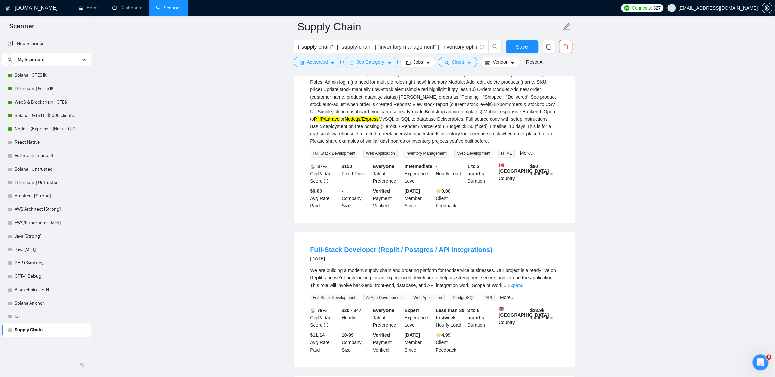
click at [440, 58] on link "Mini Inventory & Order Management Dashboard for Small Warehouse" at bounding box center [418, 54] width 216 height 7
click at [643, 129] on main "Supply Chain ("supply chain*" | "supply-chain" | "inventory management" | "inve…" at bounding box center [433, 95] width 659 height 1758
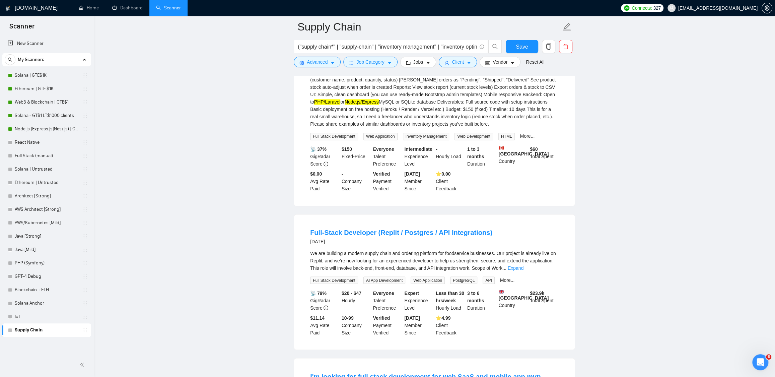
scroll to position [950, 0]
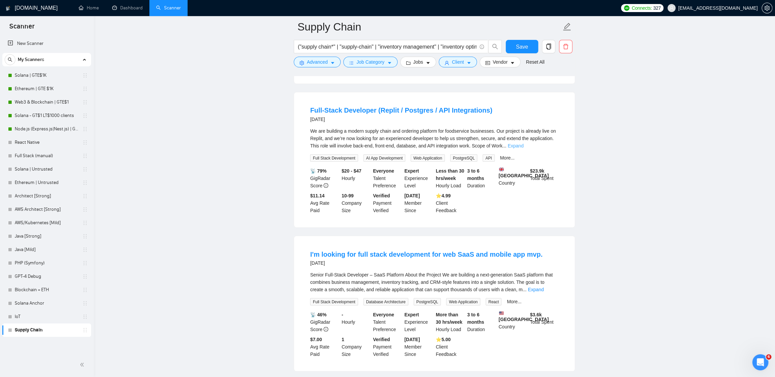
click at [523, 148] on link "Expand" at bounding box center [515, 145] width 16 height 5
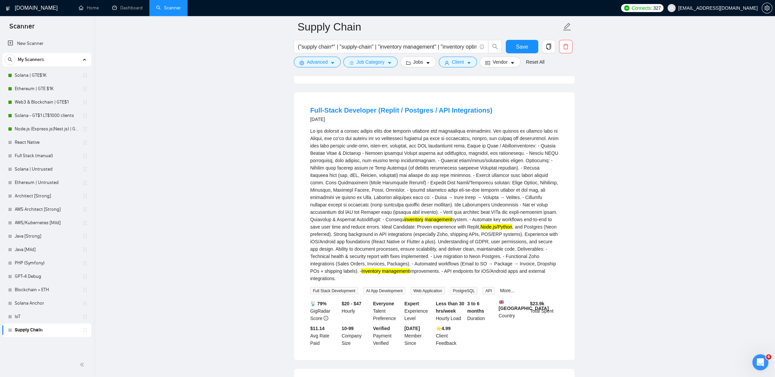
click at [443, 261] on div "inventory management system. - Automate key workflows end-to-end to save user t…" at bounding box center [434, 204] width 248 height 155
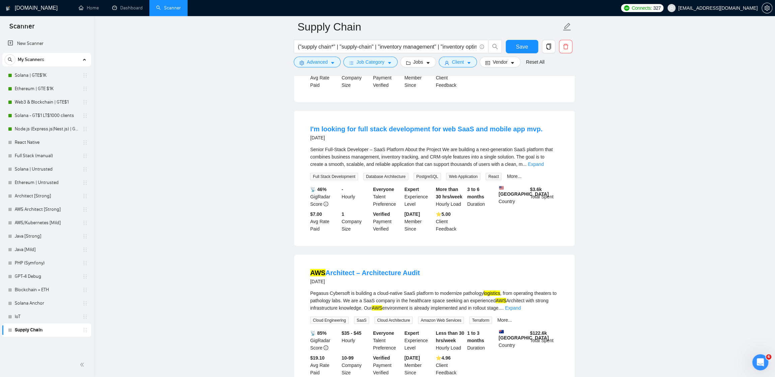
scroll to position [1213, 0]
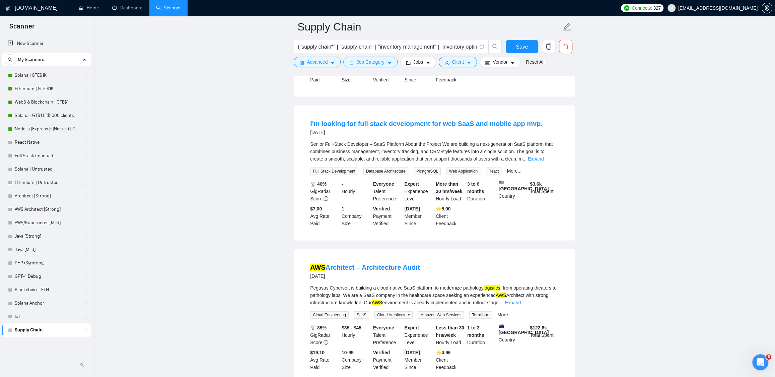
click at [552, 162] on div "Senior Full-Stack Developer – SaaS Platform About the Project We are building a…" at bounding box center [434, 151] width 248 height 22
click at [543, 161] on link "Expand" at bounding box center [536, 158] width 16 height 5
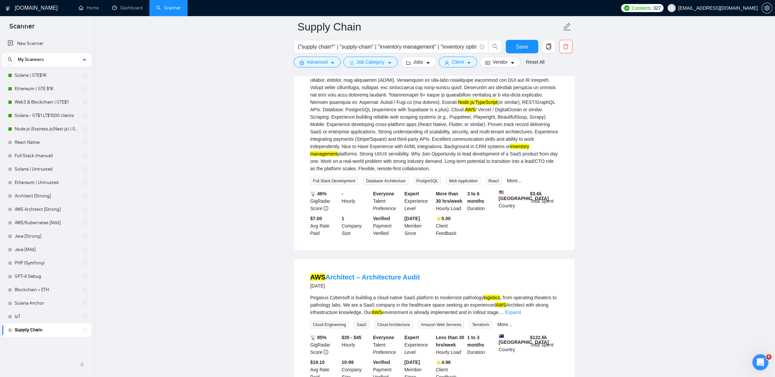
scroll to position [1464, 0]
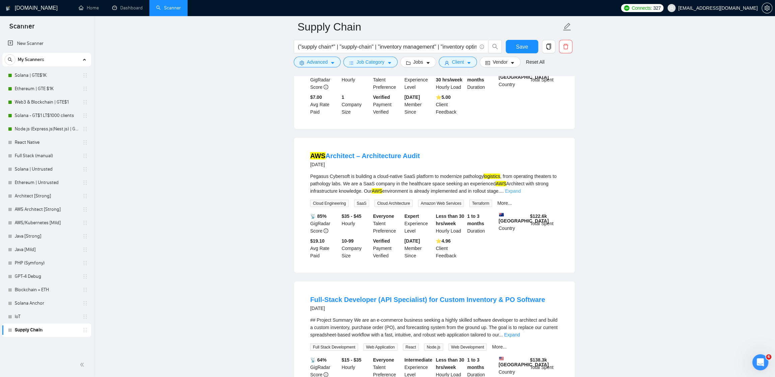
click at [520, 193] on link "Expand" at bounding box center [513, 190] width 16 height 5
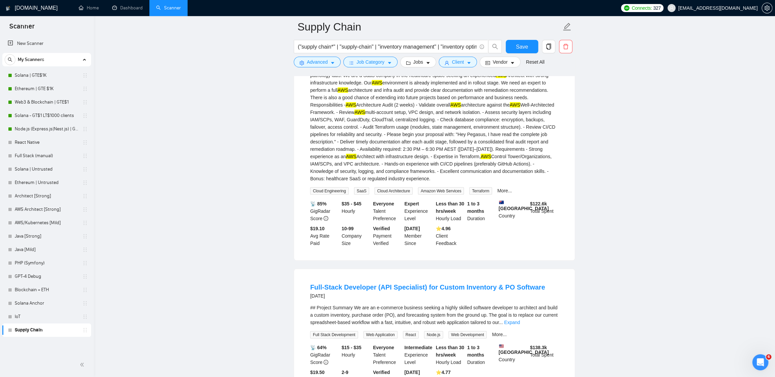
scroll to position [1573, 0]
click at [372, 51] on link "AWS Architect – Architecture Audit" at bounding box center [364, 47] width 109 height 7
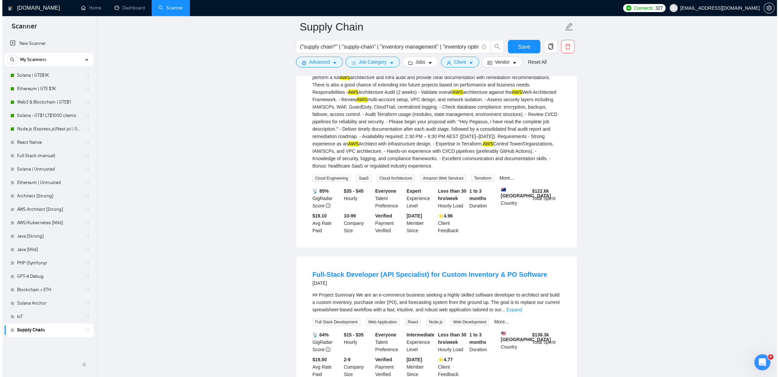
scroll to position [1583, 0]
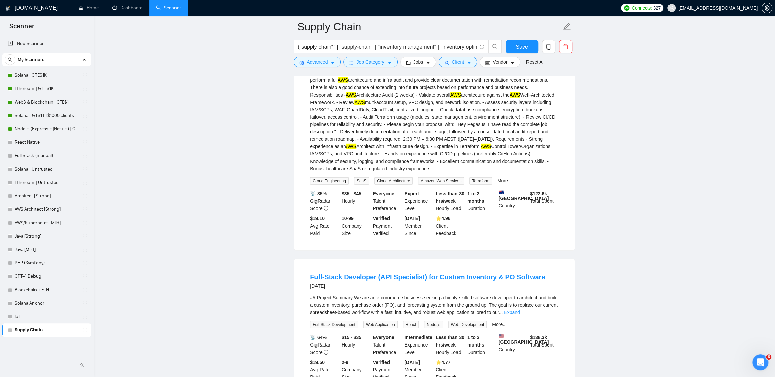
click at [365, 41] on link "AWS Architect – Architecture Audit" at bounding box center [364, 37] width 109 height 7
click at [512, 60] on button "Vendor" at bounding box center [499, 62] width 41 height 11
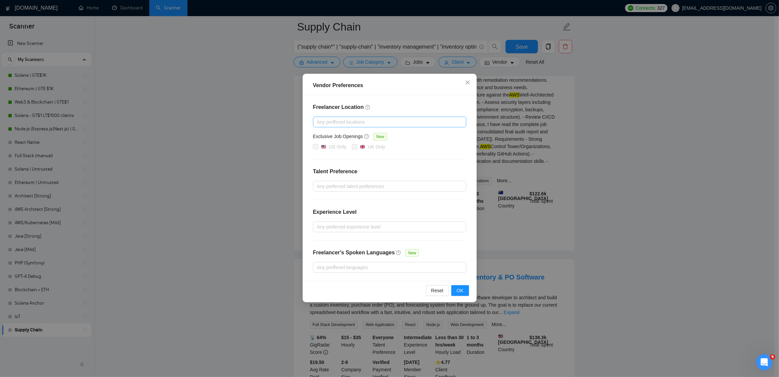
click at [393, 121] on div at bounding box center [386, 122] width 143 height 8
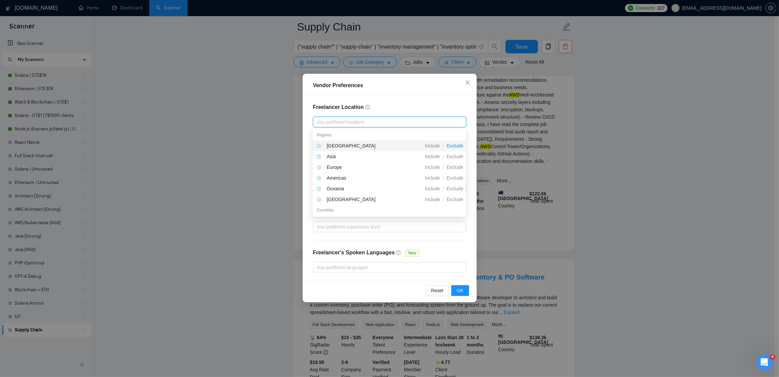
click at [453, 144] on span "Exclude" at bounding box center [455, 145] width 22 height 5
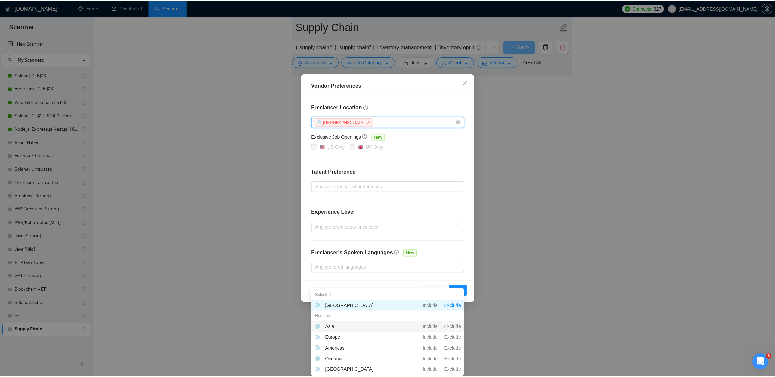
scroll to position [740, 0]
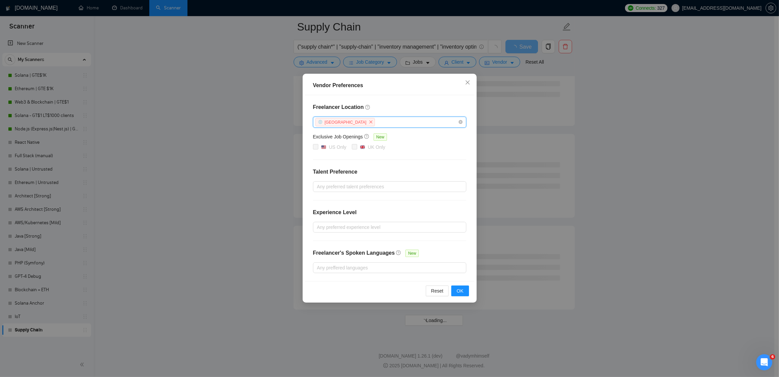
click at [443, 118] on div "[GEOGRAPHIC_DATA]" at bounding box center [386, 122] width 143 height 10
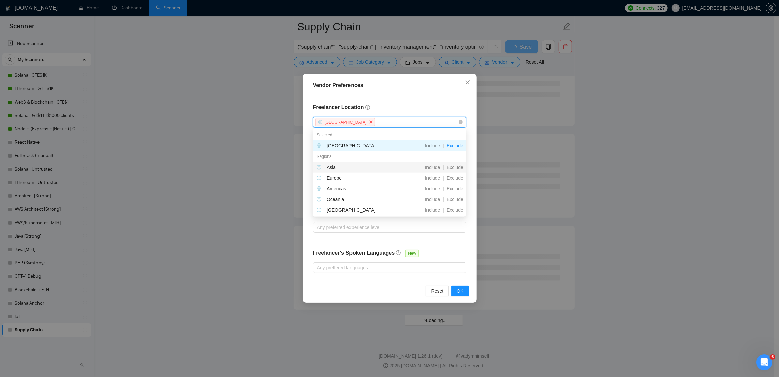
click at [425, 122] on div "[GEOGRAPHIC_DATA]" at bounding box center [386, 122] width 143 height 10
click at [455, 166] on span "Exclude" at bounding box center [455, 166] width 22 height 5
click at [462, 100] on div "Freelancer Location Africa Asia Exclusive Job Openings New US Only UK Only Tale…" at bounding box center [389, 188] width 169 height 186
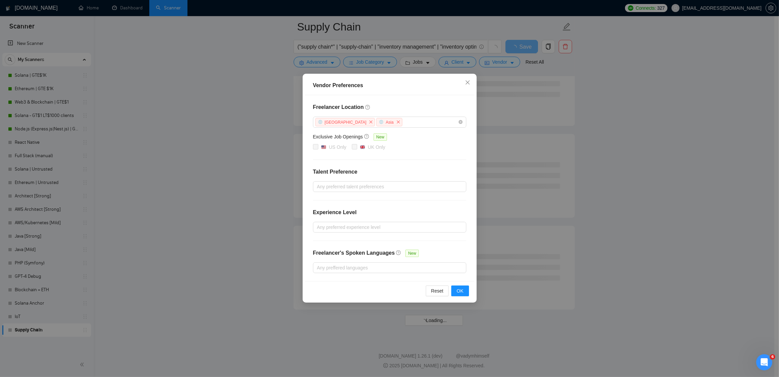
click at [362, 179] on div "Freelancer Location Africa Asia Exclusive Job Openings New US Only UK Only Tale…" at bounding box center [389, 188] width 169 height 186
click at [370, 179] on div "Freelancer Location Africa Asia Exclusive Job Openings New US Only UK Only Tale…" at bounding box center [389, 188] width 169 height 186
click at [367, 186] on div at bounding box center [386, 186] width 143 height 8
click at [342, 200] on span "Unspecified" at bounding box center [337, 198] width 24 height 5
click at [321, 200] on input "Unspecified" at bounding box center [319, 198] width 5 height 5
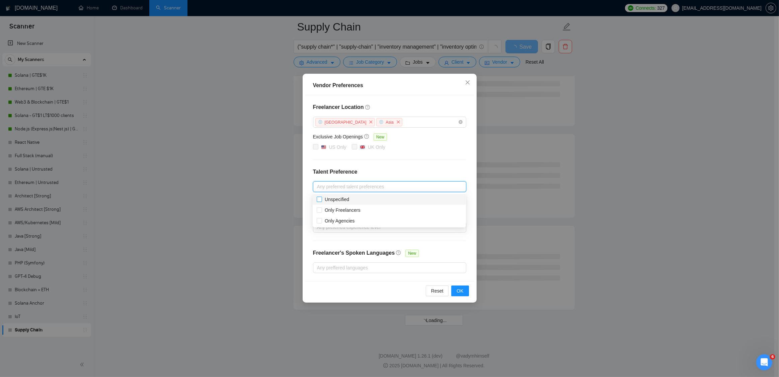
checkbox input "true"
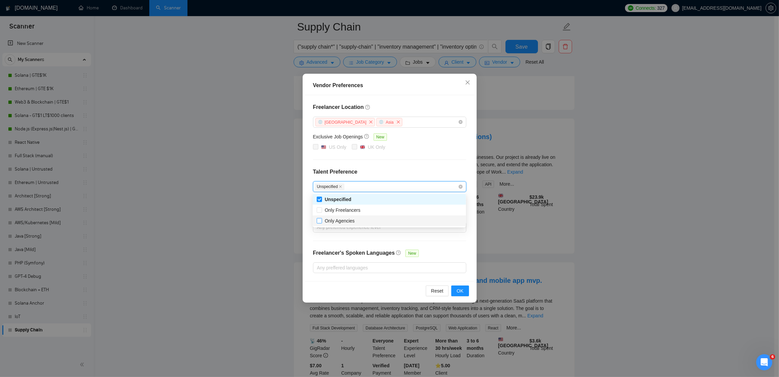
click at [339, 222] on span "Only Agencies" at bounding box center [340, 220] width 30 height 5
click at [321, 222] on input "Only Agencies" at bounding box center [319, 220] width 5 height 5
checkbox input "true"
click at [472, 185] on div "Freelancer Location Africa Asia Exclusive Job Openings New US Only UK Only Tale…" at bounding box center [389, 188] width 169 height 186
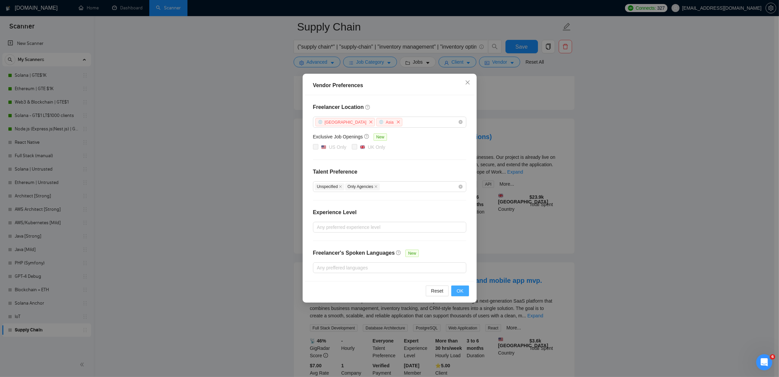
click at [463, 290] on span "OK" at bounding box center [460, 290] width 7 height 7
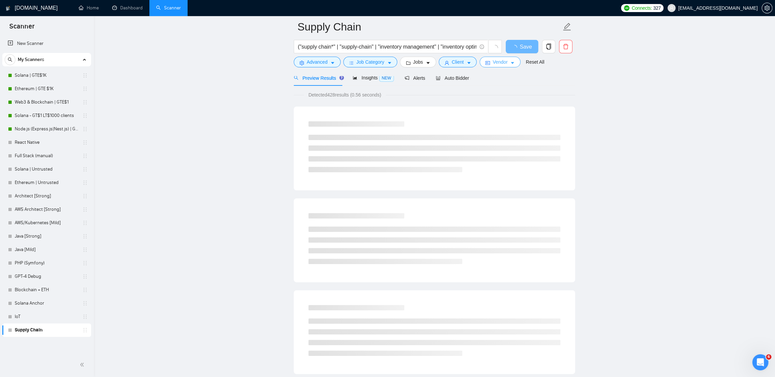
scroll to position [0, 0]
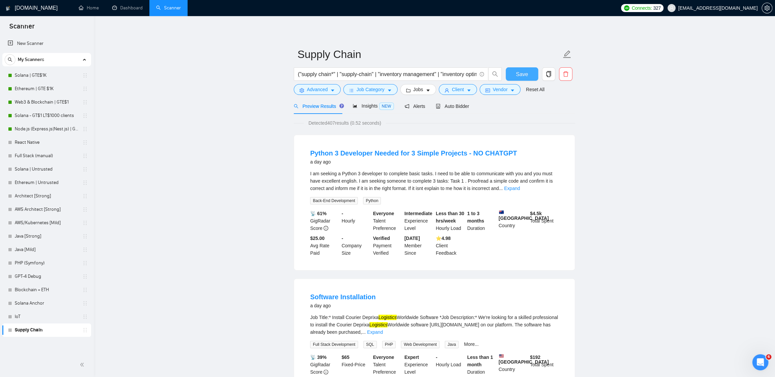
click at [525, 72] on span "Save" at bounding box center [521, 74] width 12 height 8
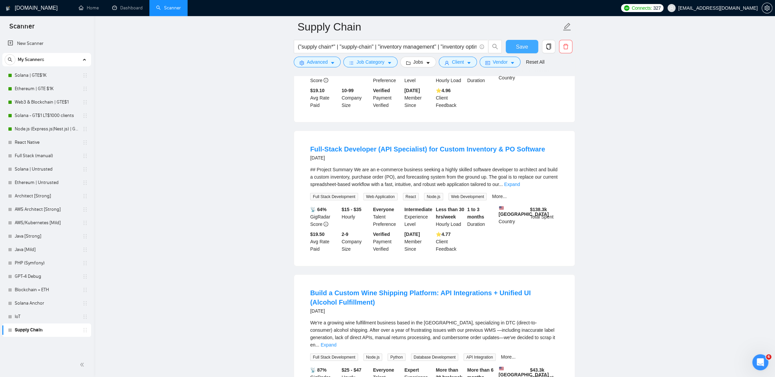
scroll to position [1198, 0]
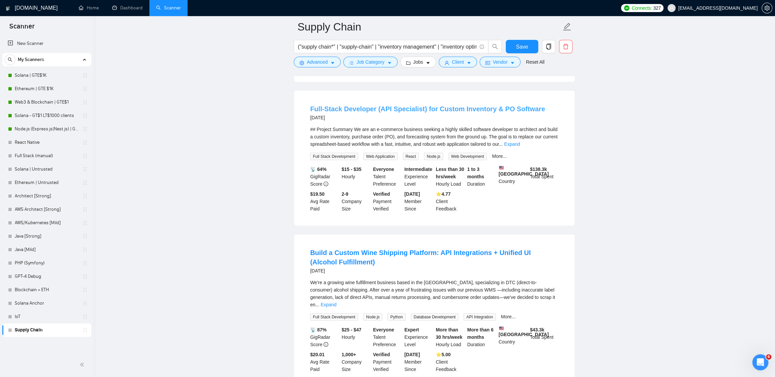
click at [338, 112] on link "Full-Stack Developer (API Specialist) for Custom Inventory & PO Software" at bounding box center [427, 108] width 235 height 7
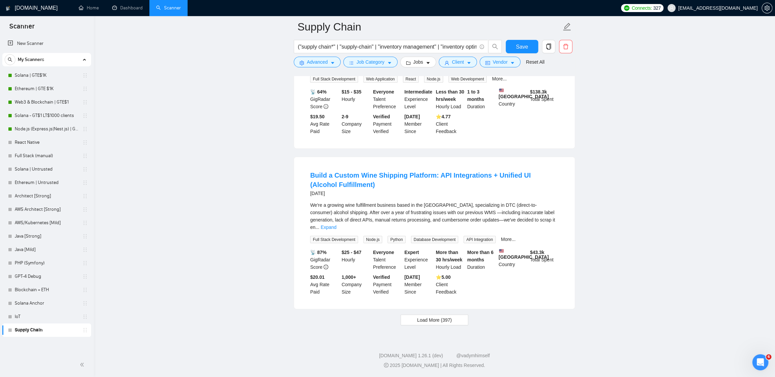
scroll to position [1299, 0]
click at [486, 178] on link "Build a Custom Wine Shipping Platform: API Integrations + Unified UI (Alcohol F…" at bounding box center [420, 179] width 221 height 17
click at [436, 319] on span "Load More (397)" at bounding box center [434, 319] width 35 height 7
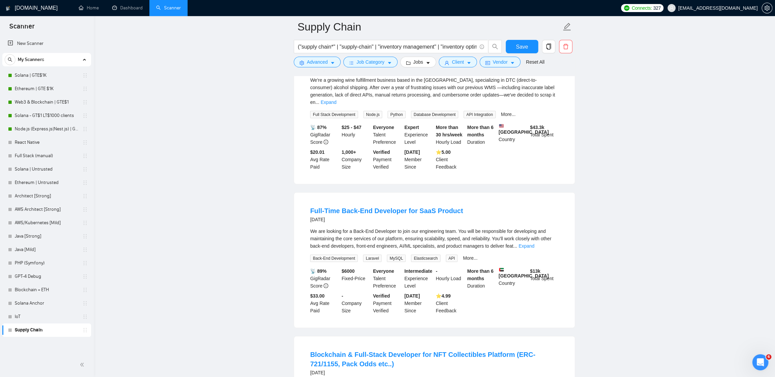
scroll to position [1446, 0]
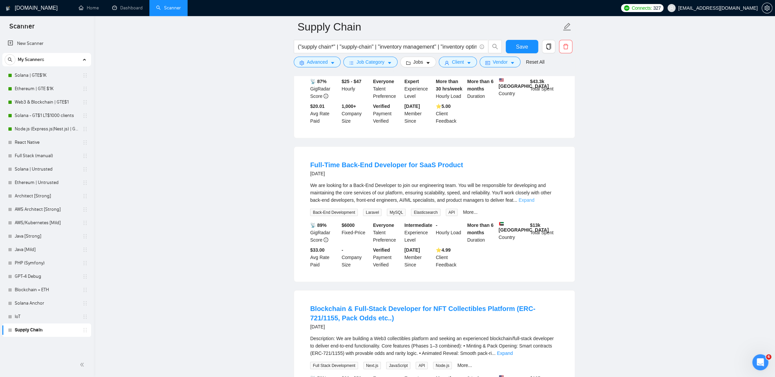
click at [534, 203] on link "Expand" at bounding box center [526, 199] width 16 height 5
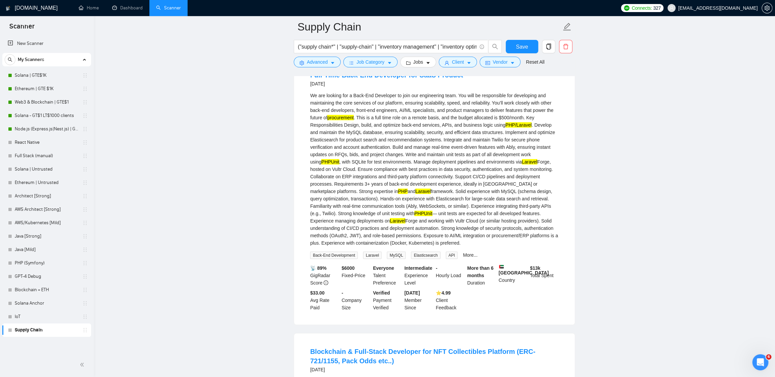
scroll to position [1537, 0]
click at [475, 257] on link "More..." at bounding box center [470, 253] width 15 height 5
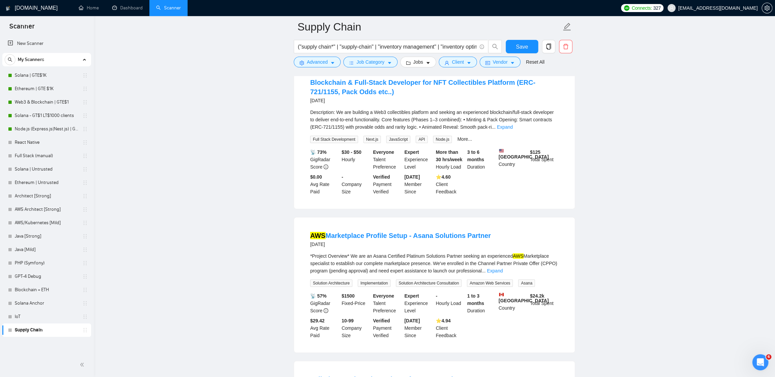
scroll to position [1942, 0]
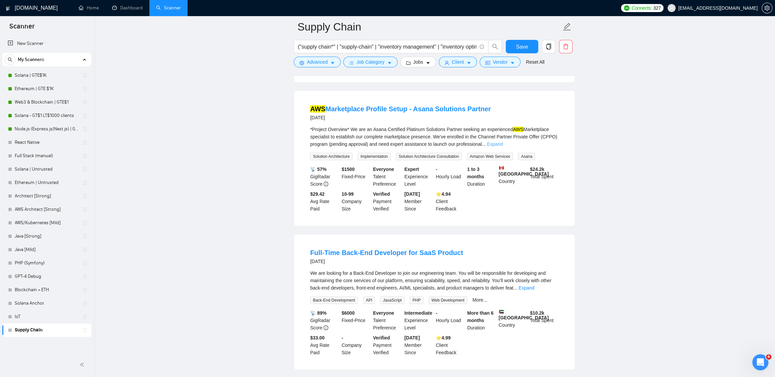
click at [502, 147] on link "Expand" at bounding box center [495, 143] width 16 height 5
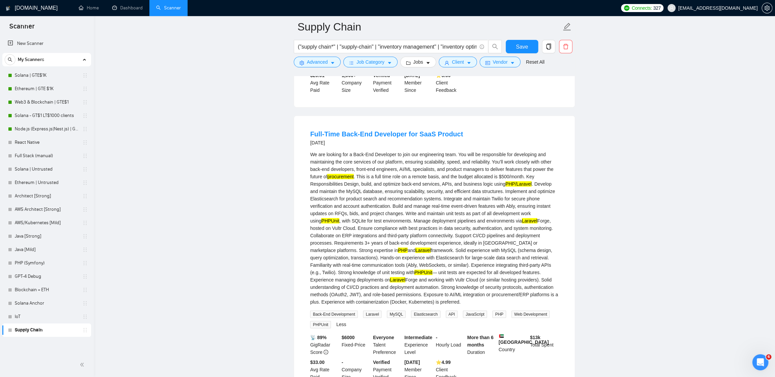
scroll to position [758, 0]
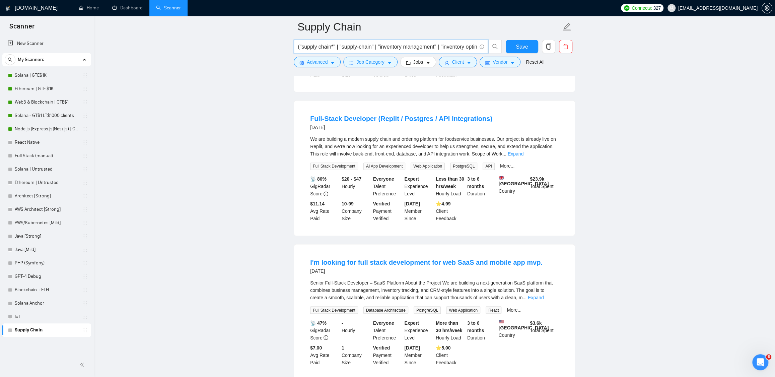
drag, startPoint x: 408, startPoint y: 47, endPoint x: 452, endPoint y: 44, distance: 43.9
click at [452, 44] on input "("supply chain*" | "supply-chain" | "inventory management" | "inventory optimiz…" at bounding box center [387, 47] width 179 height 8
drag, startPoint x: 384, startPoint y: 44, endPoint x: 425, endPoint y: 44, distance: 40.8
click at [425, 44] on input "("supply chain*" | "supply-chain" | "inventory management" | "inventory optimiz…" at bounding box center [387, 47] width 179 height 8
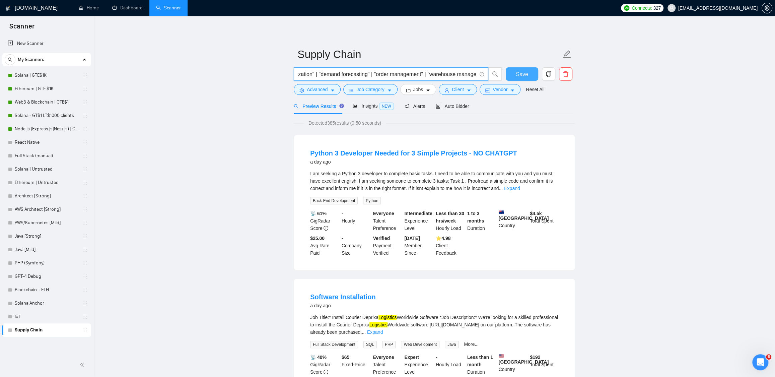
scroll to position [0, 0]
click at [524, 77] on span "Save" at bounding box center [521, 74] width 12 height 8
drag, startPoint x: 396, startPoint y: 74, endPoint x: 449, endPoint y: 73, distance: 52.6
click at [454, 73] on input "("supply chain*" | "supply-chain" | "inventory management" | "inventory optimiz…" at bounding box center [387, 74] width 179 height 8
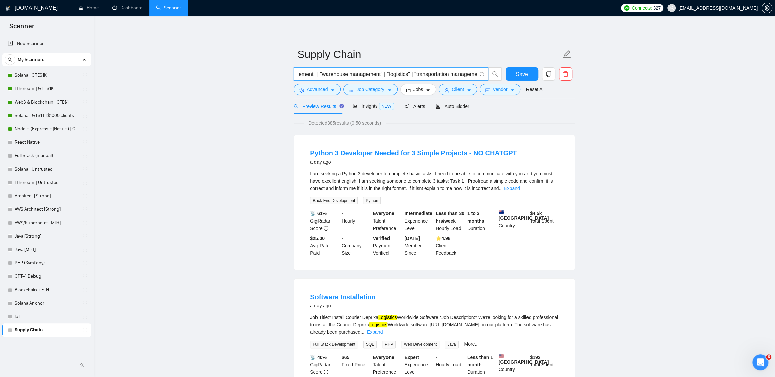
click at [401, 74] on input "("supply chain*" | "supply-chain" | "inventory management" | "inventory optimiz…" at bounding box center [387, 74] width 179 height 8
drag, startPoint x: 453, startPoint y: 74, endPoint x: 396, endPoint y: 73, distance: 56.9
click at [422, 74] on input "("supply chain*" | "supply-chain" | "inventory management" | "inventory optimiz…" at bounding box center [387, 74] width 179 height 8
click at [344, 73] on input "("supply chain*" | "supply-chain" | "inventory management" | "inventory optimiz…" at bounding box center [387, 74] width 179 height 8
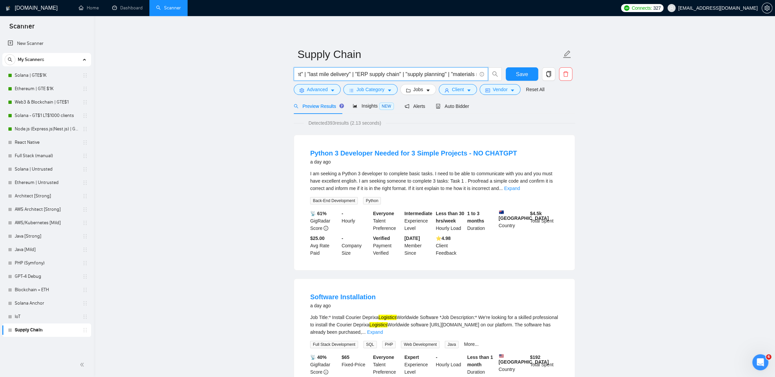
click at [321, 74] on input "("supply chain*" | "supply-chain" | "inventory management" | "inventory optimiz…" at bounding box center [387, 74] width 179 height 8
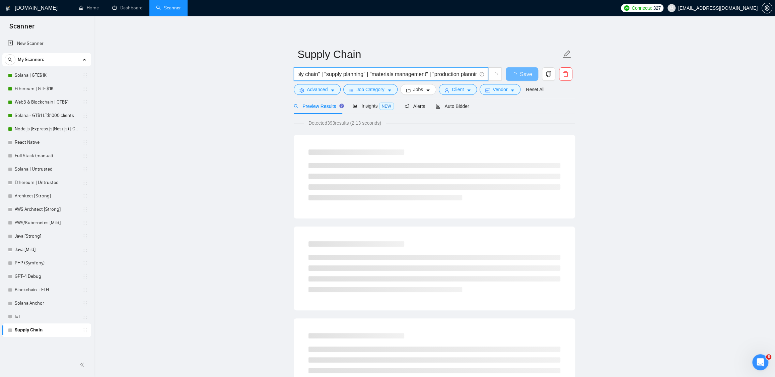
scroll to position [0, 642]
drag, startPoint x: 432, startPoint y: 76, endPoint x: 449, endPoint y: 74, distance: 16.9
click at [452, 74] on input "("supply chain*" | "supply-chain" | "inventory management" | "inventory optimiz…" at bounding box center [387, 74] width 179 height 8
click at [413, 74] on input "("supply chain*" | "supply-chain" | "inventory management" | "inventory optimiz…" at bounding box center [387, 74] width 179 height 8
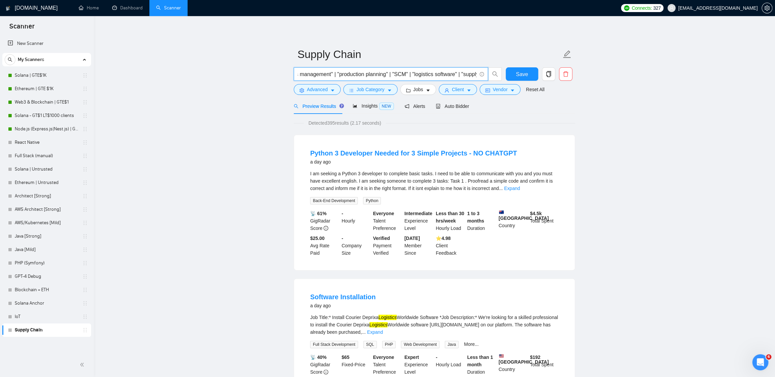
scroll to position [0, 747]
drag, startPoint x: 422, startPoint y: 75, endPoint x: 460, endPoint y: 78, distance: 37.9
click at [460, 78] on input "("supply chain*" | "supply-chain" | "inventory management" | "inventory optimiz…" at bounding box center [387, 74] width 179 height 8
click at [420, 73] on input "("supply chain*" | "supply-chain" | "inventory management" | "inventory optimiz…" at bounding box center [387, 74] width 179 height 8
drag, startPoint x: 441, startPoint y: 74, endPoint x: 466, endPoint y: 75, distance: 25.4
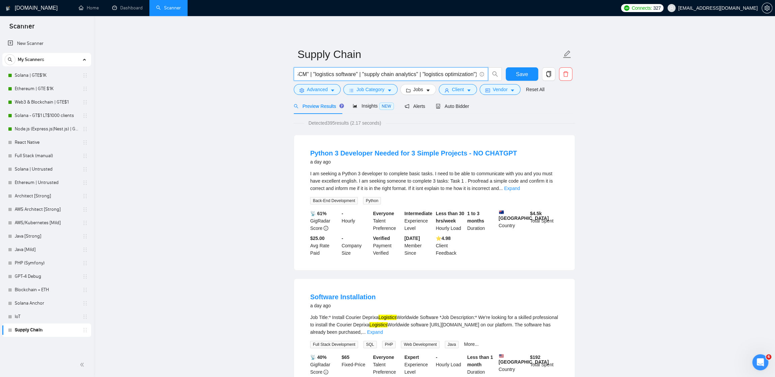
click at [467, 75] on input "("supply chain*" | "supply-chain" | "inventory management" | "inventory optimiz…" at bounding box center [387, 74] width 179 height 8
click at [441, 74] on input "("supply chain*" | "supply-chain" | "inventory management" | "inventory optimiz…" at bounding box center [387, 74] width 179 height 8
drag, startPoint x: 442, startPoint y: 74, endPoint x: 465, endPoint y: 74, distance: 23.1
click at [468, 75] on input "("supply chain*" | "supply-chain" | "inventory management" | "inventory optimiz…" at bounding box center [387, 74] width 179 height 8
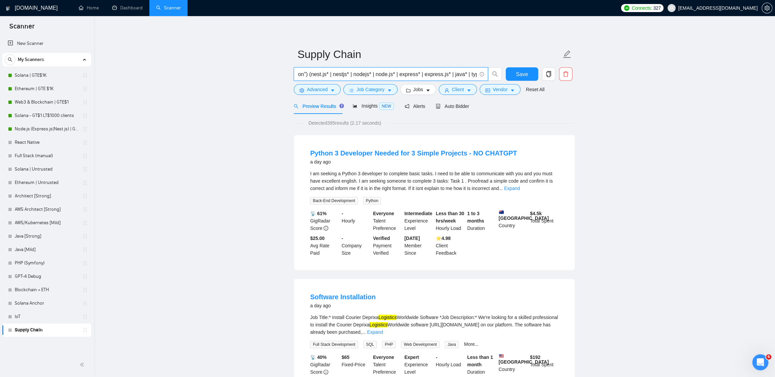
click at [401, 75] on input "("supply chain*" | "supply-chain" | "inventory management" | "inventory optimiz…" at bounding box center [387, 74] width 179 height 8
type input "("supply chain*" | "supply-chain" | "inventory management" | "inventory optimiz…"
click at [524, 72] on span "Save" at bounding box center [521, 74] width 12 height 8
click at [361, 107] on span "Insights NEW" at bounding box center [372, 105] width 41 height 5
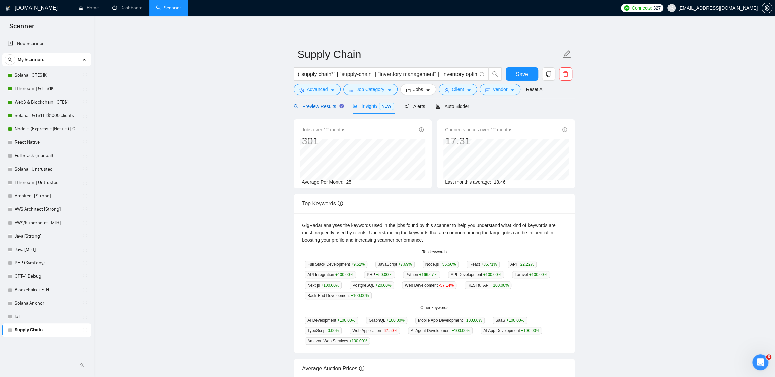
click at [315, 104] on span "Preview Results" at bounding box center [318, 105] width 48 height 5
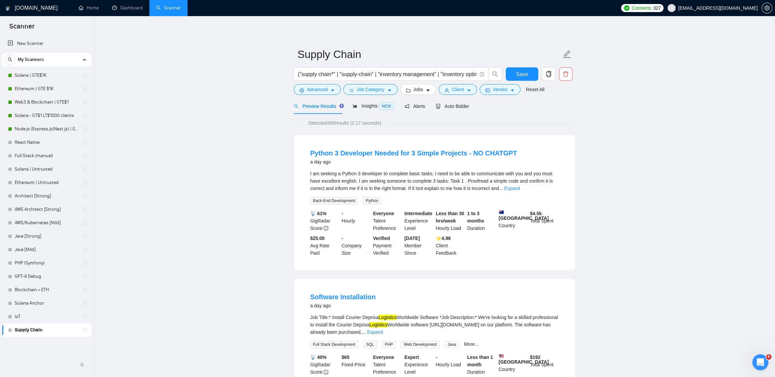
click at [321, 88] on span "Advanced" at bounding box center [317, 89] width 21 height 7
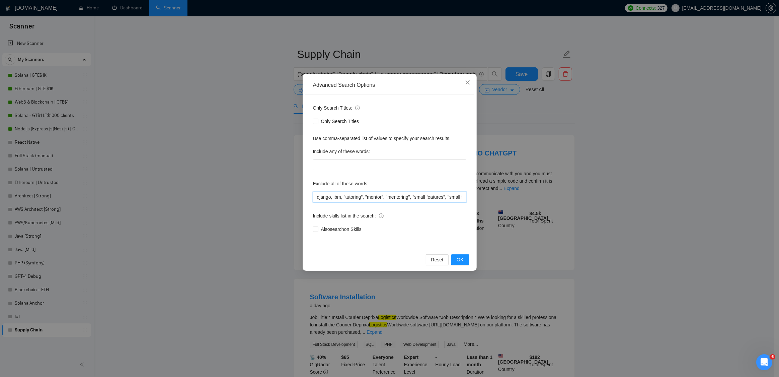
click at [312, 195] on div "Only Search Titles: Only Search Titles Use comma-separated list of values to sp…" at bounding box center [389, 172] width 169 height 156
click at [459, 258] on span "OK" at bounding box center [460, 259] width 7 height 7
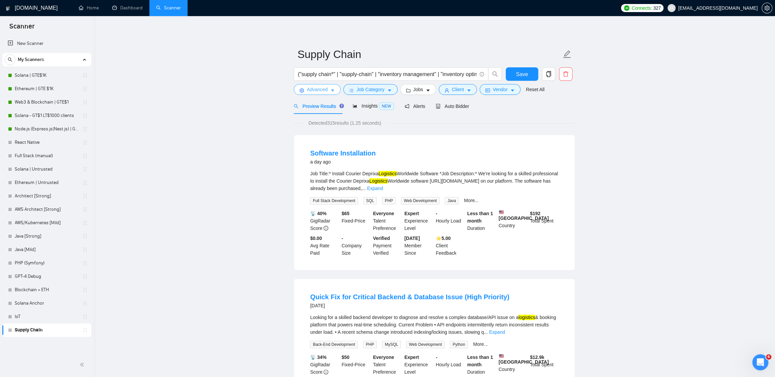
click at [330, 87] on button "Advanced" at bounding box center [317, 89] width 47 height 11
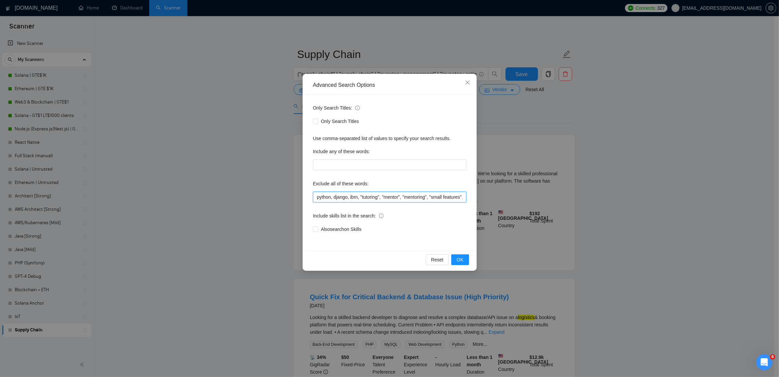
drag, startPoint x: 318, startPoint y: 198, endPoint x: 326, endPoint y: 202, distance: 9.6
click at [318, 198] on input "python, django, ibm, "tutoring", "mentor", "mentoring", "small features", "smal…" at bounding box center [389, 196] width 153 height 11
click at [460, 257] on span "OK" at bounding box center [460, 259] width 7 height 7
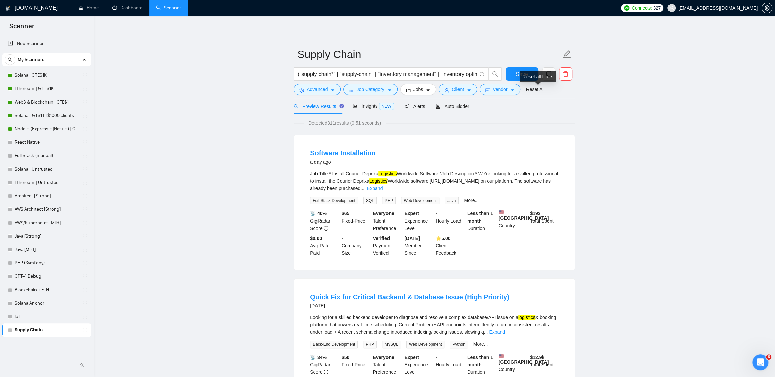
click at [524, 74] on div "Reset all filters" at bounding box center [537, 76] width 36 height 11
click at [522, 78] on span "Save" at bounding box center [521, 74] width 12 height 8
click at [356, 152] on link "Software Installation" at bounding box center [343, 152] width 66 height 7
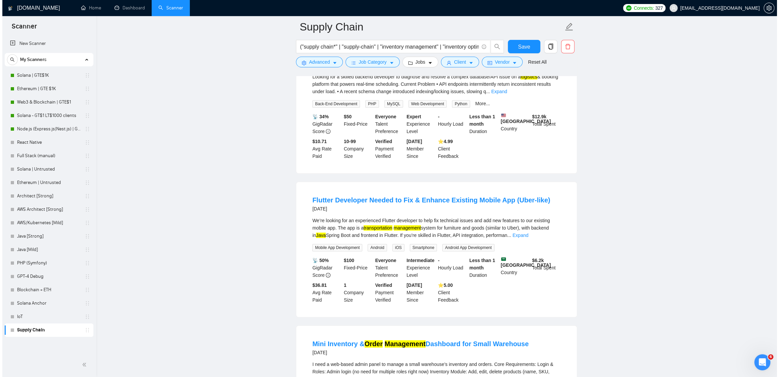
scroll to position [249, 0]
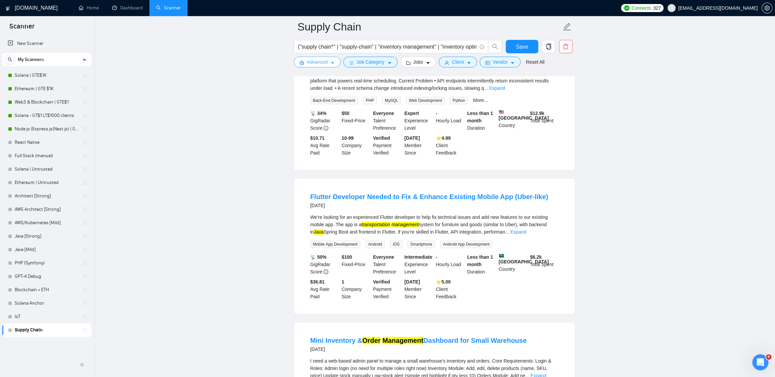
click at [330, 61] on icon "caret-down" at bounding box center [332, 63] width 5 height 5
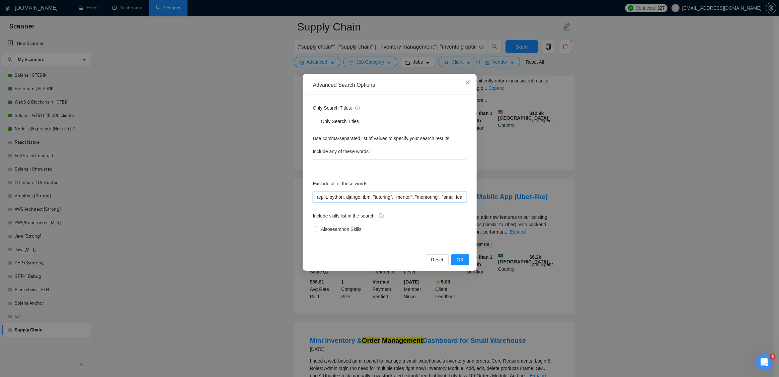
click at [317, 196] on input "replit, python, django, ibm, "tutoring", "mentor", "mentoring", "small features…" at bounding box center [389, 196] width 153 height 11
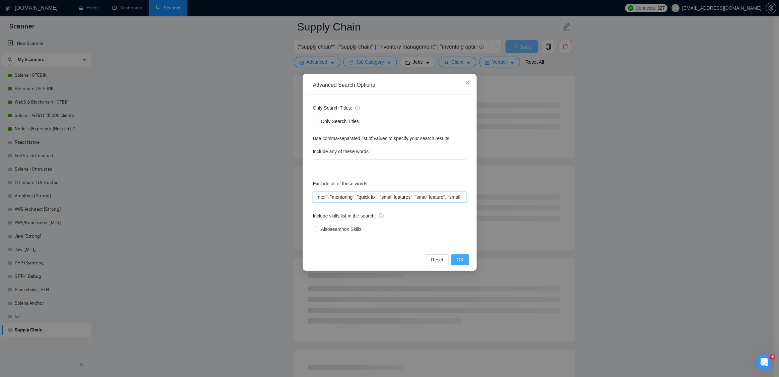
type input "replit, python, django, ibm, "tutoring", "mentor", "mentoring", "quick fix", "s…"
click at [460, 259] on span "OK" at bounding box center [460, 259] width 7 height 7
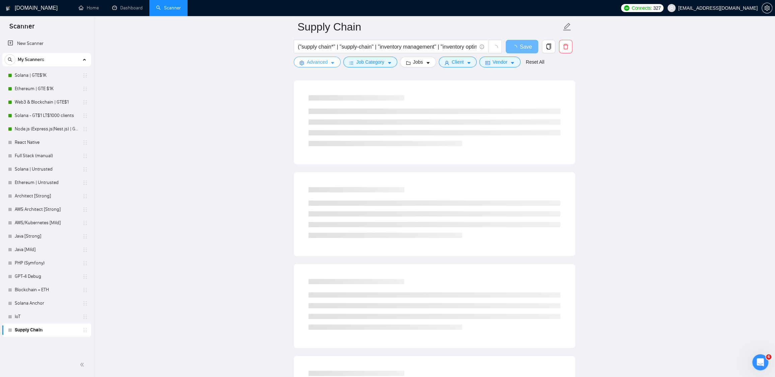
scroll to position [0, 0]
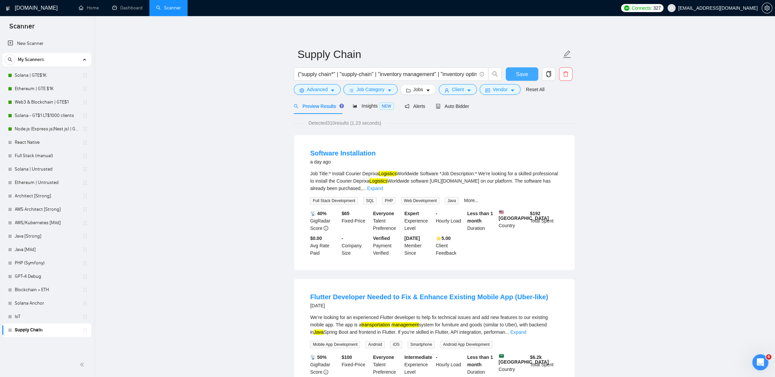
click at [526, 74] on span "Save" at bounding box center [521, 74] width 12 height 8
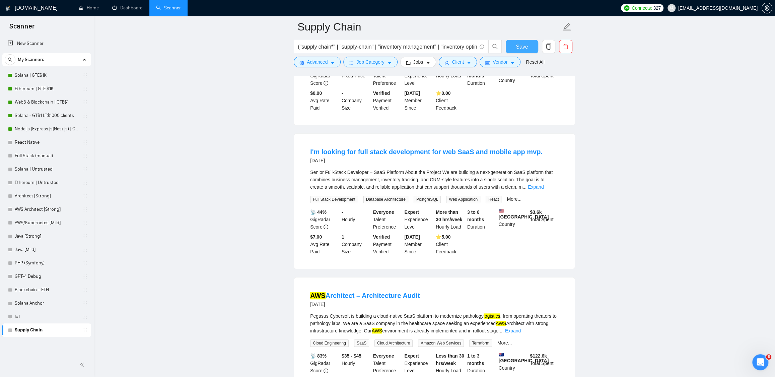
scroll to position [443, 0]
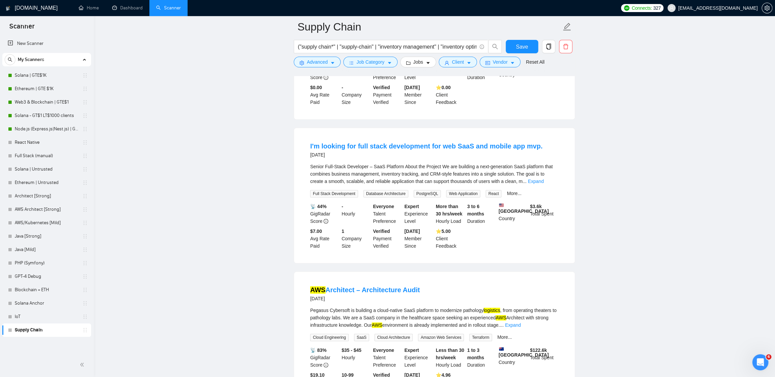
click at [543, 184] on link "Expand" at bounding box center [536, 180] width 16 height 5
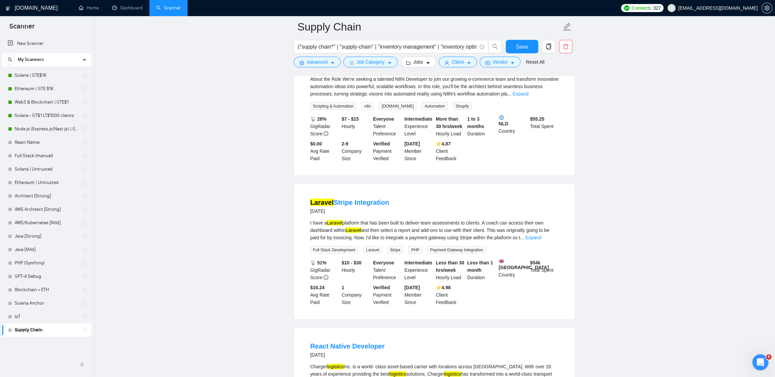
scroll to position [1185, 0]
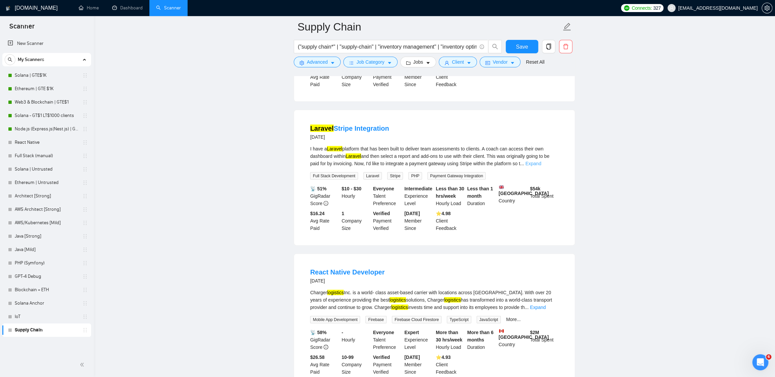
click at [541, 166] on link "Expand" at bounding box center [533, 163] width 16 height 5
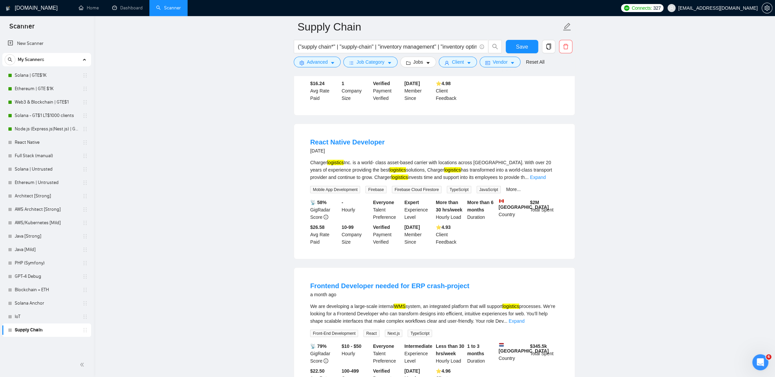
scroll to position [1553, 0]
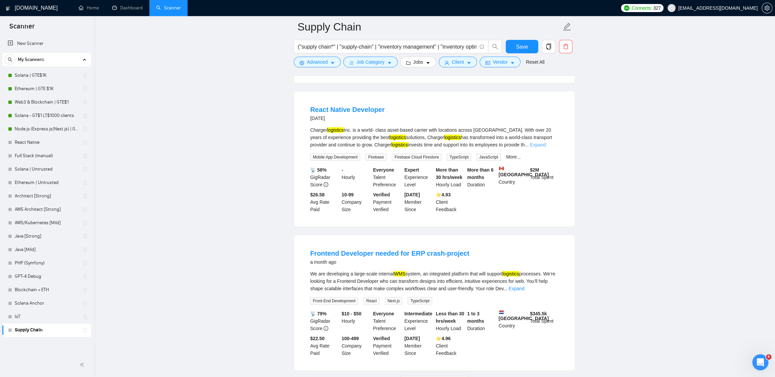
click at [545, 147] on link "Expand" at bounding box center [538, 144] width 16 height 5
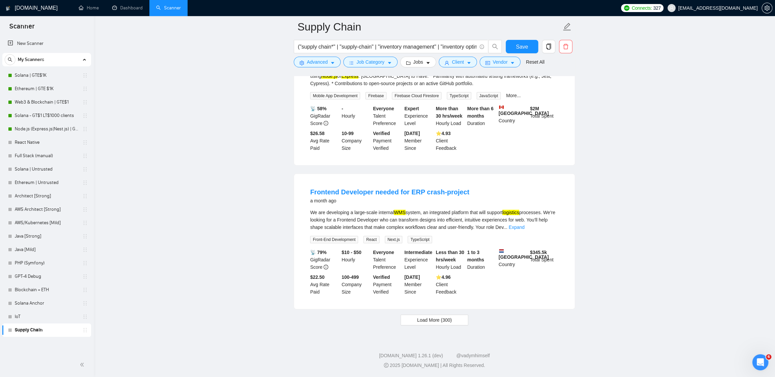
scroll to position [1761, 0]
click at [419, 319] on span "Load More (300)" at bounding box center [434, 319] width 35 height 7
click at [429, 190] on link "Frontend Developer needed for ERP crash-project" at bounding box center [389, 191] width 159 height 7
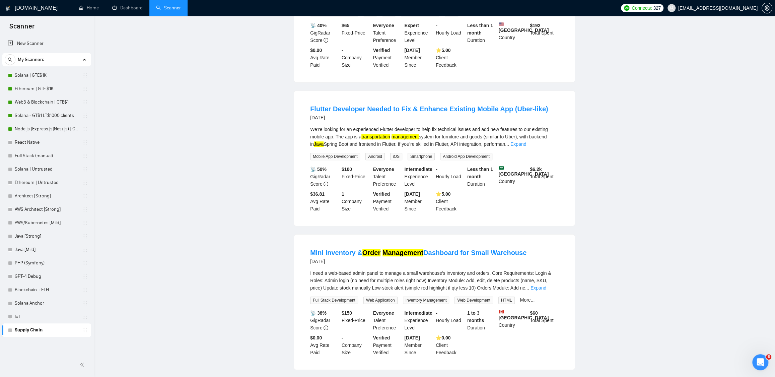
scroll to position [0, 0]
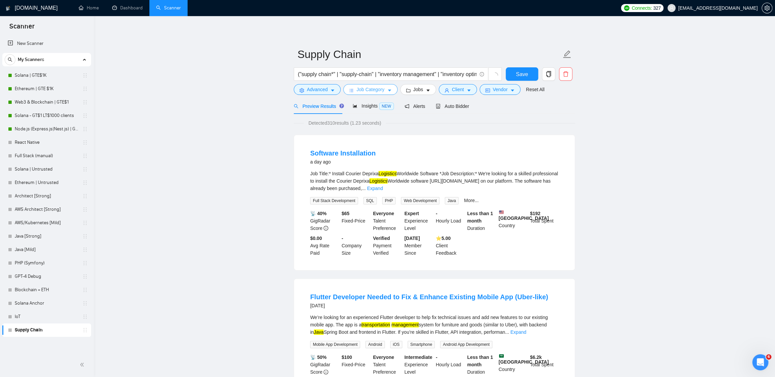
click at [386, 90] on button "Job Category" at bounding box center [370, 89] width 54 height 11
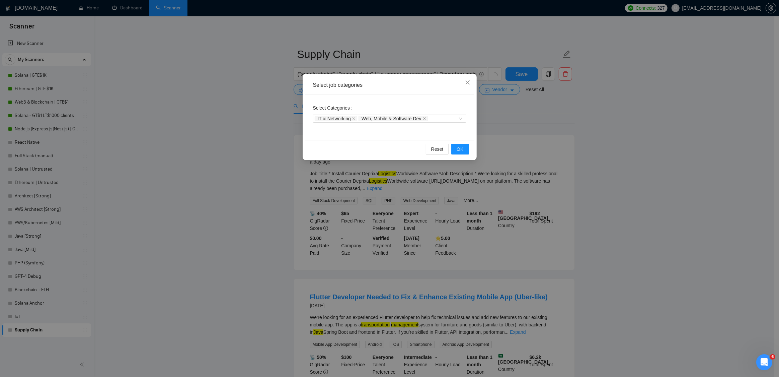
drag, startPoint x: 622, startPoint y: 106, endPoint x: 610, endPoint y: 106, distance: 12.1
click at [621, 106] on div "Select job categories Select Categories IT & Networking Web, Mobile & Software …" at bounding box center [389, 188] width 779 height 377
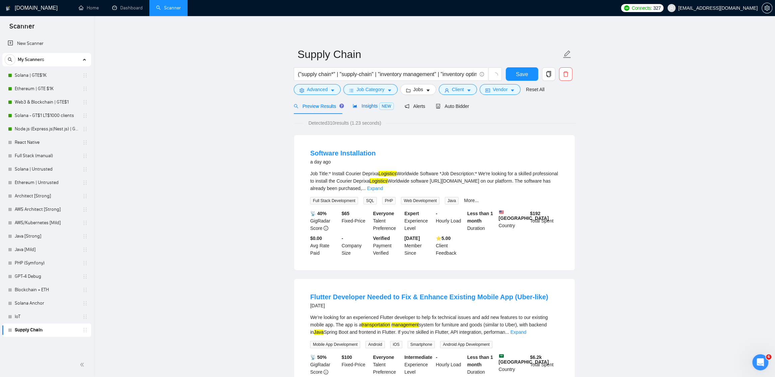
click at [371, 107] on span "Insights NEW" at bounding box center [372, 105] width 41 height 5
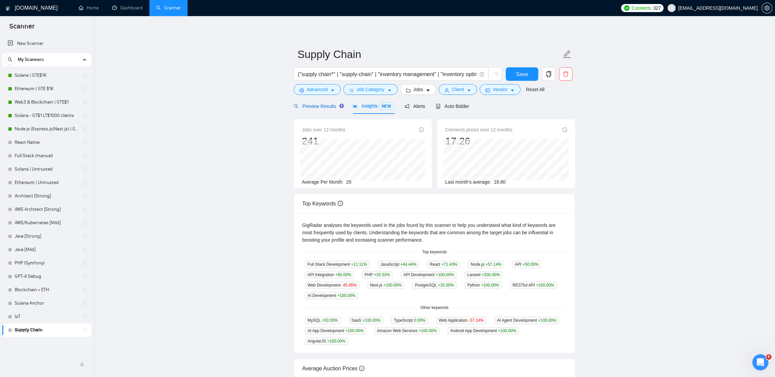
click at [323, 106] on span "Preview Results" at bounding box center [318, 105] width 48 height 5
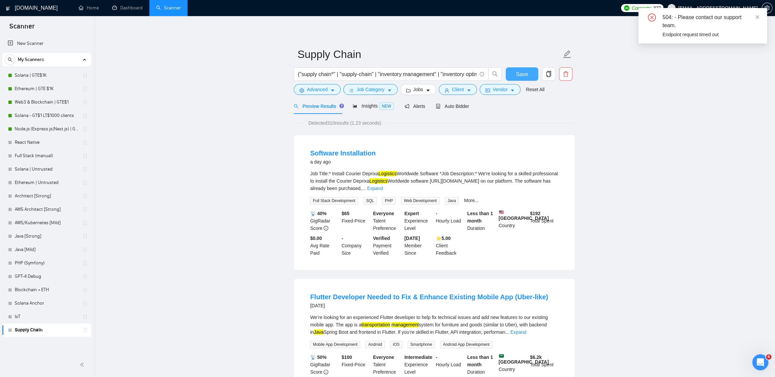
click at [520, 79] on button "Save" at bounding box center [521, 73] width 32 height 13
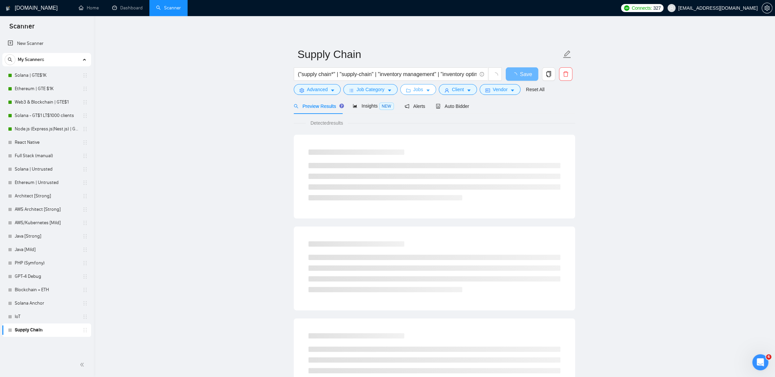
click at [429, 90] on icon "caret-down" at bounding box center [427, 91] width 3 height 2
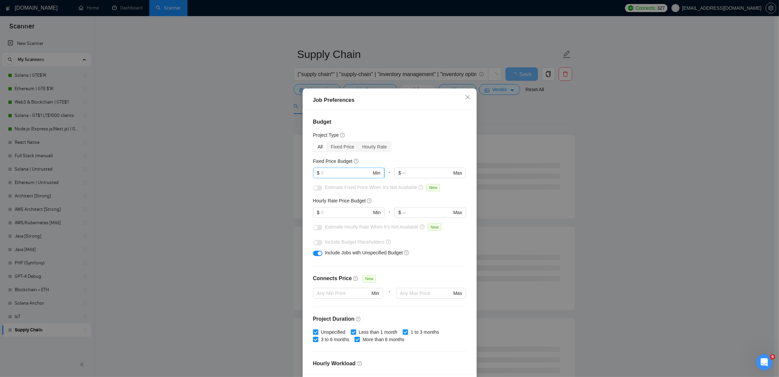
click at [330, 174] on input "text" at bounding box center [346, 172] width 51 height 7
type input "100"
click at [329, 214] on input "text" at bounding box center [346, 212] width 51 height 7
type input "30"
click at [315, 242] on button "button" at bounding box center [317, 242] width 9 height 5
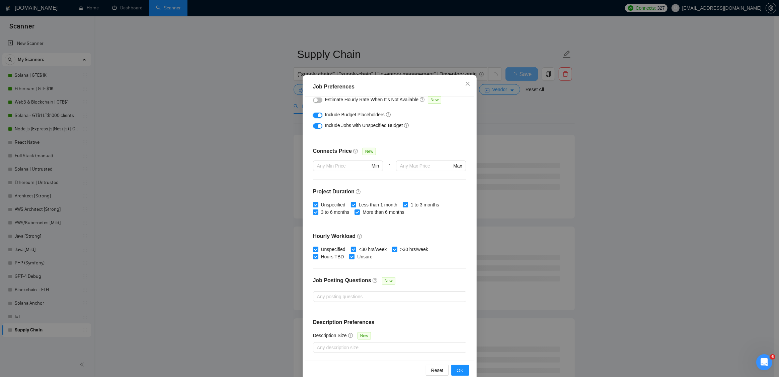
scroll to position [26, 0]
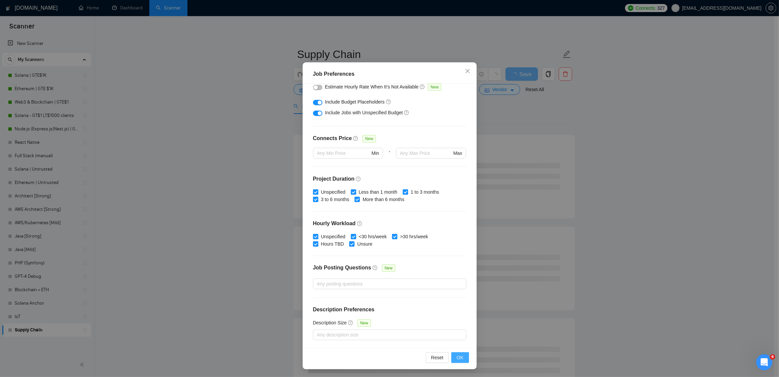
click at [457, 354] on span "OK" at bounding box center [460, 356] width 7 height 7
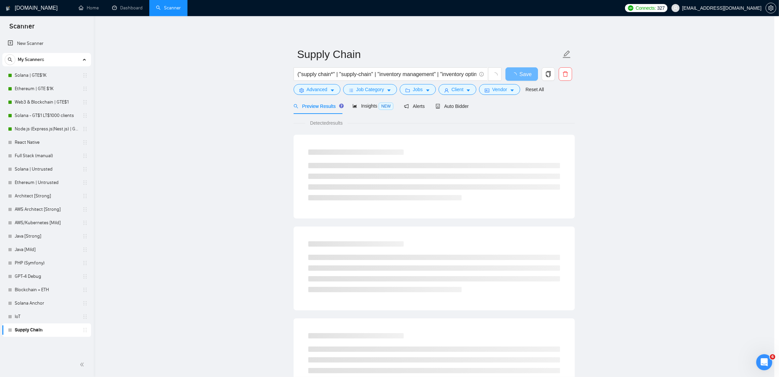
scroll to position [0, 0]
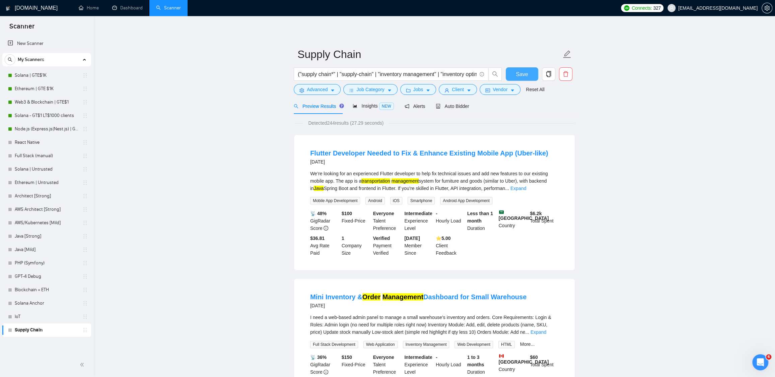
click at [528, 73] on button "Save" at bounding box center [521, 73] width 32 height 13
click at [463, 92] on span "Client" at bounding box center [458, 89] width 12 height 7
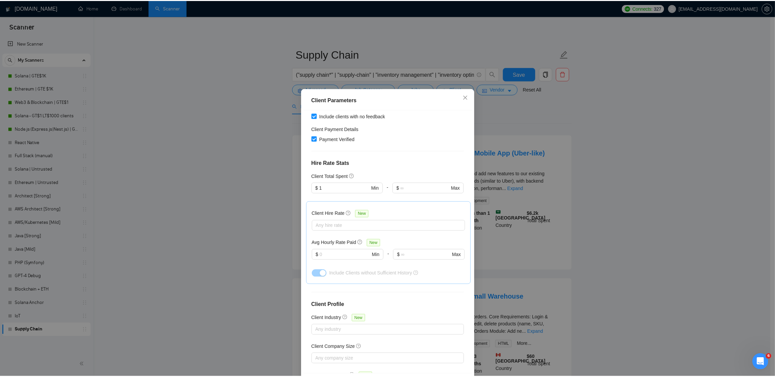
scroll to position [172, 0]
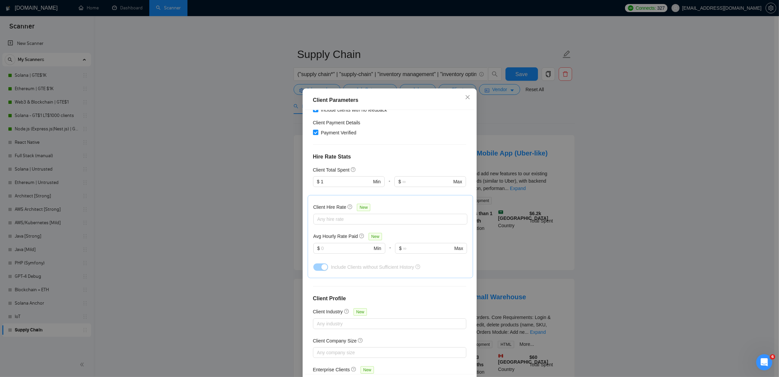
click at [615, 123] on div "Client Parameters Client Location Include Client Countries [GEOGRAPHIC_DATA] [G…" at bounding box center [389, 188] width 779 height 377
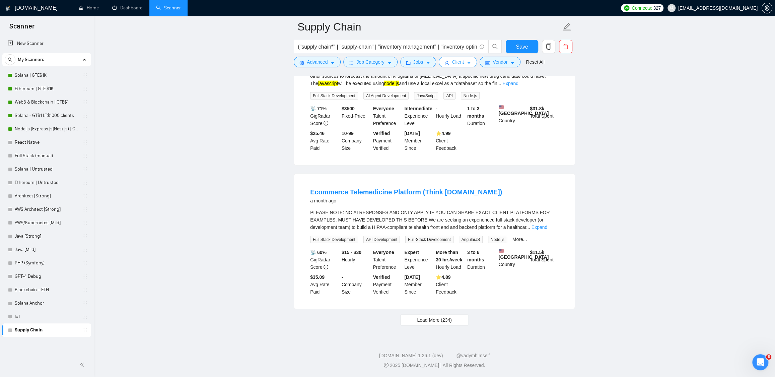
scroll to position [1290, 0]
click at [545, 225] on link "Expand" at bounding box center [539, 226] width 16 height 5
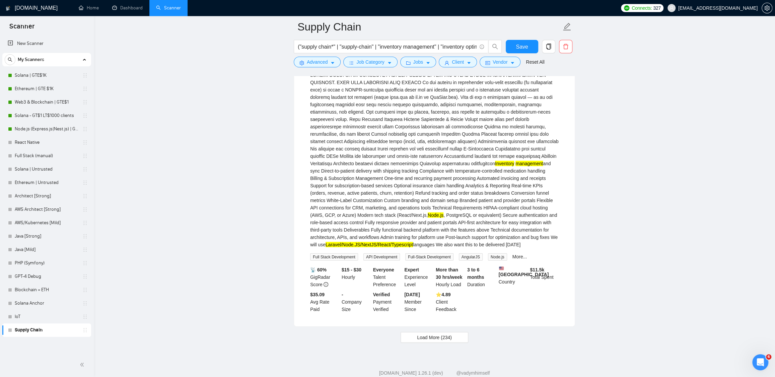
scroll to position [1452, 0]
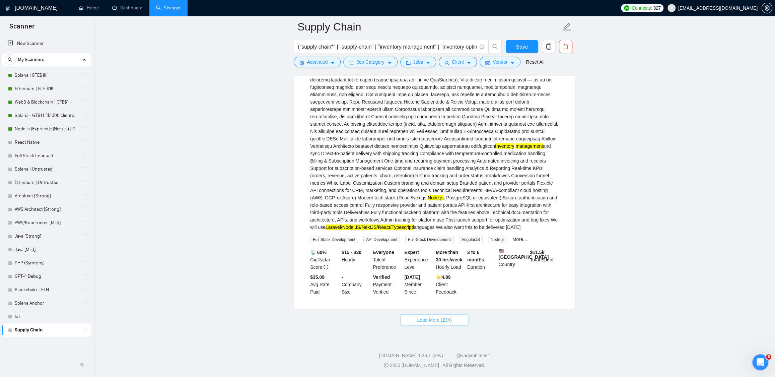
click at [452, 321] on span "Load More (234)" at bounding box center [434, 319] width 35 height 7
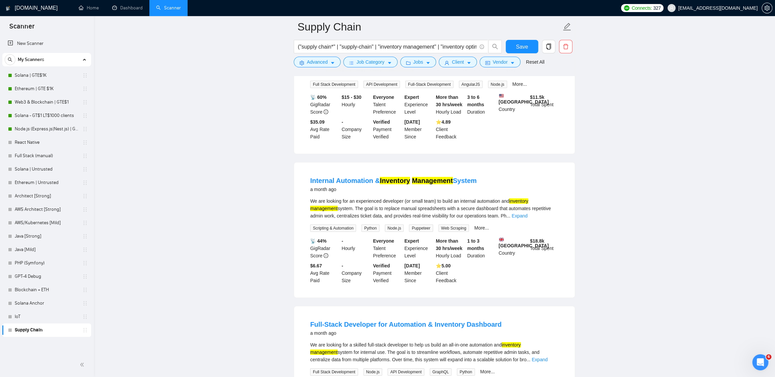
scroll to position [1627, 0]
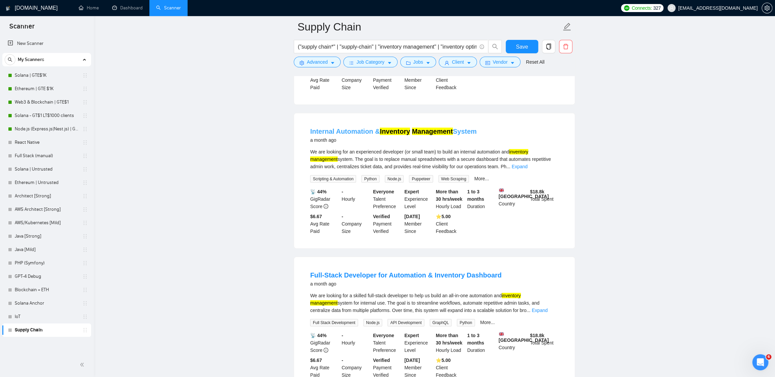
click at [388, 135] on mark "Inventory" at bounding box center [395, 131] width 30 height 7
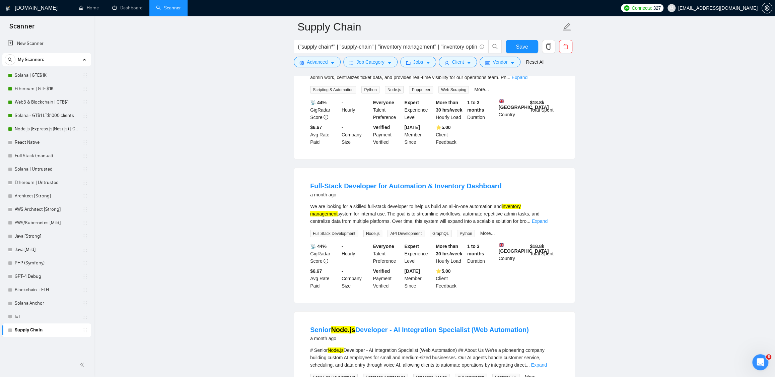
scroll to position [1724, 0]
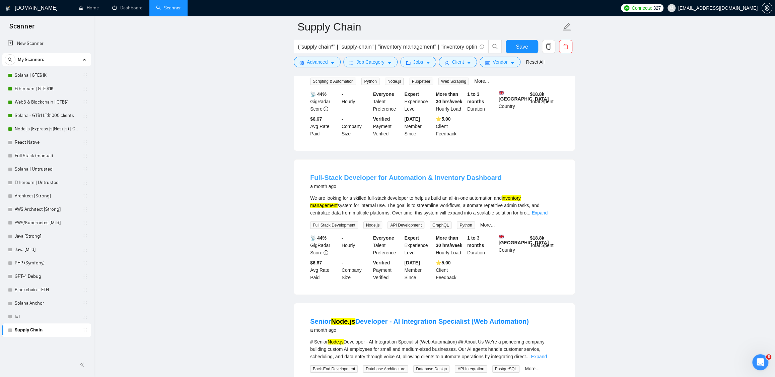
click at [454, 181] on link "Full-Stack Developer for Automation & Inventory Dashboard" at bounding box center [405, 177] width 191 height 7
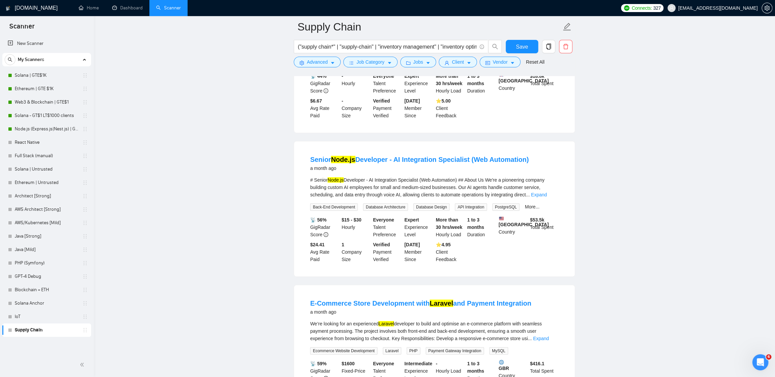
scroll to position [1903, 0]
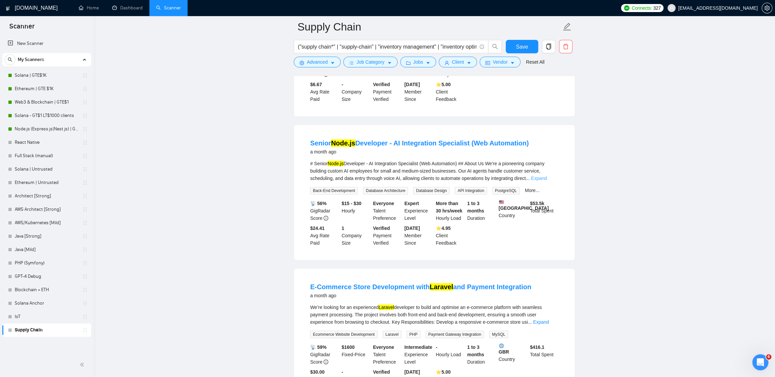
click at [546, 181] on link "Expand" at bounding box center [539, 177] width 16 height 5
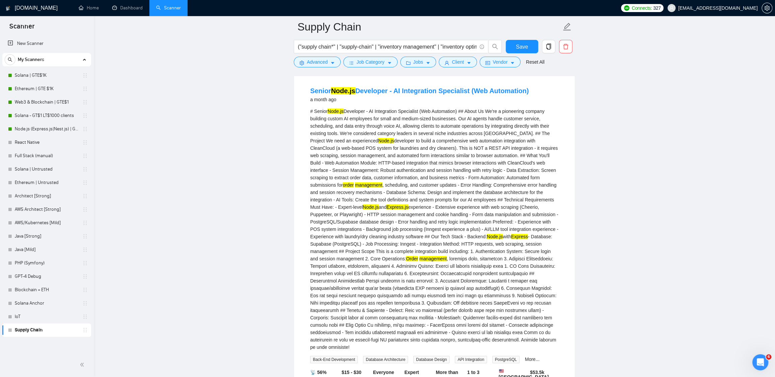
scroll to position [1964, 0]
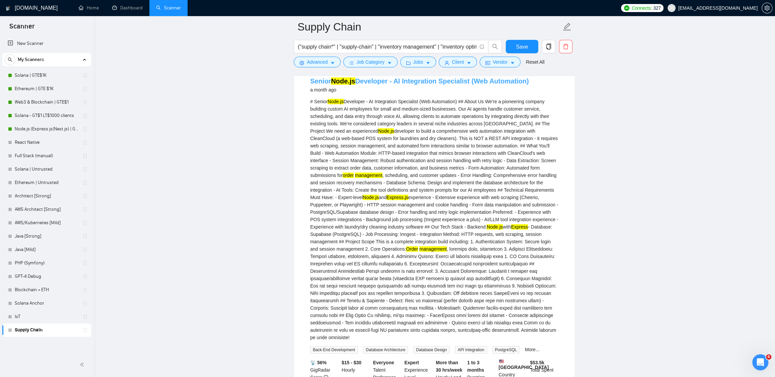
click at [408, 85] on link "Senior Node.js Developer - AI Integration Specialist (Web Automation)" at bounding box center [419, 80] width 219 height 7
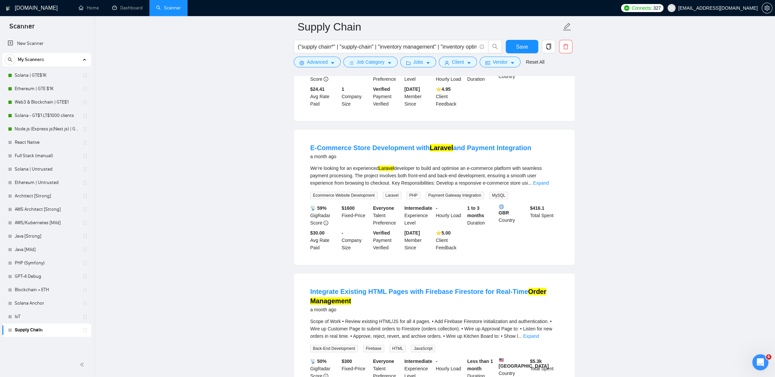
scroll to position [2300, 0]
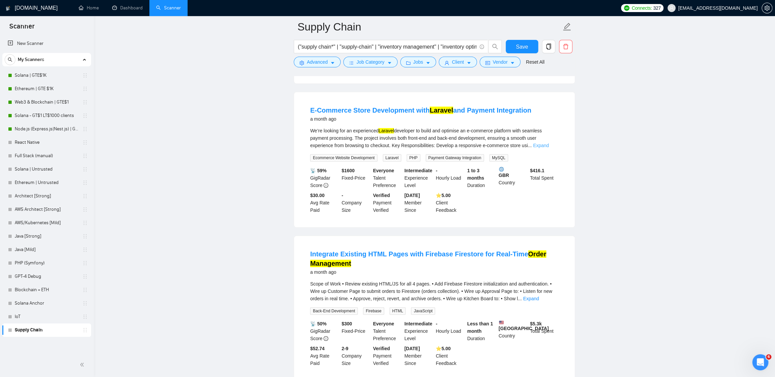
click at [548, 148] on link "Expand" at bounding box center [541, 145] width 16 height 5
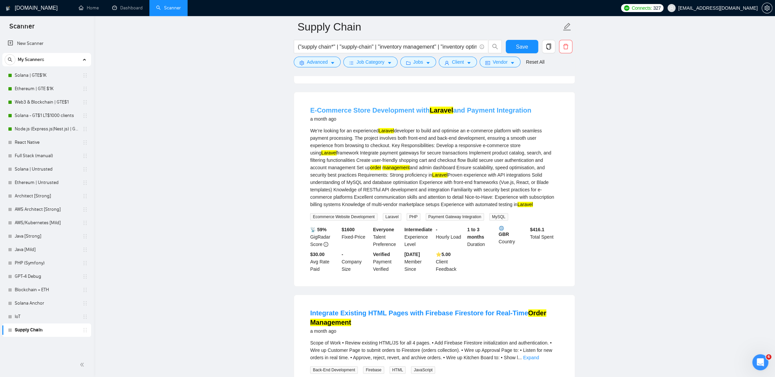
click at [393, 114] on link "E-Commerce Store Development with Laravel and Payment Integration" at bounding box center [420, 109] width 221 height 7
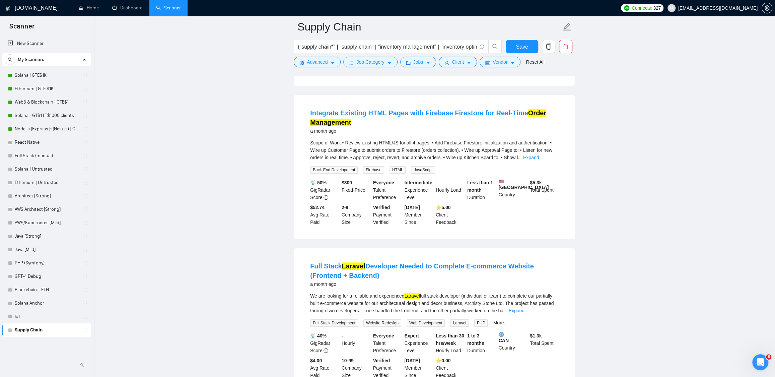
scroll to position [2502, 0]
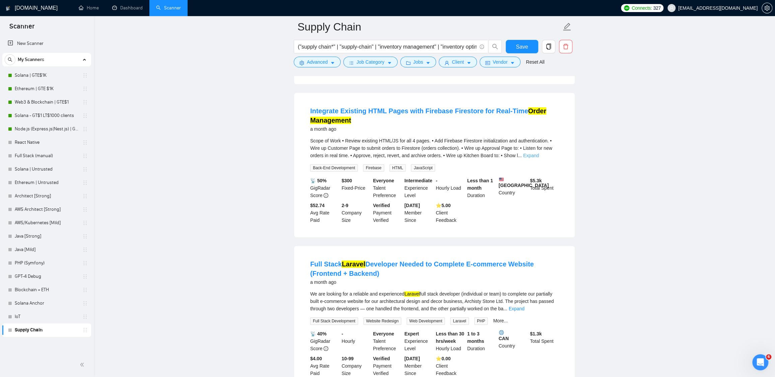
click at [539, 158] on link "Expand" at bounding box center [531, 155] width 16 height 5
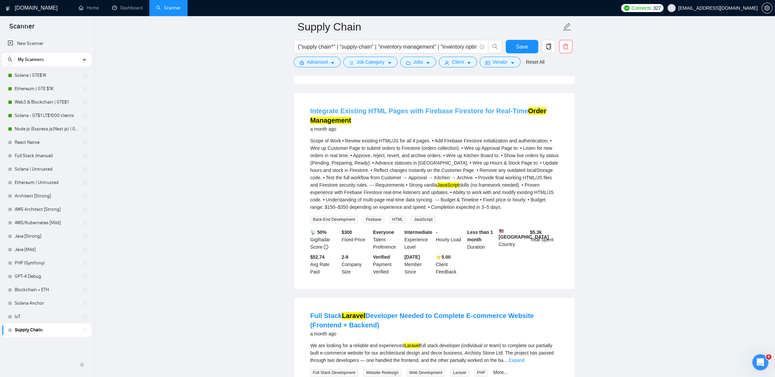
click at [392, 124] on link "Integrate Existing HTML Pages with Firebase Firestore for Real-Time Order Manag…" at bounding box center [428, 115] width 236 height 17
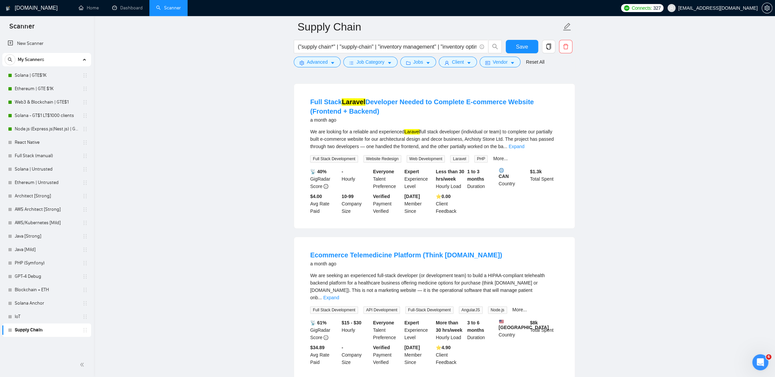
scroll to position [2763, 0]
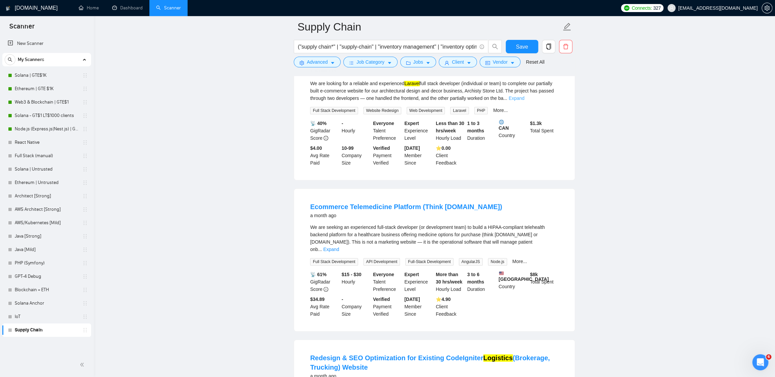
click at [524, 101] on link "Expand" at bounding box center [516, 97] width 16 height 5
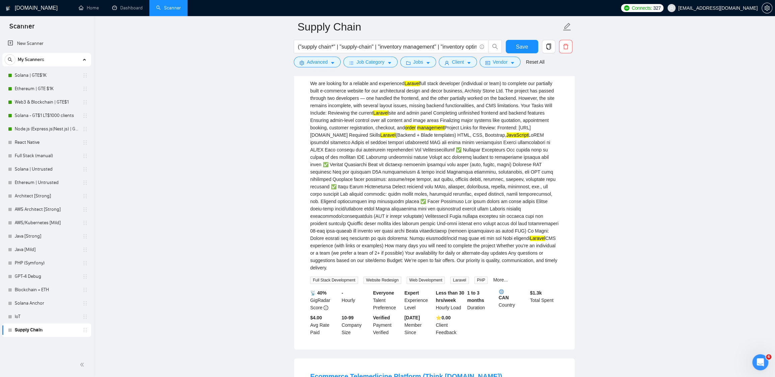
click at [391, 67] on link "Full Stack Laravel Developer Needed to Complete E-commerce Website (Frontend + …" at bounding box center [422, 58] width 224 height 17
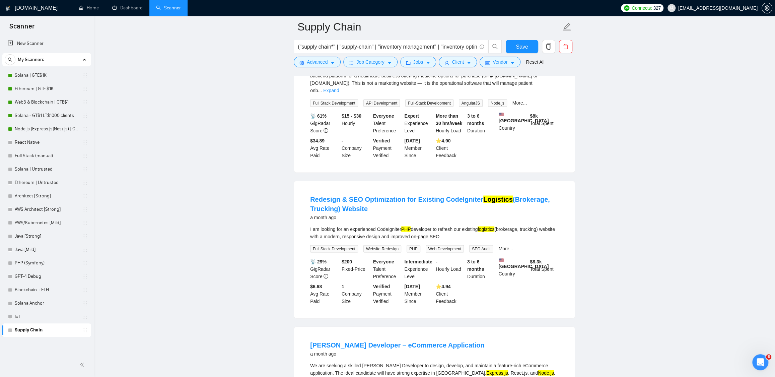
scroll to position [3204, 0]
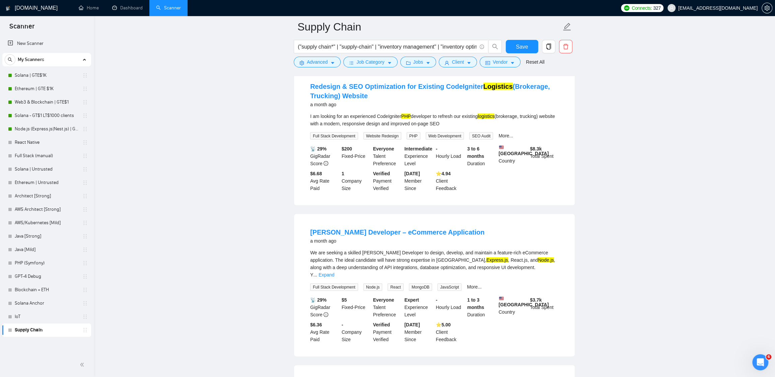
click at [357, 130] on li "Redesign & SEO Optimization for Existing CodeIgniter Logistics (Brokerage, Truc…" at bounding box center [434, 136] width 264 height 121
click at [360, 99] on link "Redesign & SEO Optimization for Existing CodeIgniter Logistics (Brokerage, Truc…" at bounding box center [430, 91] width 240 height 17
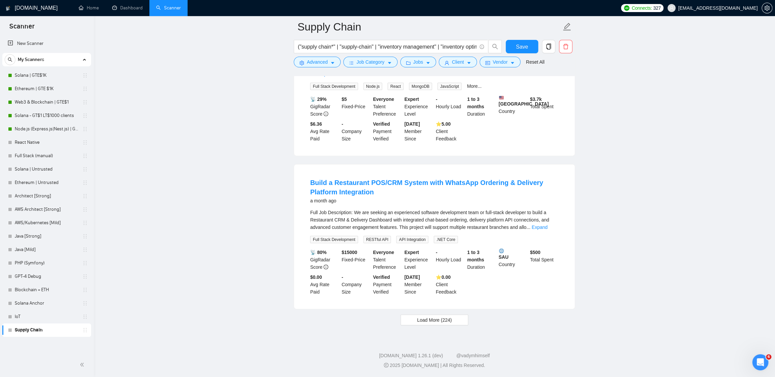
scroll to position [3447, 0]
click at [442, 323] on span "Load More (224)" at bounding box center [434, 319] width 35 height 7
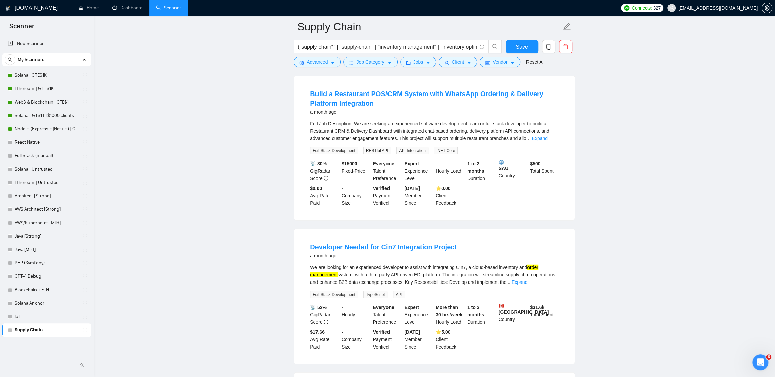
scroll to position [3505, 0]
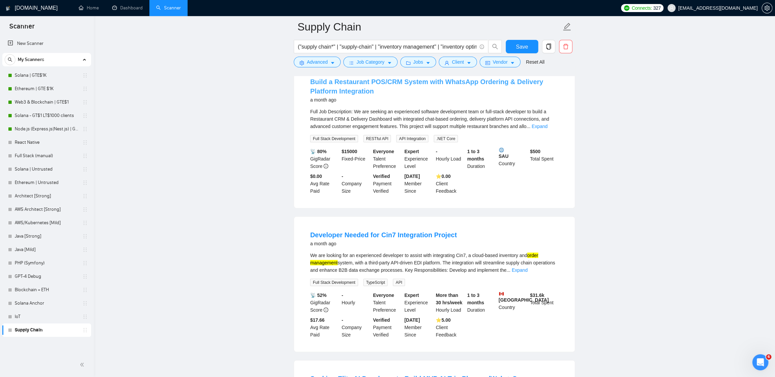
click at [396, 95] on link "Build a Restaurant POS/CRM System with WhatsApp Ordering & Delivery Platform In…" at bounding box center [426, 86] width 233 height 17
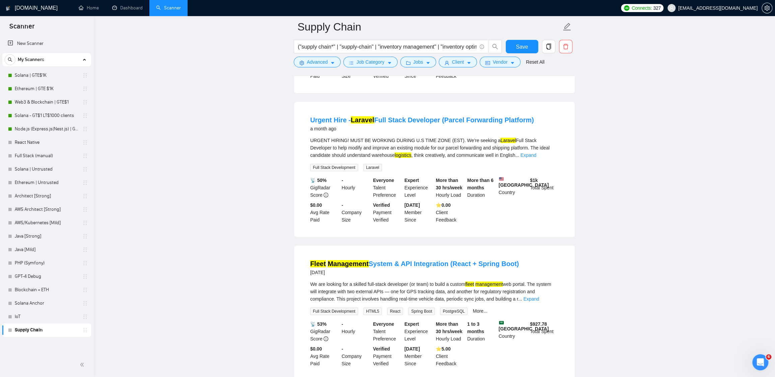
scroll to position [3929, 0]
